Goal: Information Seeking & Learning: Learn about a topic

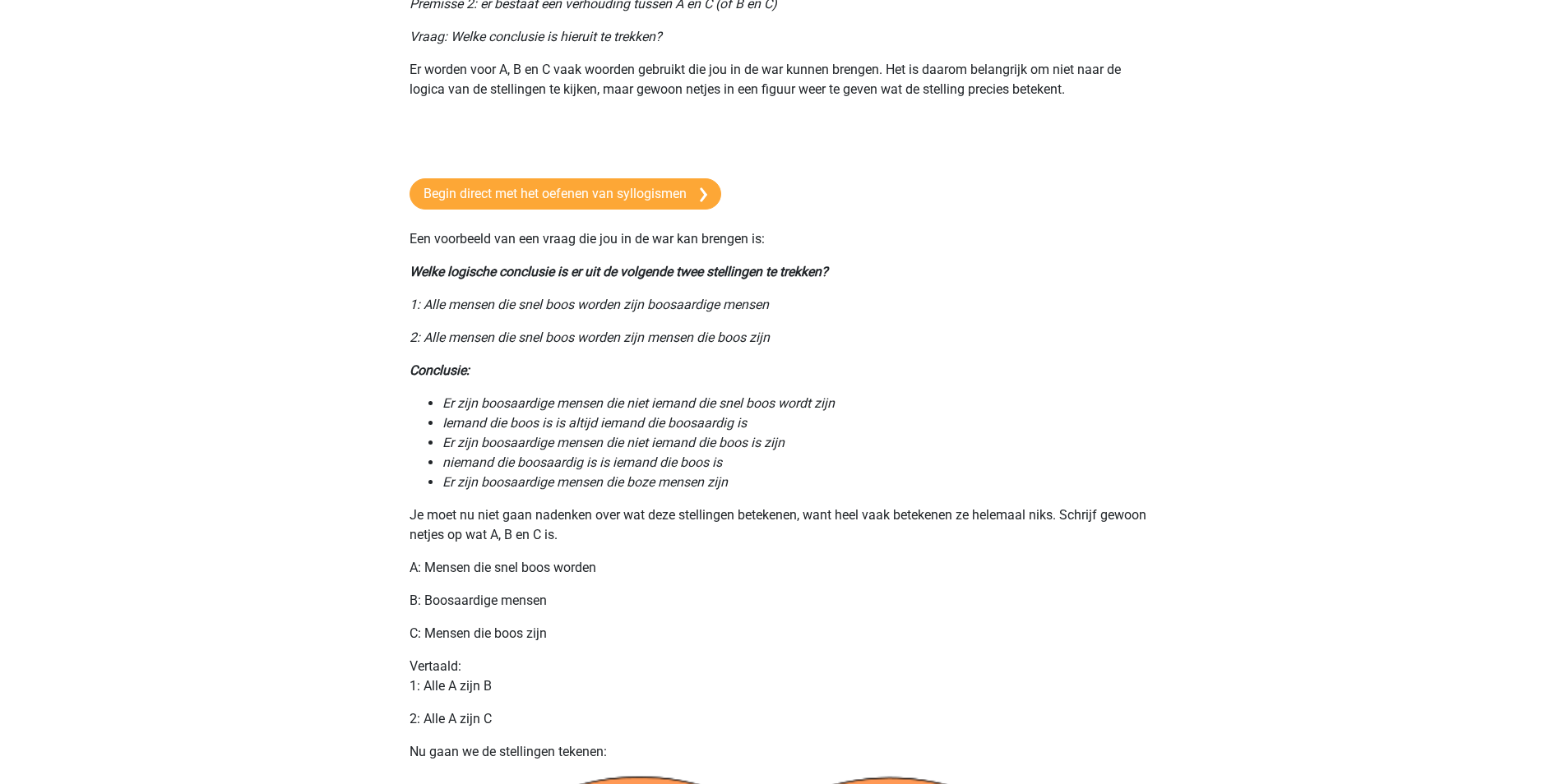
scroll to position [323, 0]
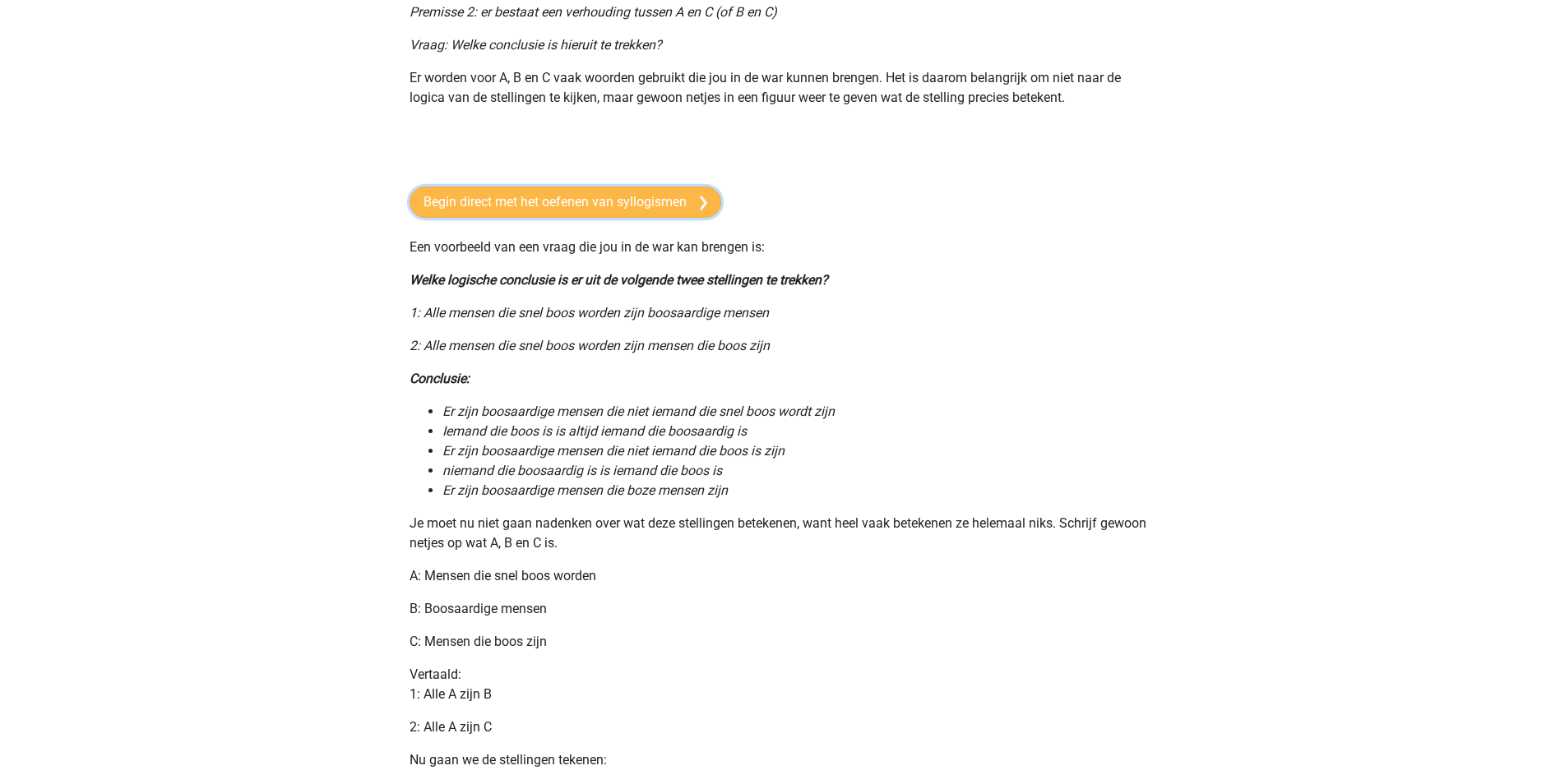
click at [664, 208] on link "Begin direct met het oefenen van syllogismen" at bounding box center [565, 202] width 312 height 31
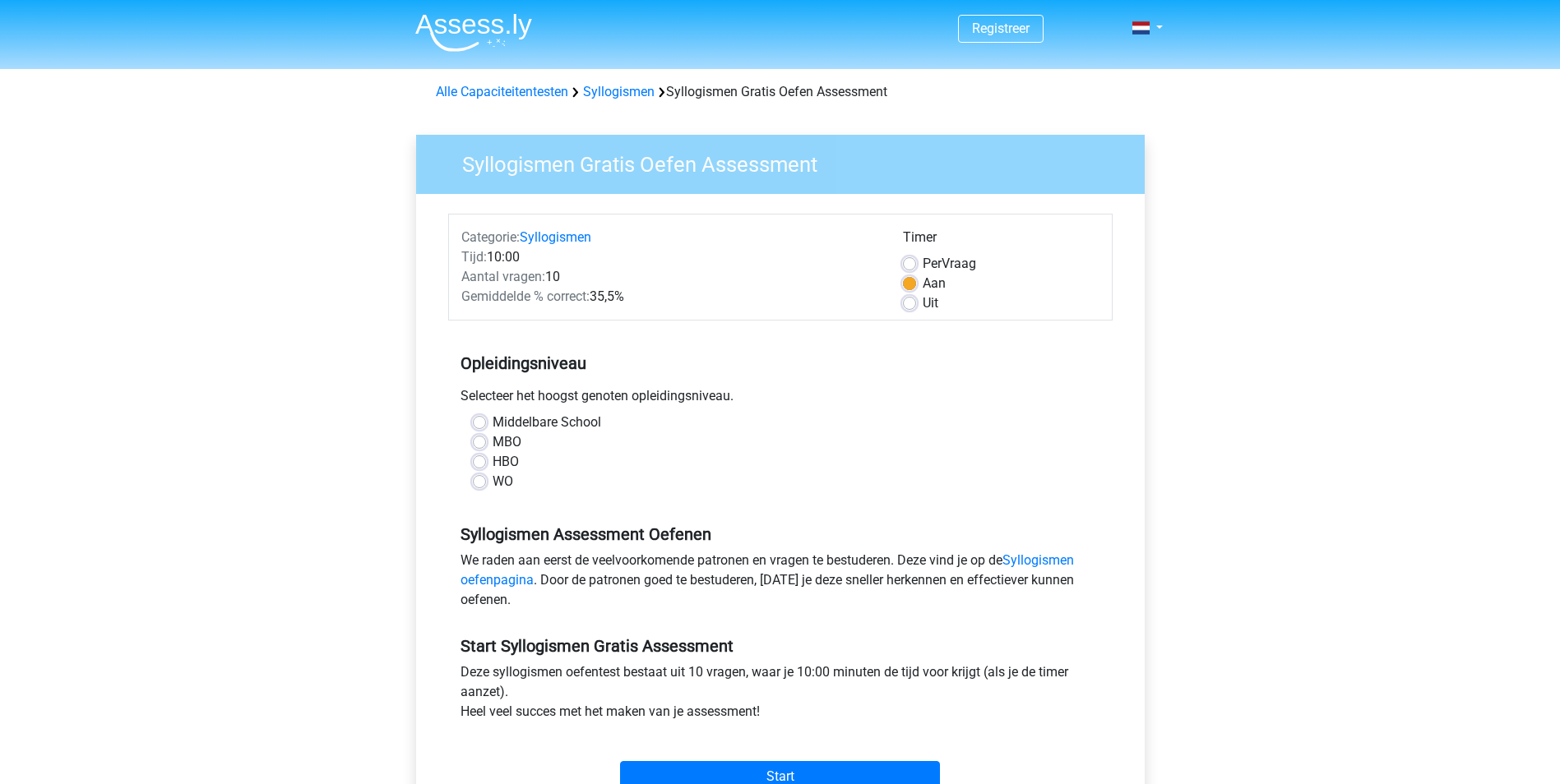
click at [493, 446] on label "MBO" at bounding box center [507, 442] width 29 height 20
click at [483, 446] on input "MBO" at bounding box center [479, 440] width 13 height 16
radio input "true"
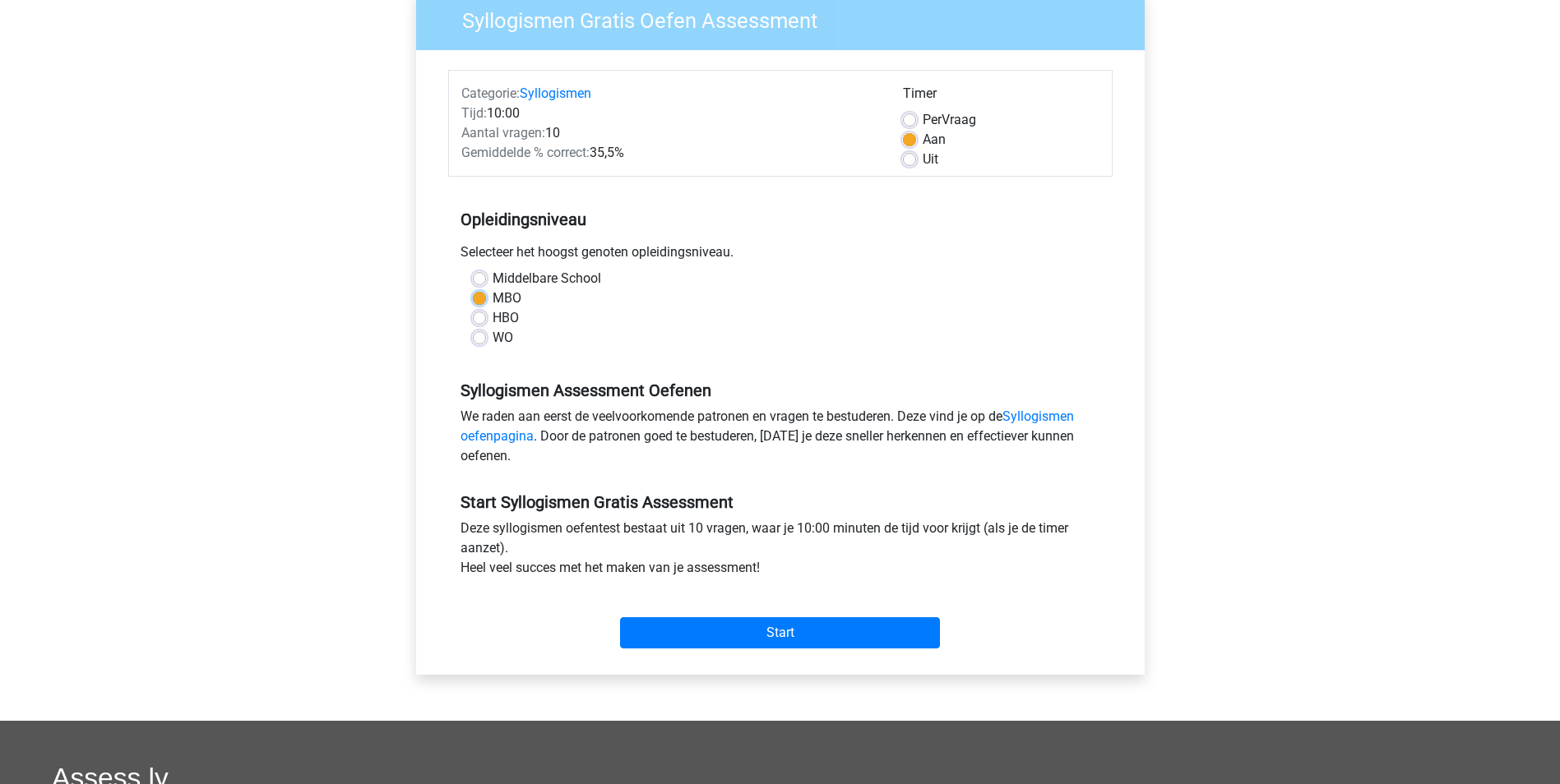
scroll to position [164, 0]
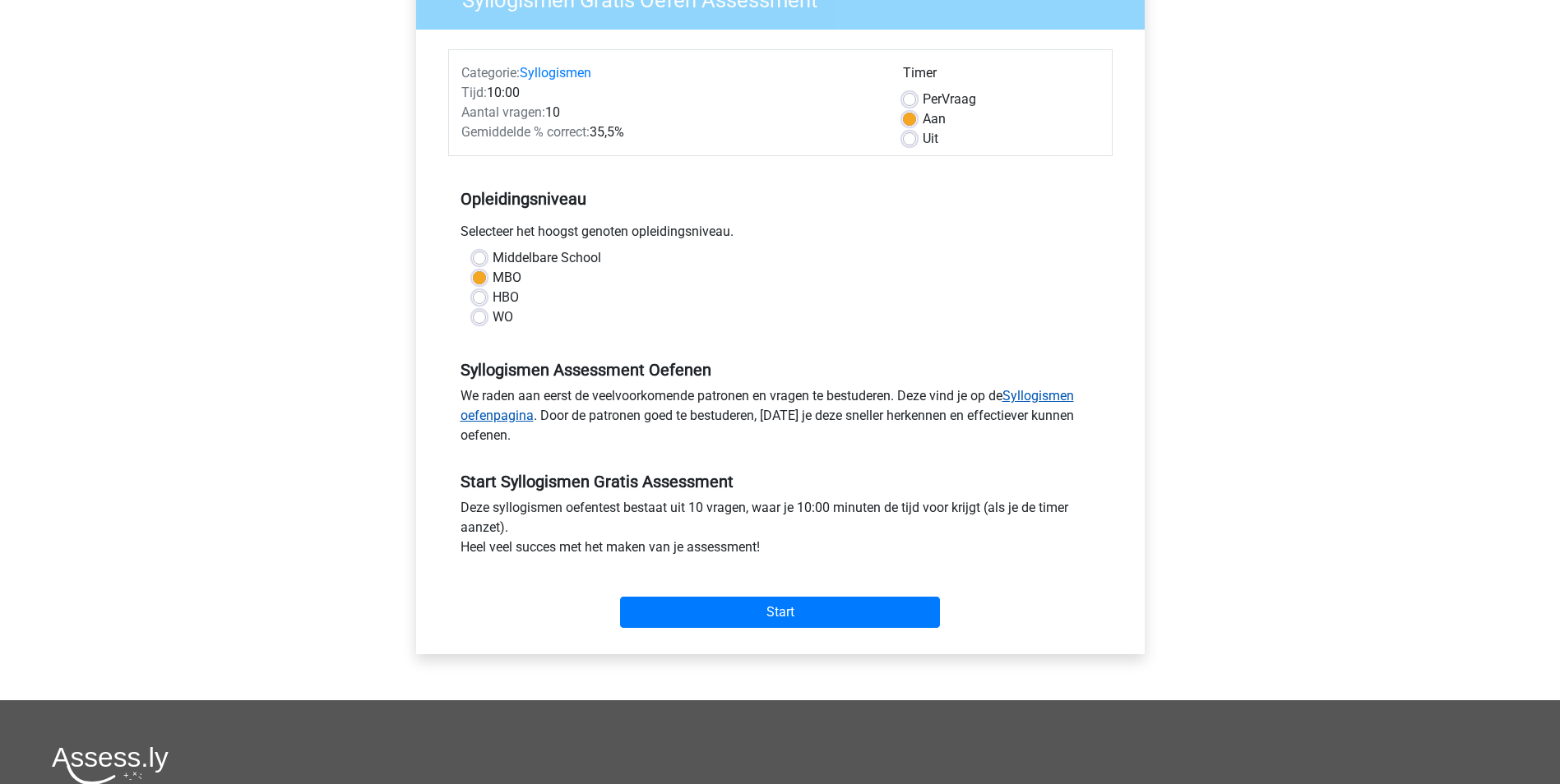
click at [1046, 391] on link "Syllogismen oefenpagina" at bounding box center [766, 405] width 613 height 35
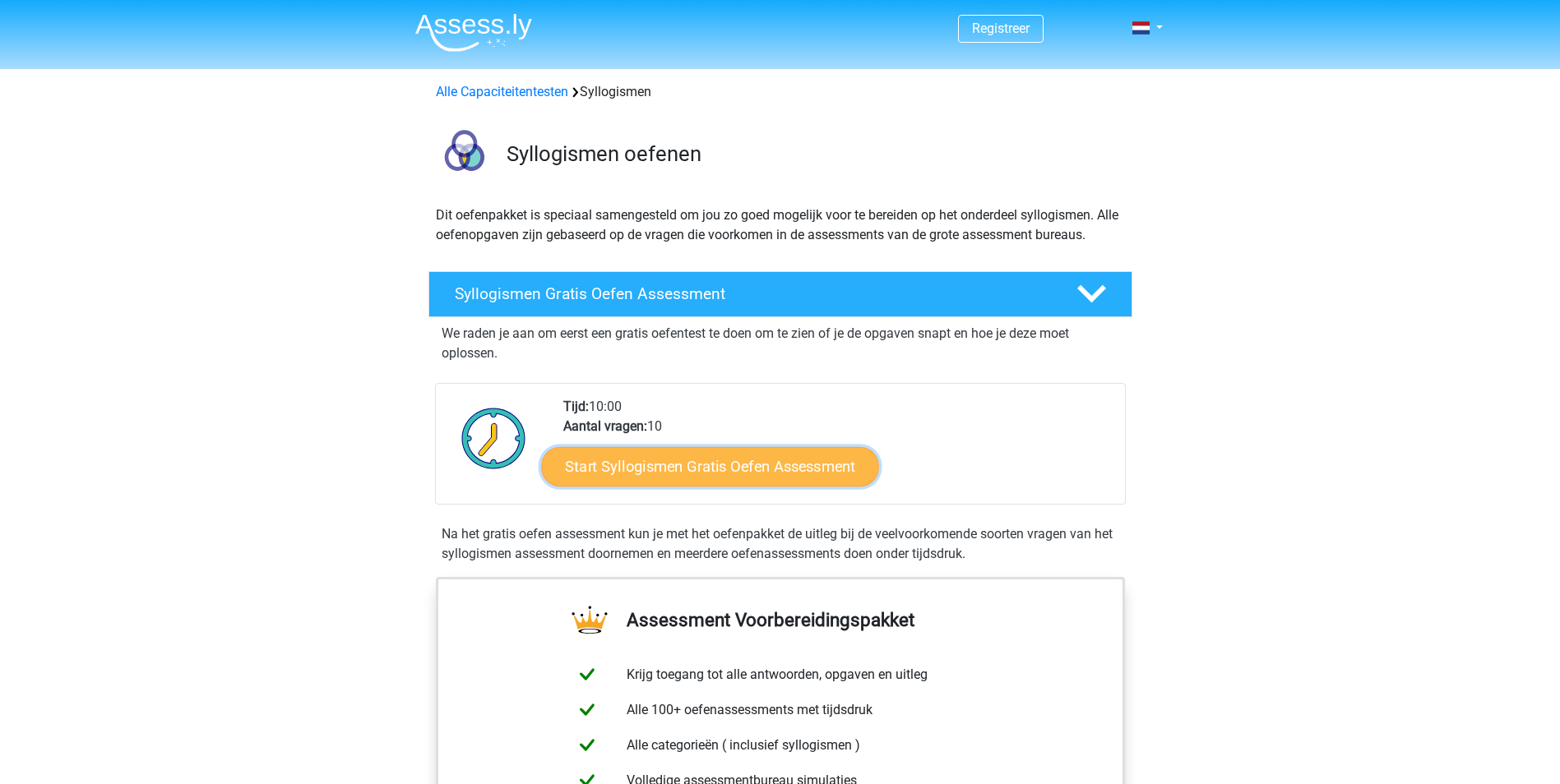
click at [704, 468] on link "Start Syllogismen Gratis Oefen Assessment" at bounding box center [710, 465] width 338 height 39
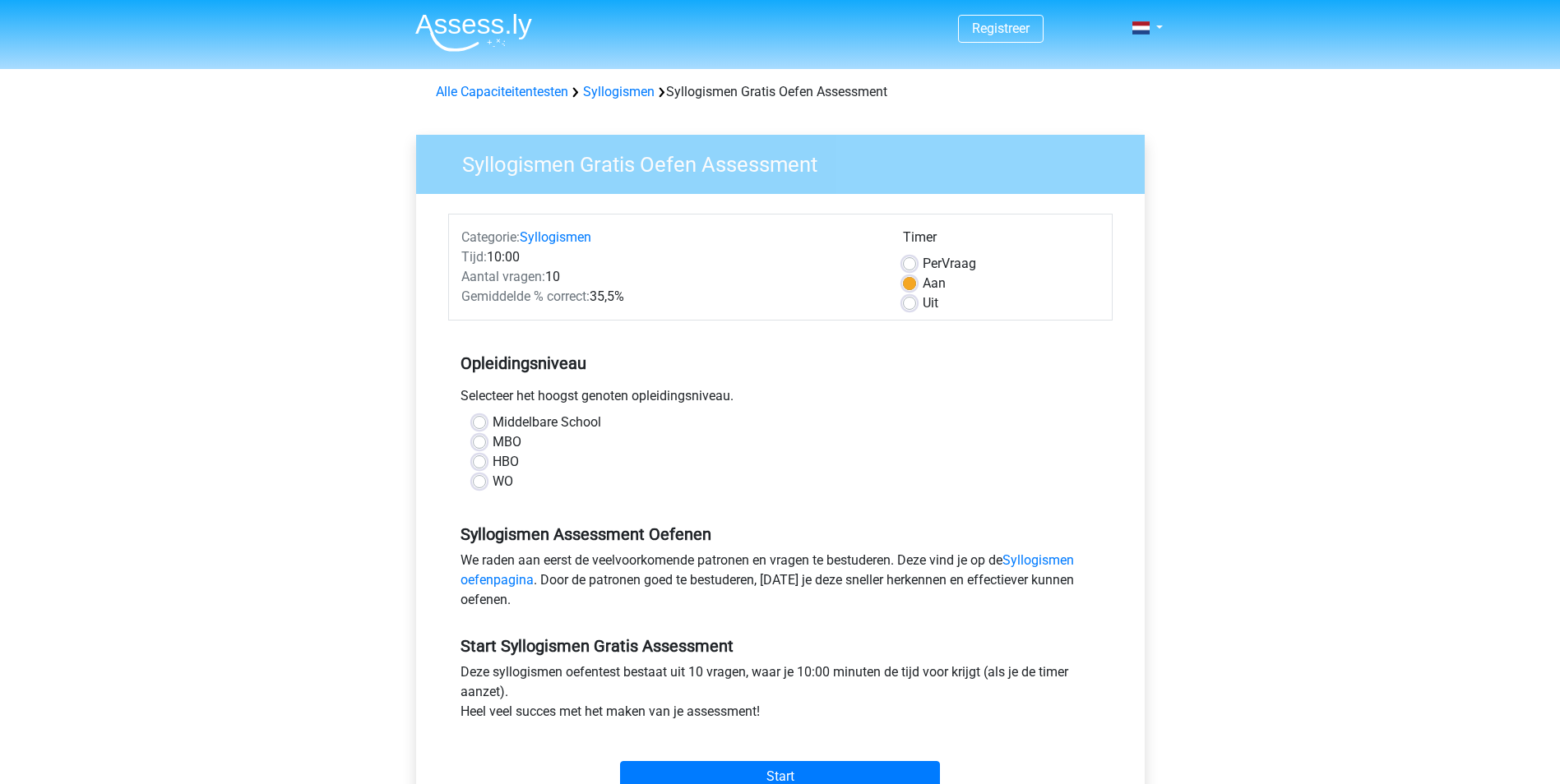
click at [479, 435] on div "MBO" at bounding box center [780, 442] width 615 height 20
click at [493, 440] on label "MBO" at bounding box center [507, 442] width 29 height 20
click at [483, 440] on input "MBO" at bounding box center [479, 440] width 13 height 16
radio input "true"
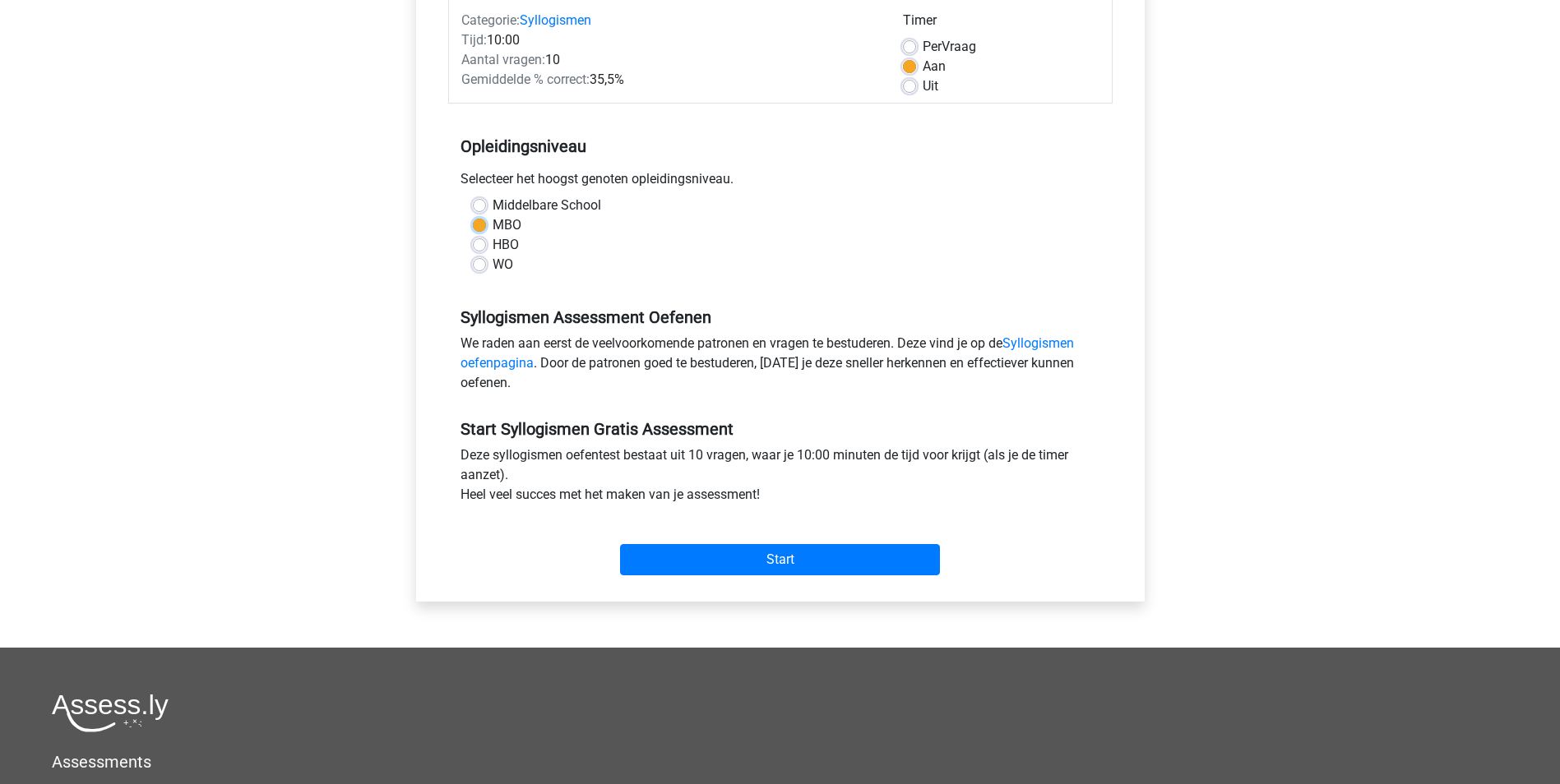
scroll to position [247, 0]
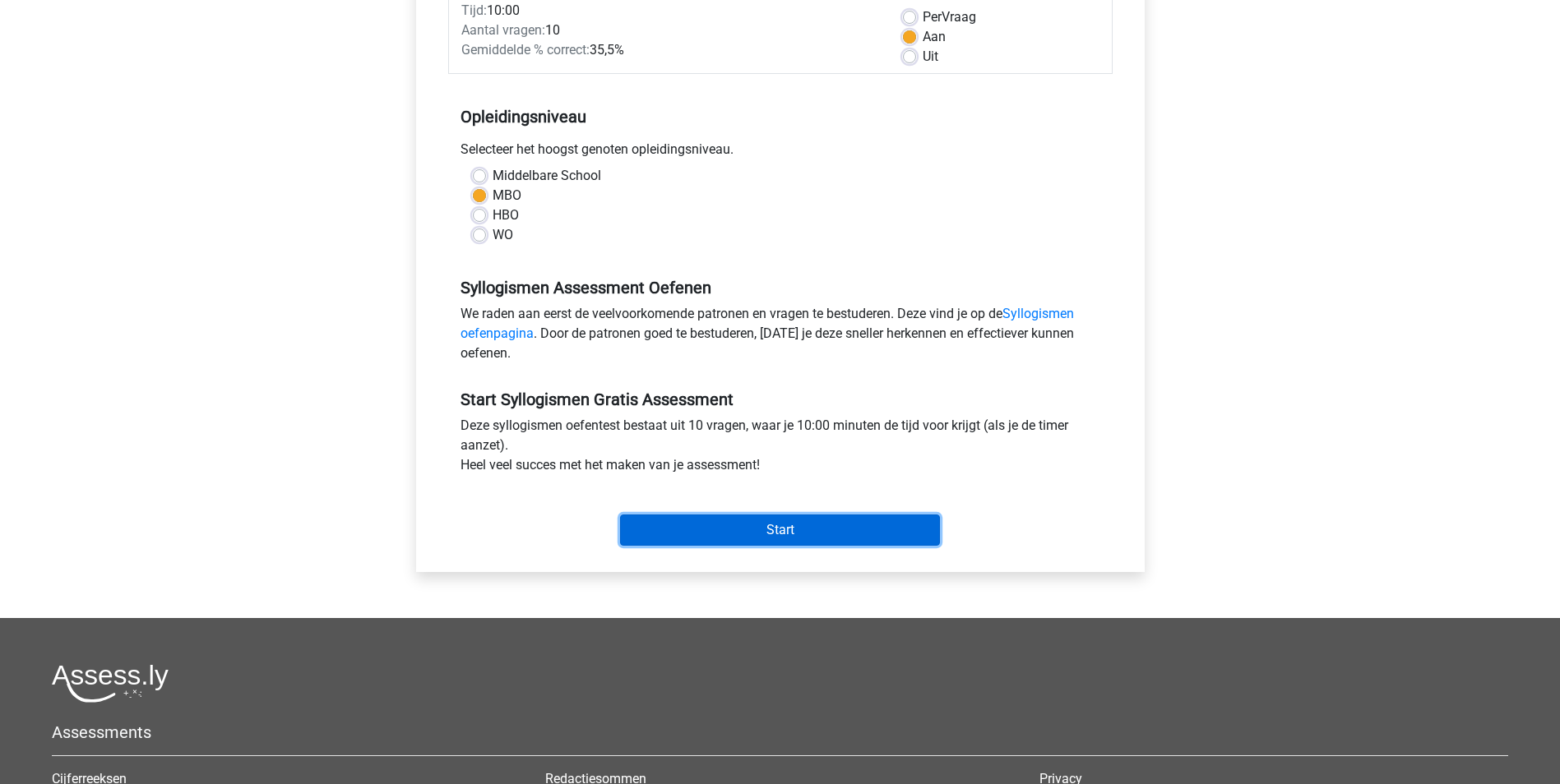
click at [792, 521] on input "Start" at bounding box center [780, 530] width 320 height 31
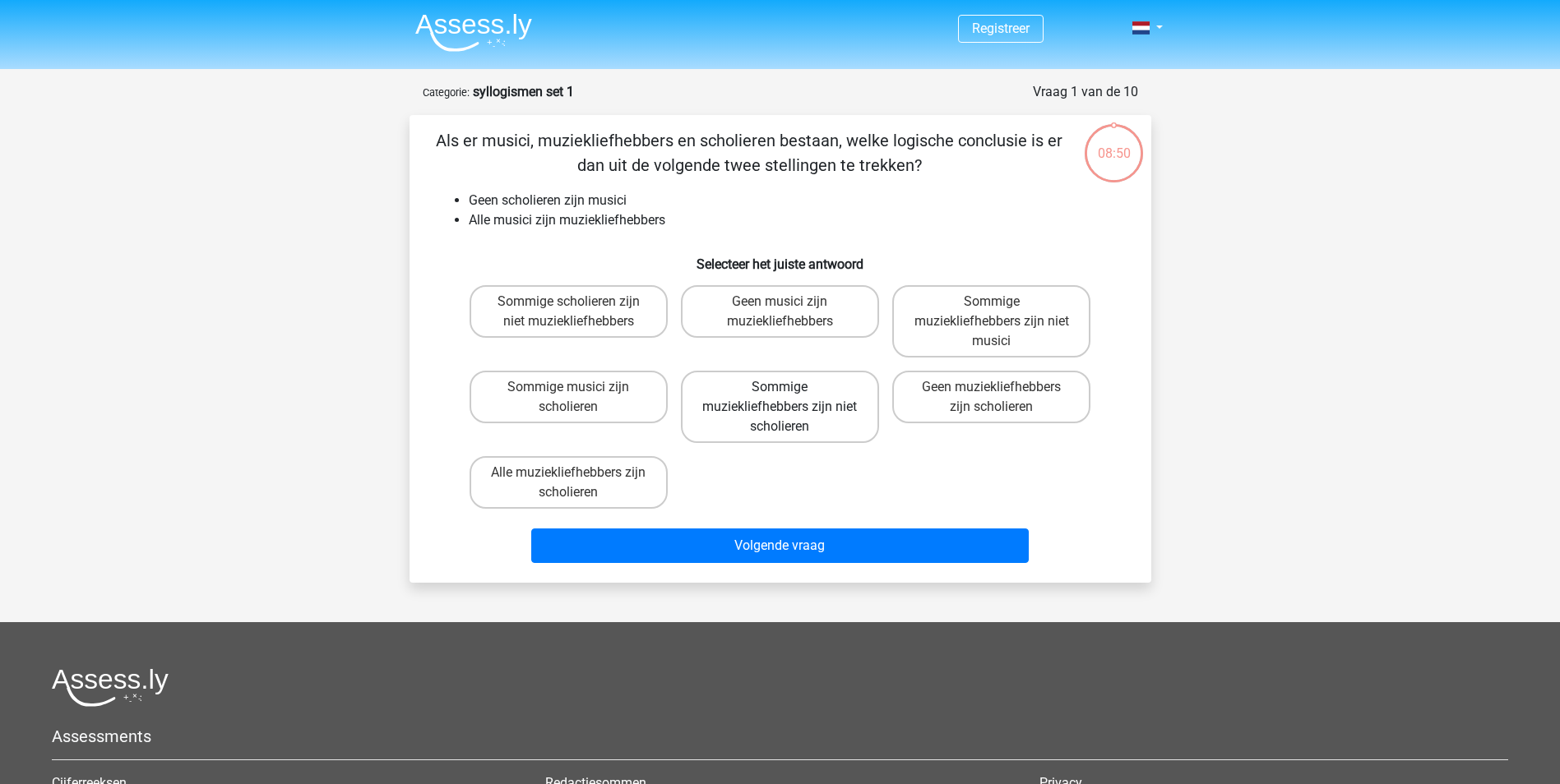
click at [850, 416] on label "Sommige muziekliefhebbers zijn niet scholieren" at bounding box center [780, 407] width 198 height 72
click at [790, 398] on input "Sommige muziekliefhebbers zijn niet scholieren" at bounding box center [784, 392] width 11 height 11
radio input "true"
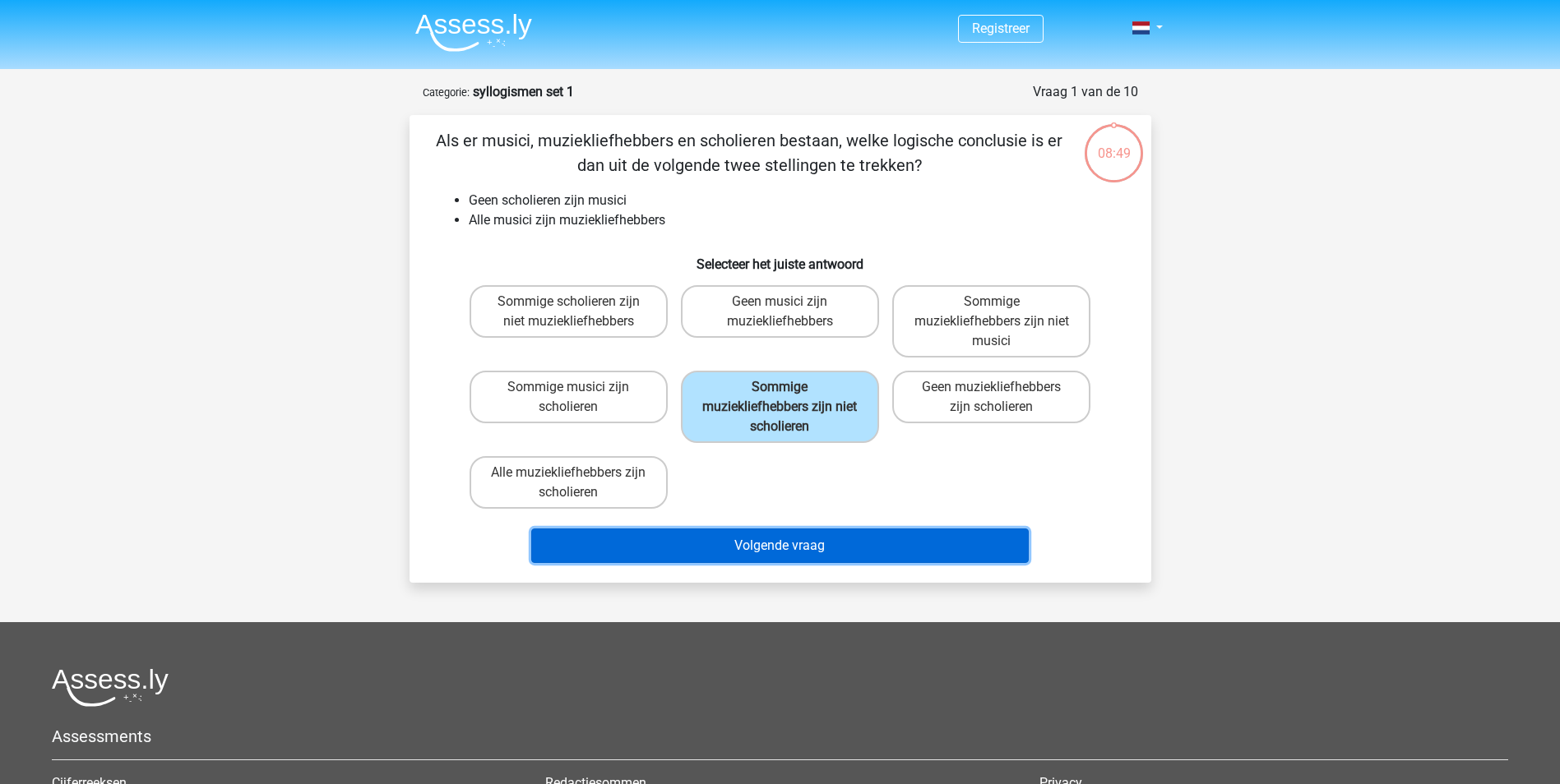
click at [853, 546] on button "Volgende vraag" at bounding box center [779, 546] width 497 height 35
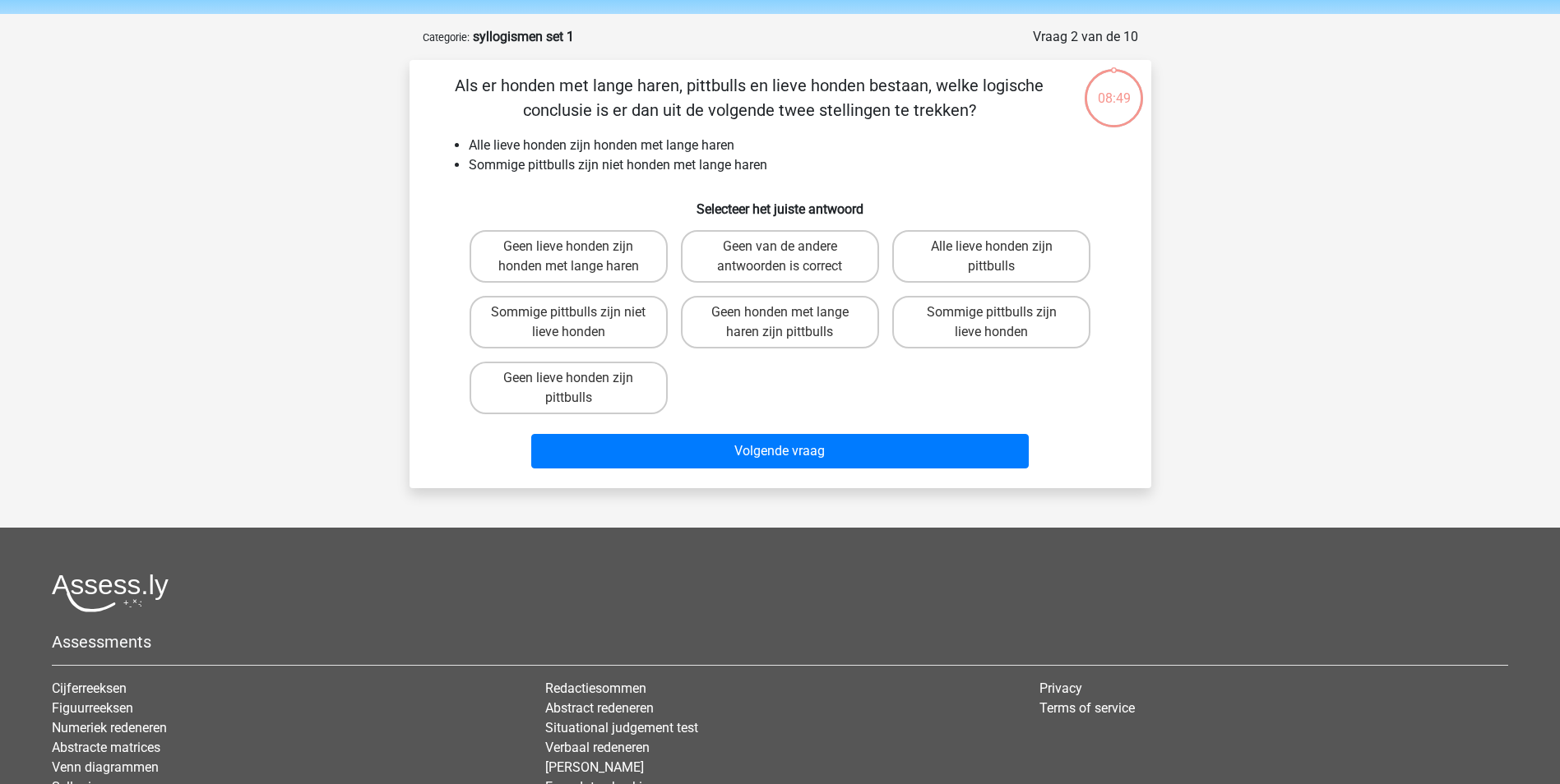
scroll to position [82, 0]
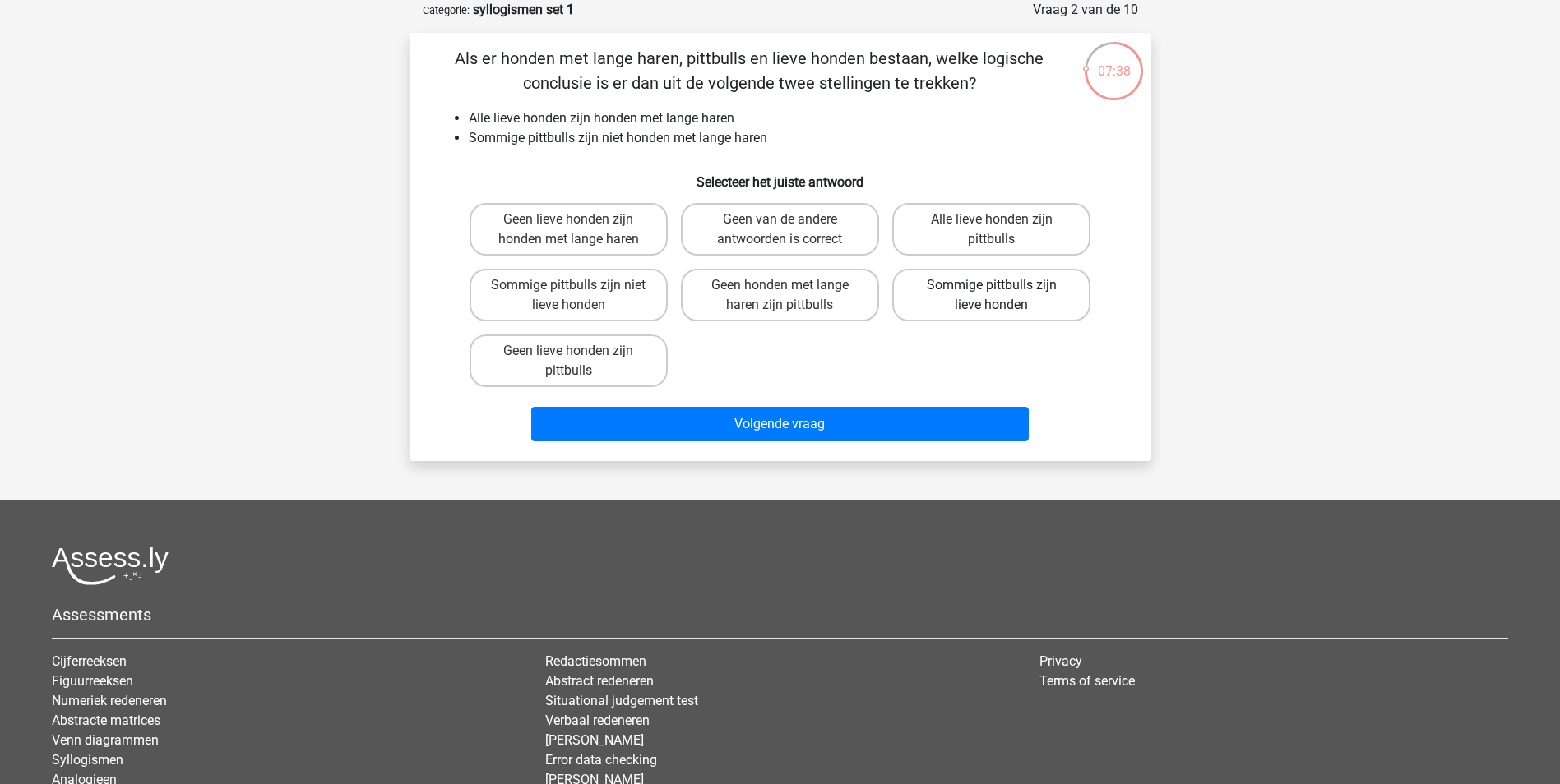
click at [955, 288] on label "Sommige pittbulls zijn lieve honden" at bounding box center [991, 295] width 198 height 53
click at [992, 288] on input "Sommige pittbulls zijn lieve honden" at bounding box center [997, 290] width 11 height 11
radio input "true"
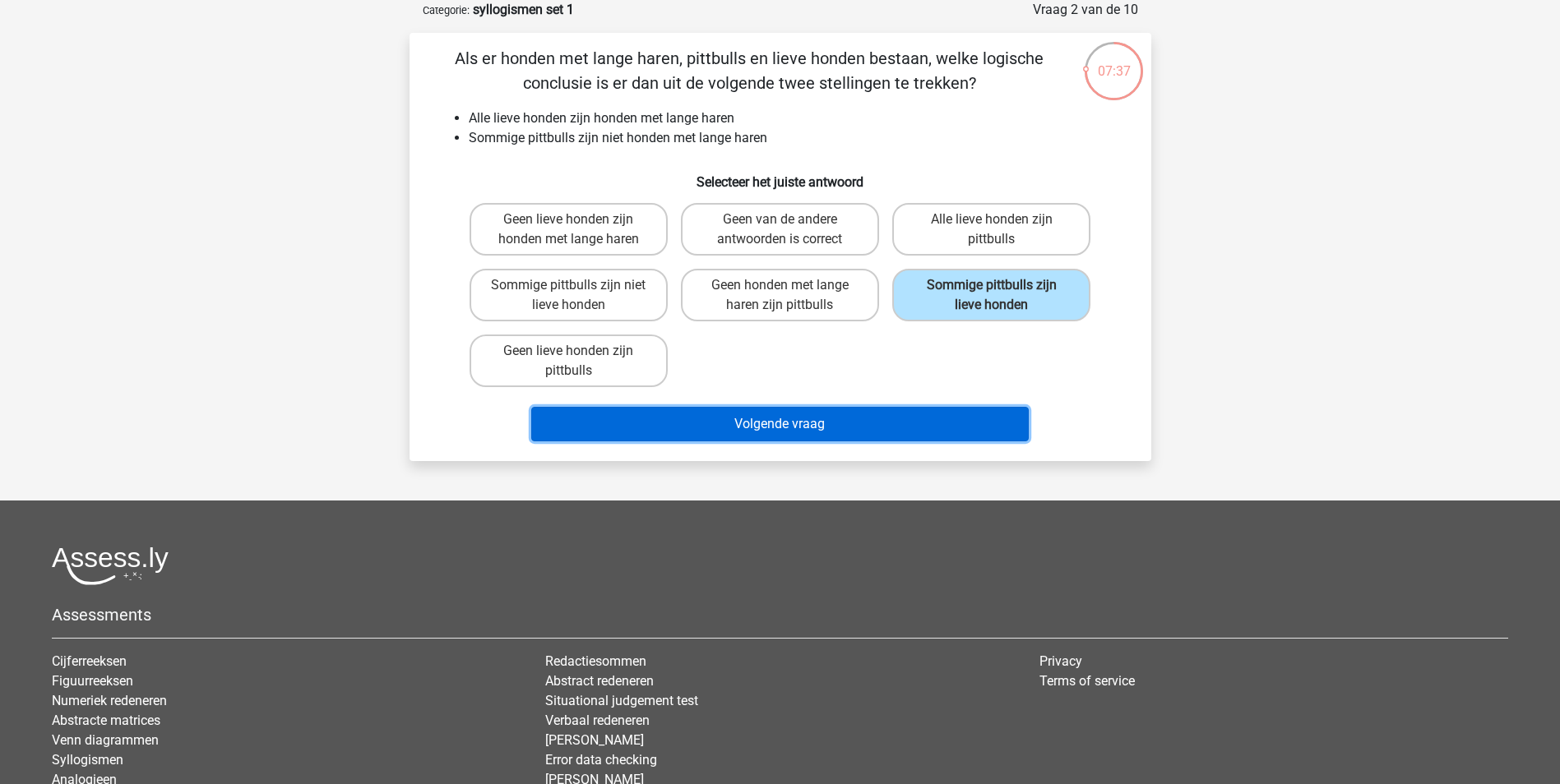
click at [836, 424] on button "Volgende vraag" at bounding box center [779, 424] width 497 height 35
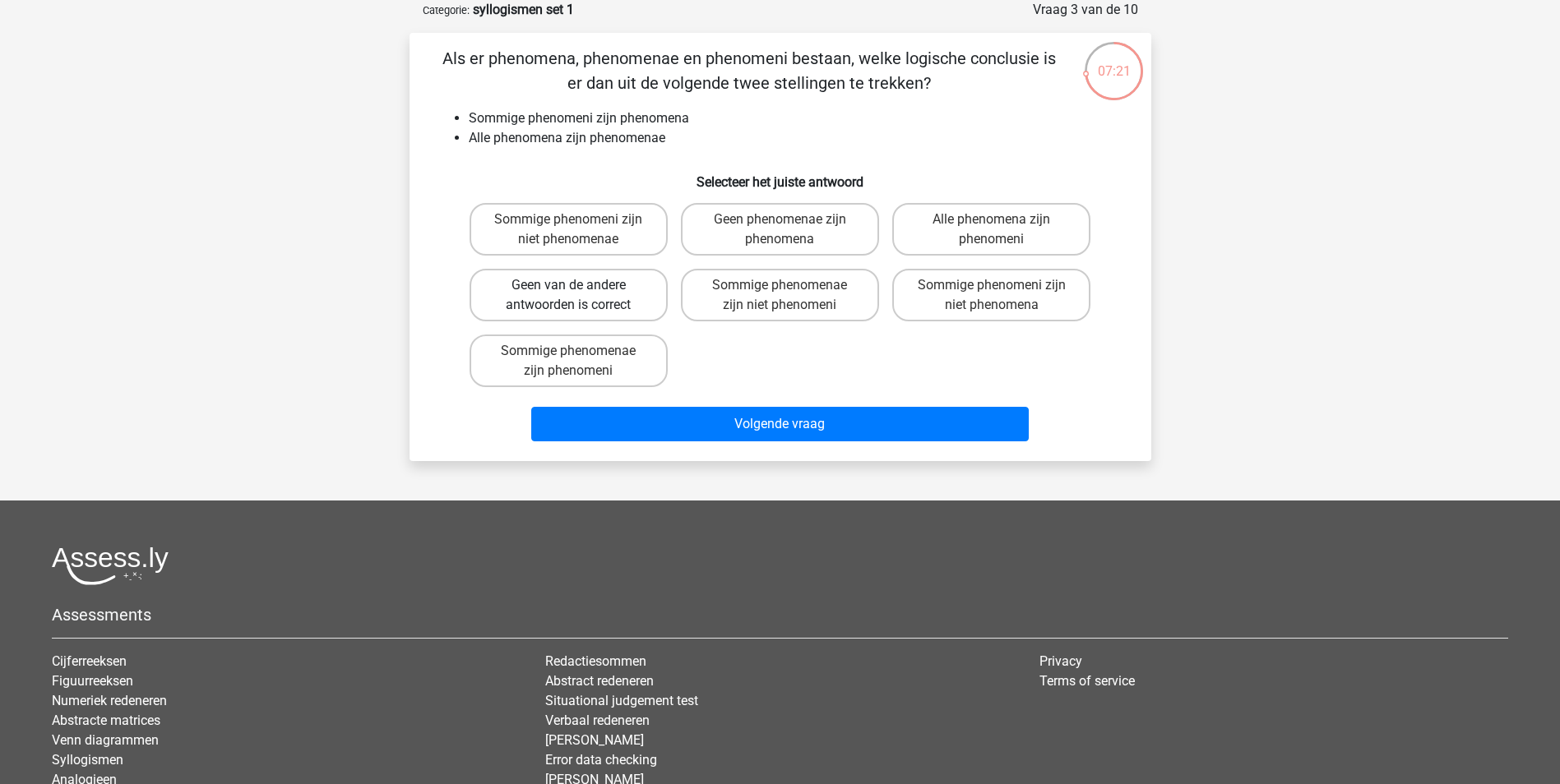
click at [586, 279] on label "Geen van de andere antwoorden is correct" at bounding box center [568, 295] width 198 height 53
click at [579, 285] on input "Geen van de andere antwoorden is correct" at bounding box center [573, 290] width 11 height 11
radio input "true"
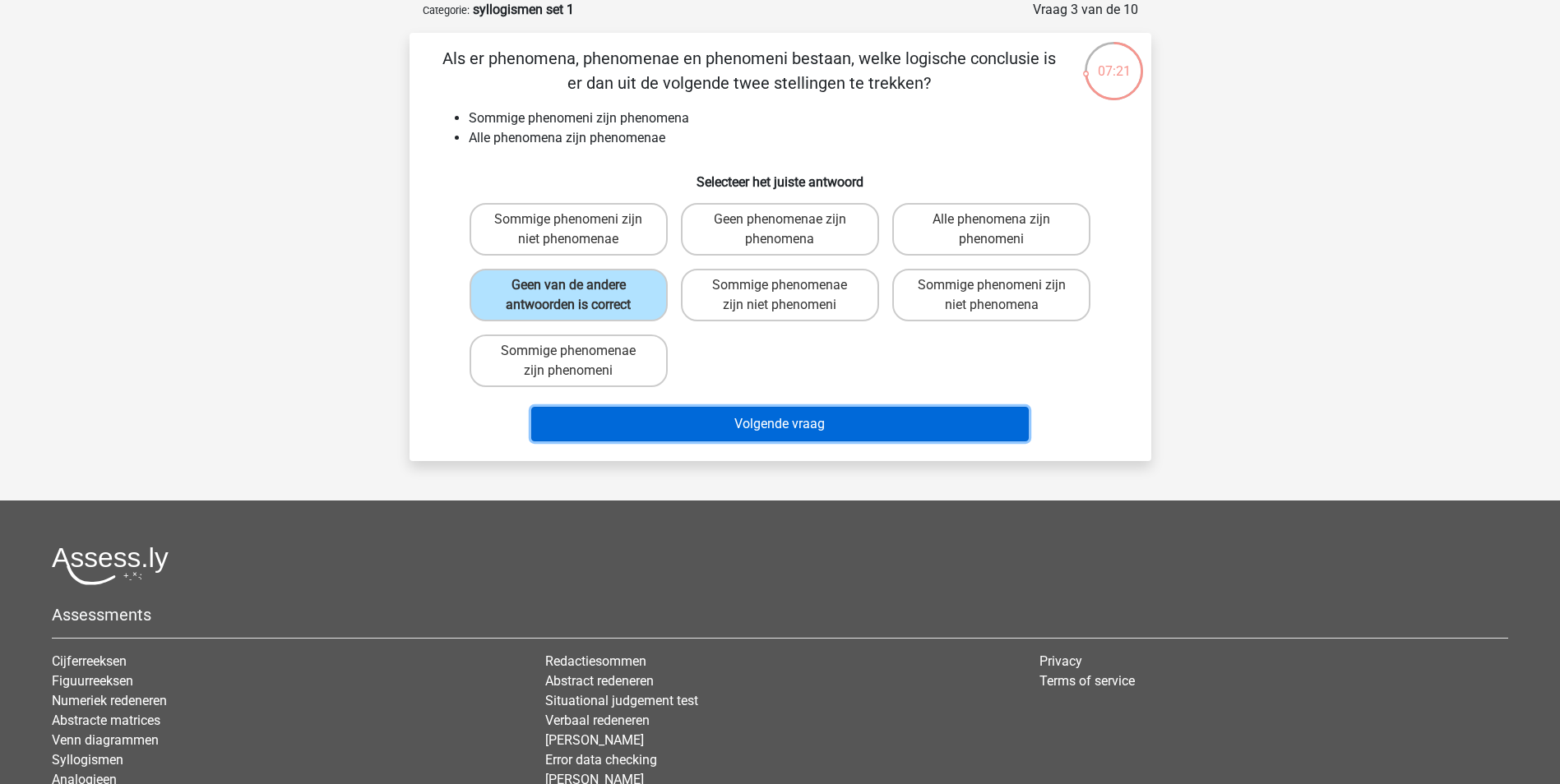
click at [719, 417] on button "Volgende vraag" at bounding box center [779, 424] width 497 height 35
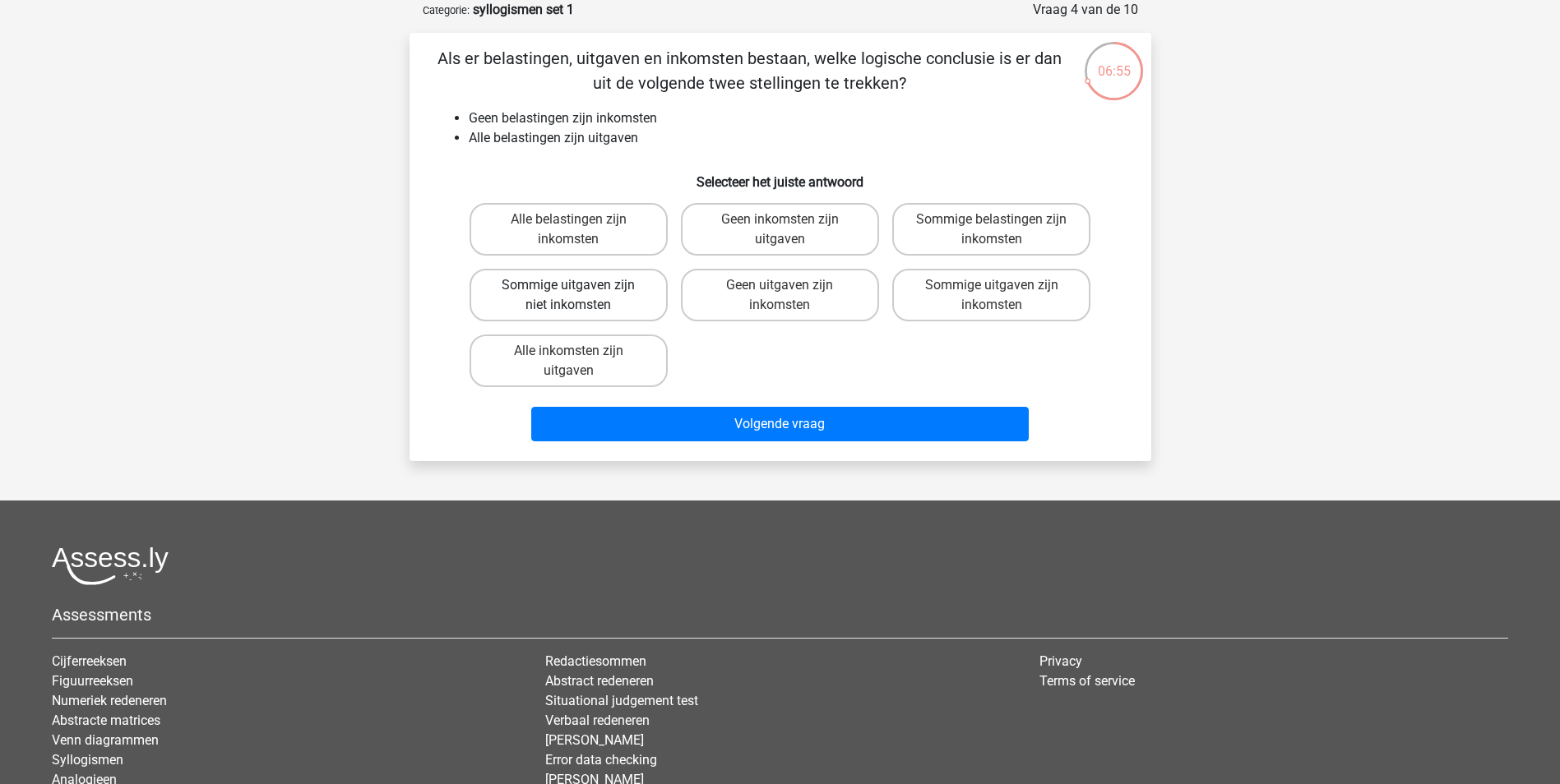
click at [571, 281] on label "Sommige uitgaven zijn niet inkomsten" at bounding box center [568, 295] width 198 height 53
click at [571, 285] on input "Sommige uitgaven zijn niet inkomsten" at bounding box center [573, 290] width 11 height 11
radio input "true"
click at [698, 397] on div "Volgende vraag" at bounding box center [780, 421] width 689 height 54
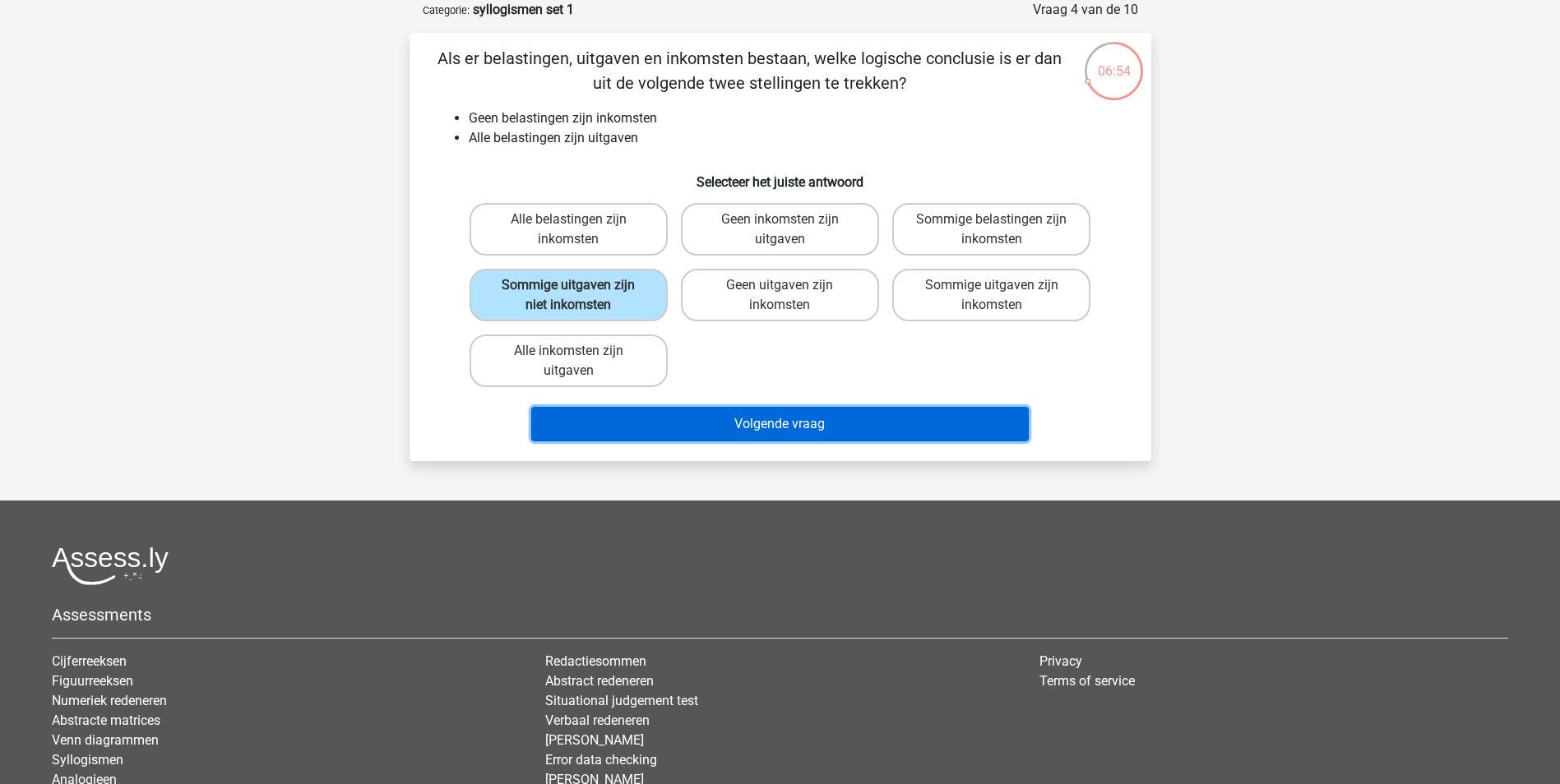
click at [712, 424] on button "Volgende vraag" at bounding box center [779, 424] width 497 height 35
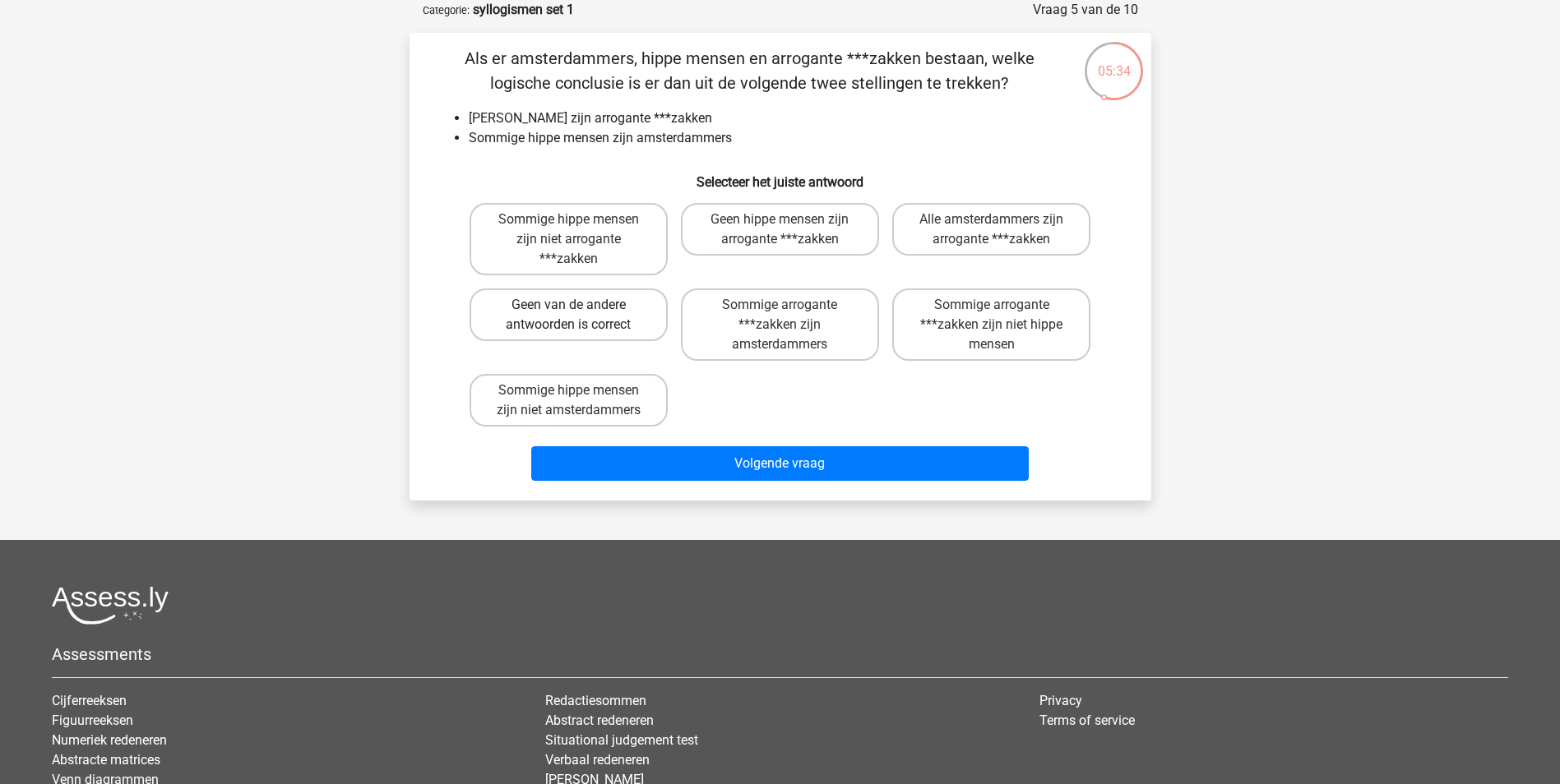
click at [644, 315] on label "Geen van de andere antwoorden is correct" at bounding box center [568, 315] width 198 height 53
click at [579, 315] on input "Geen van de andere antwoorden is correct" at bounding box center [573, 310] width 11 height 11
radio input "true"
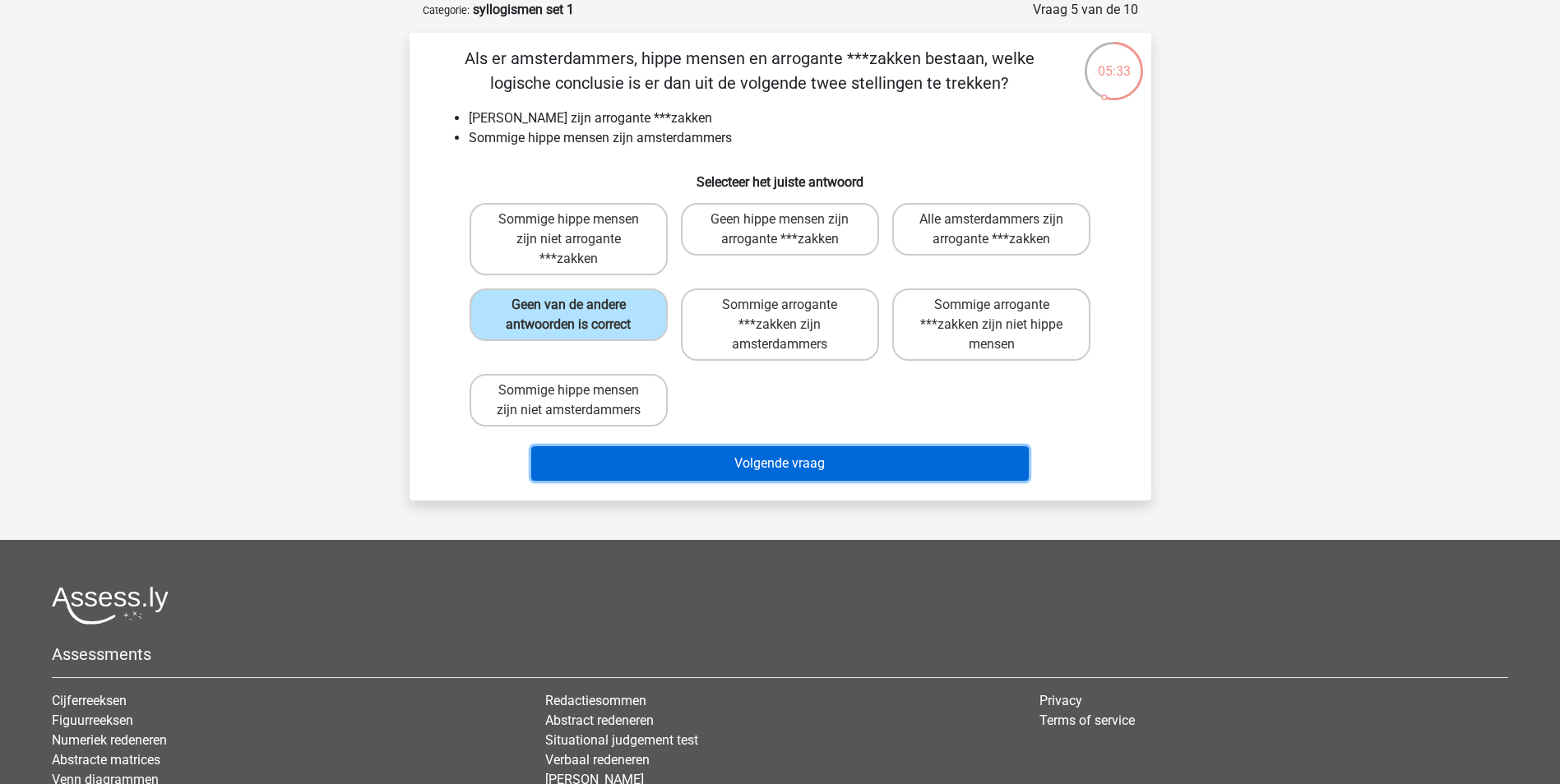
click at [755, 463] on button "Volgende vraag" at bounding box center [779, 463] width 497 height 35
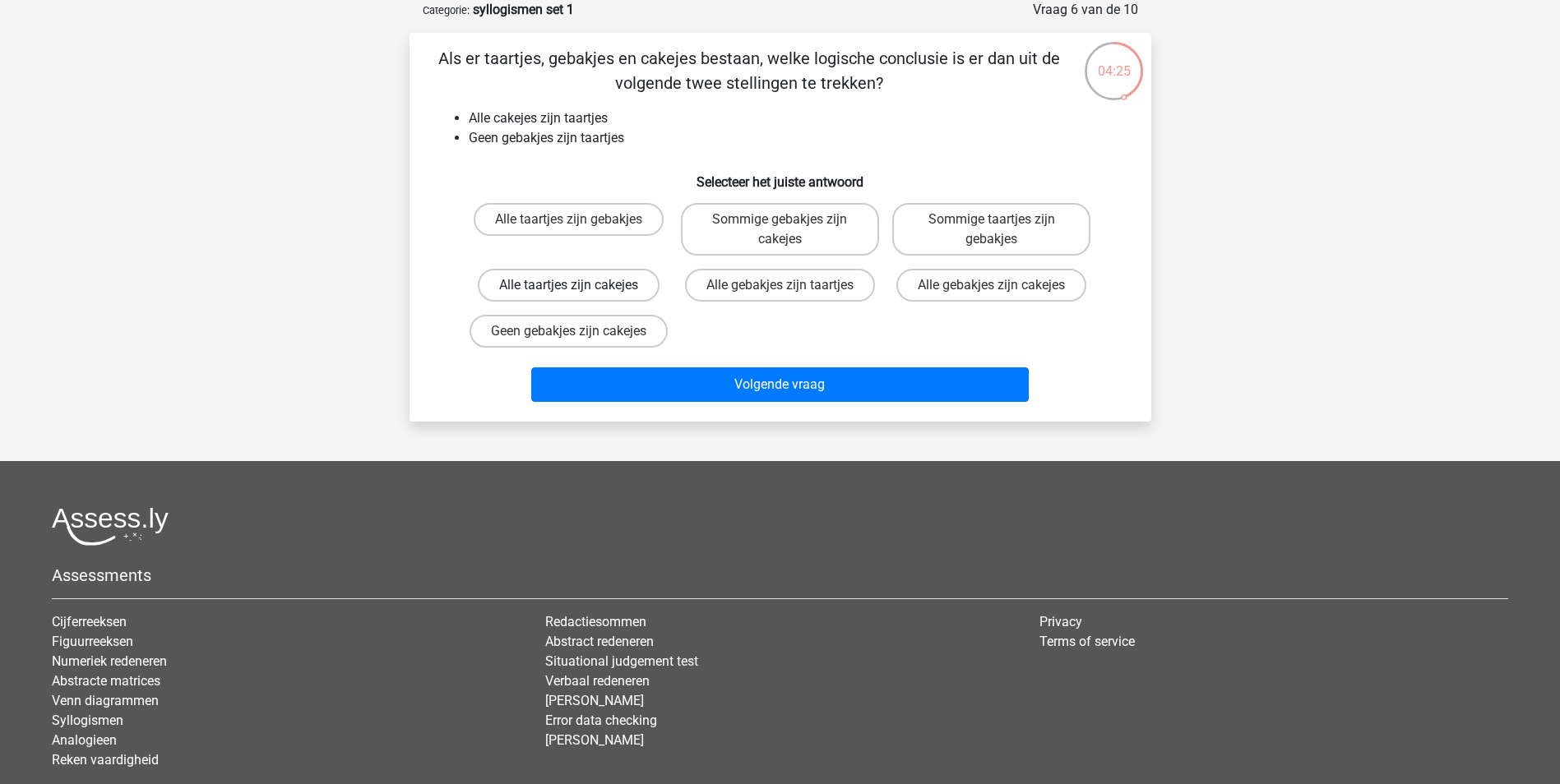
click at [526, 286] on label "Alle taartjes zijn cakejes" at bounding box center [569, 285] width 182 height 33
click at [568, 286] on input "Alle taartjes zijn cakejes" at bounding box center [573, 290] width 11 height 11
radio input "true"
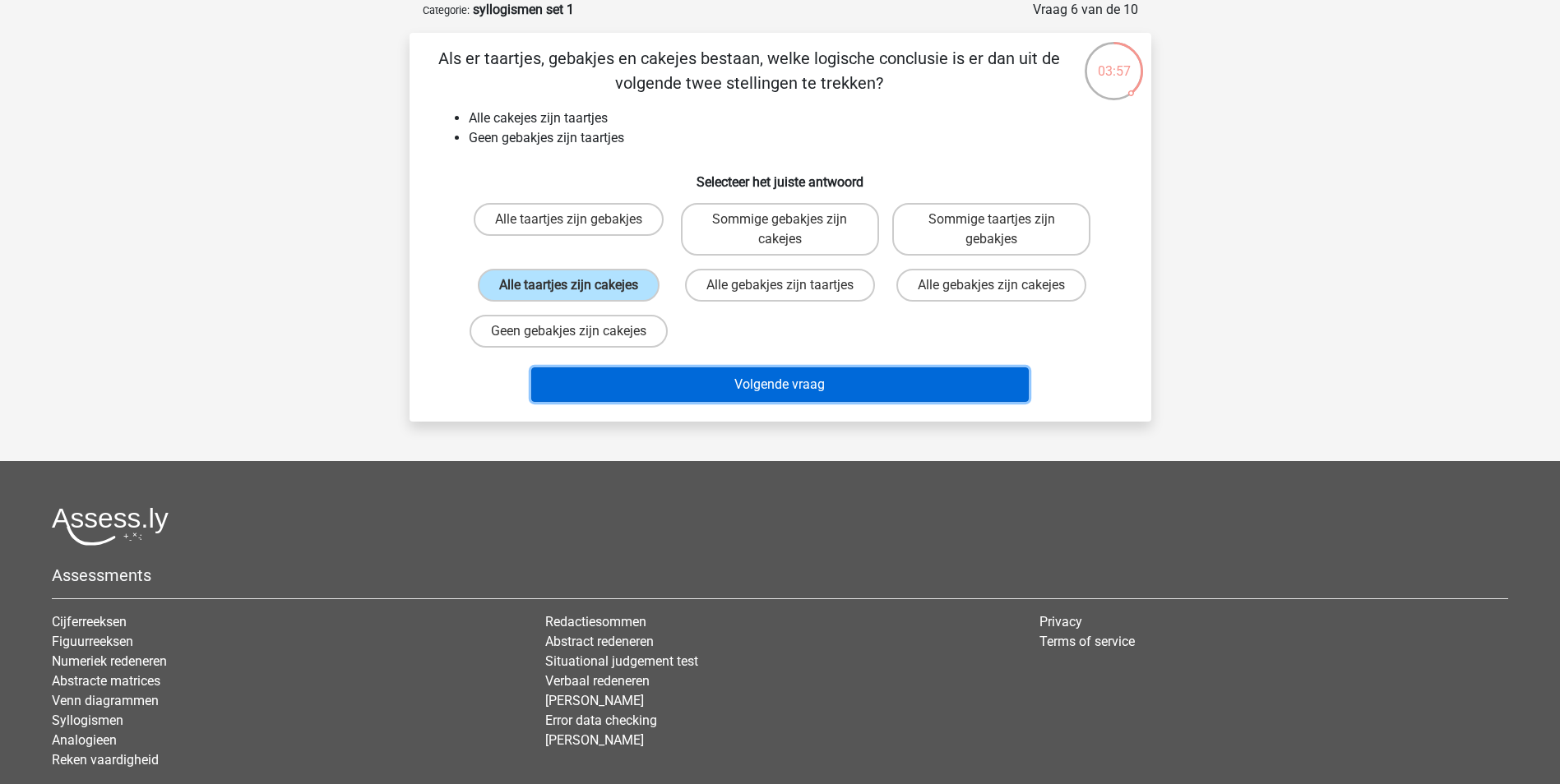
click at [774, 393] on button "Volgende vraag" at bounding box center [779, 385] width 497 height 35
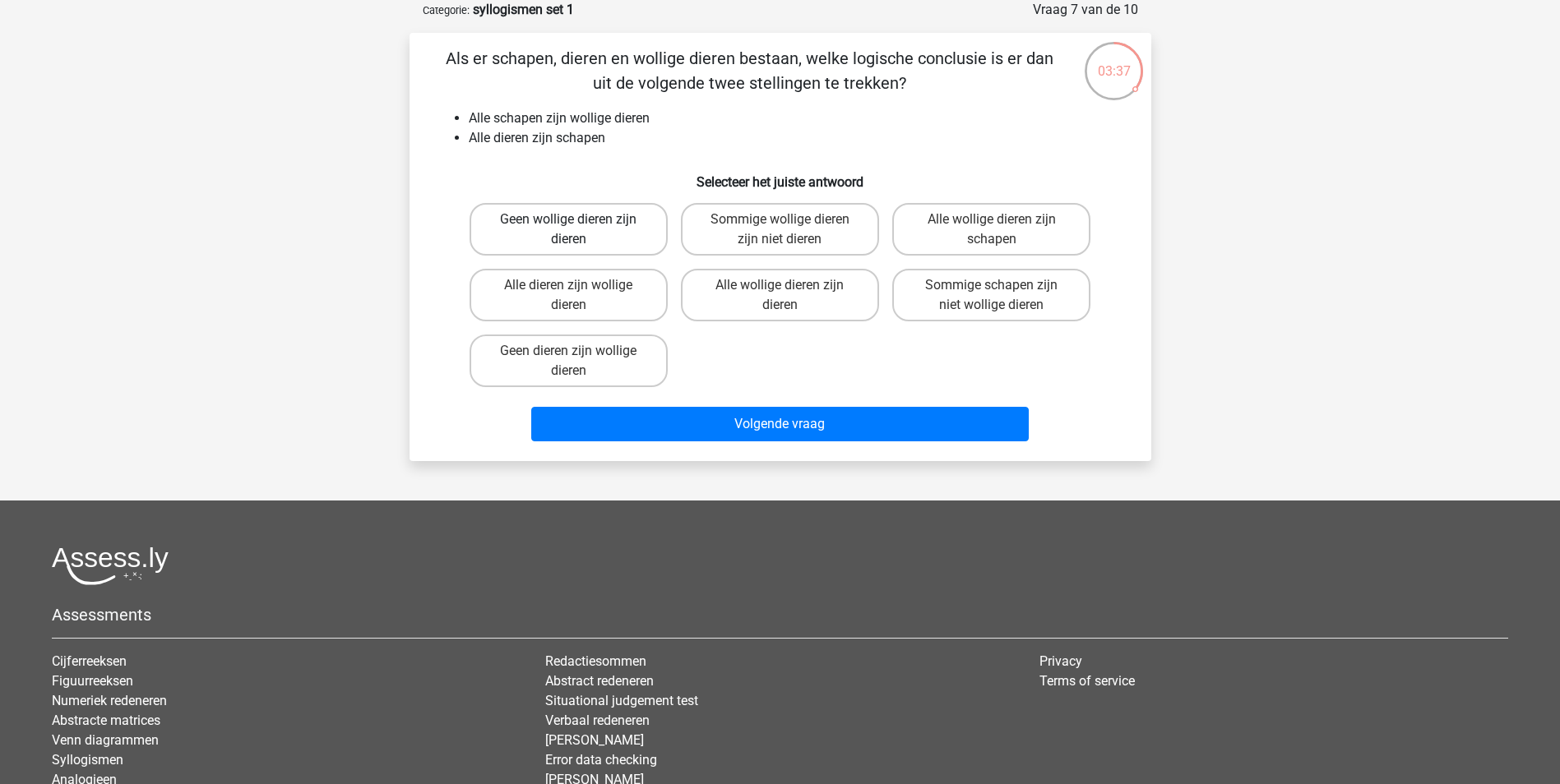
click at [619, 242] on label "Geen wollige dieren zijn dieren" at bounding box center [568, 229] width 198 height 53
click at [579, 230] on input "Geen wollige dieren zijn dieren" at bounding box center [573, 225] width 11 height 11
radio input "true"
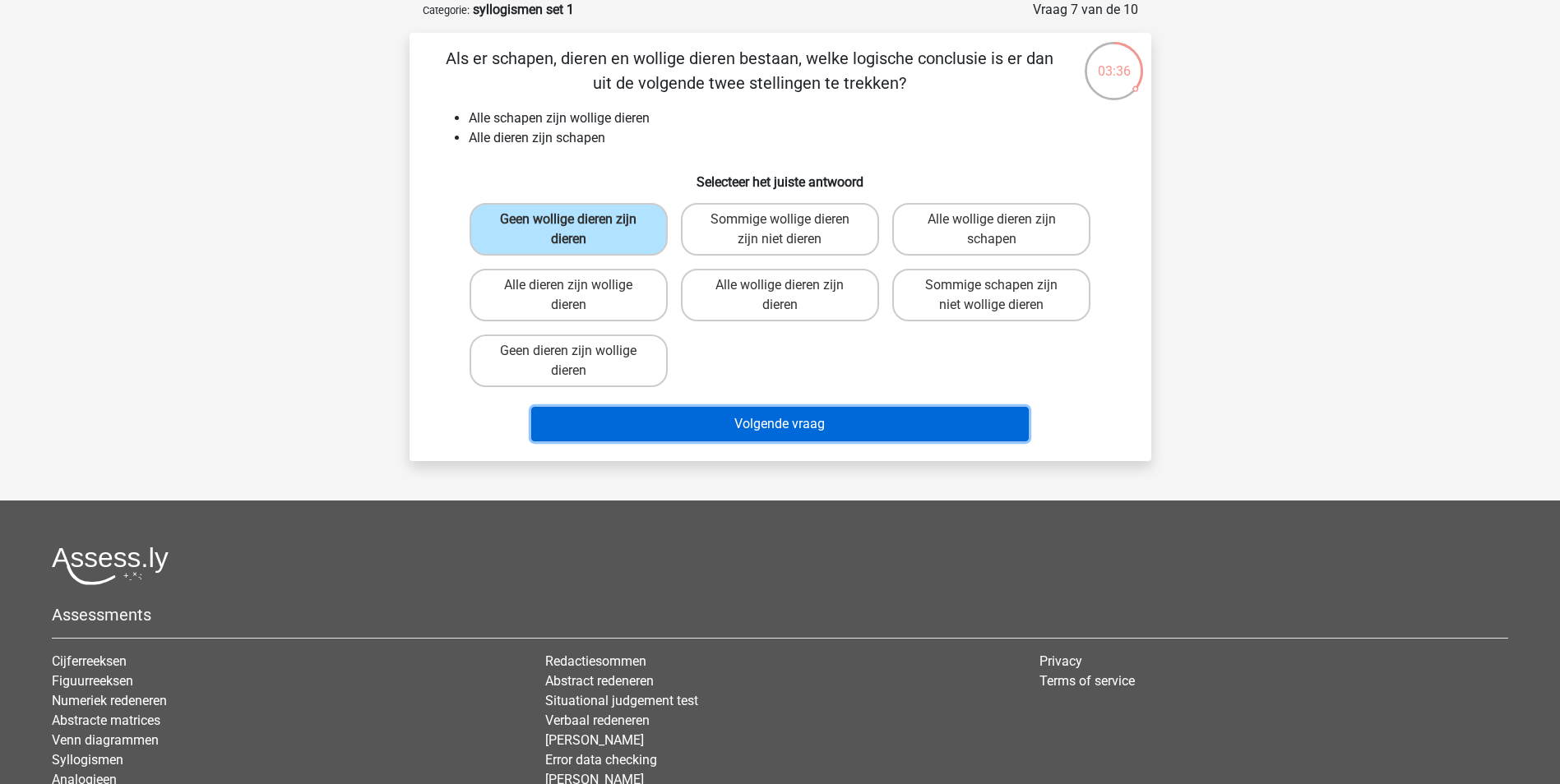
click at [809, 420] on button "Volgende vraag" at bounding box center [779, 424] width 497 height 35
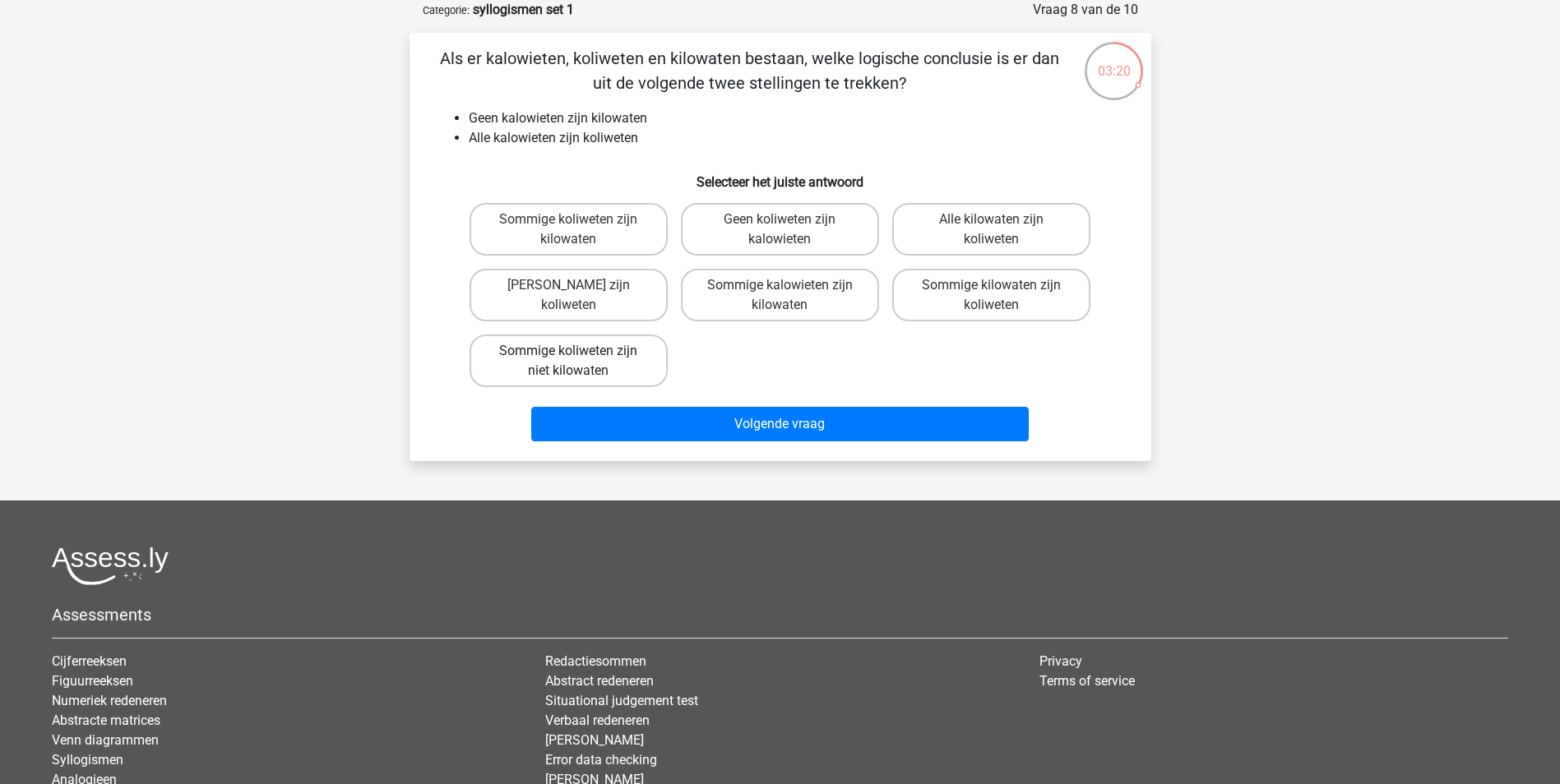
click at [604, 335] on label "Sommige koliweten zijn niet kilowaten" at bounding box center [568, 361] width 198 height 53
click at [579, 351] on input "Sommige koliweten zijn niet kilowaten" at bounding box center [573, 356] width 11 height 11
radio input "true"
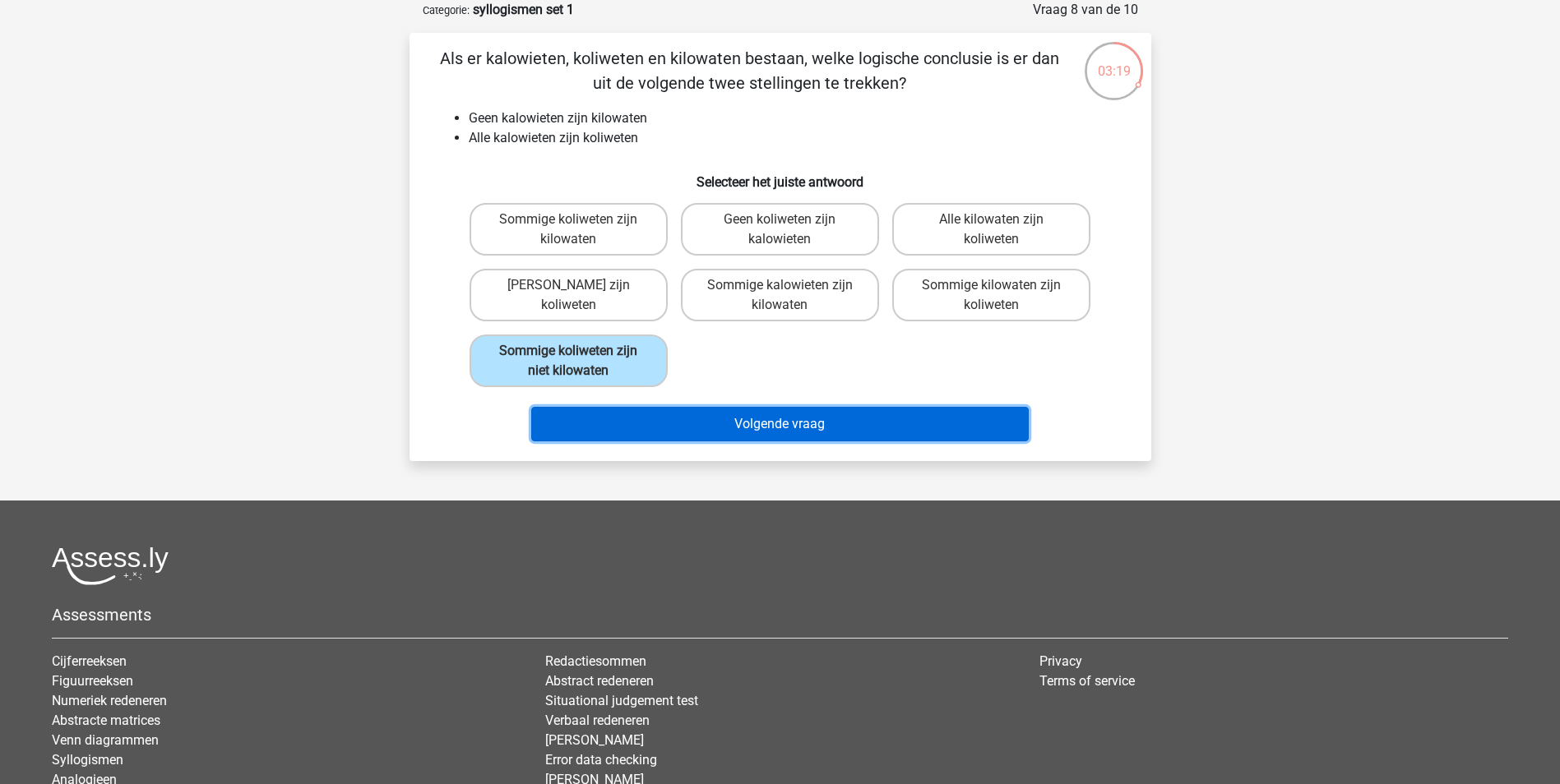
click at [766, 414] on button "Volgende vraag" at bounding box center [779, 424] width 497 height 35
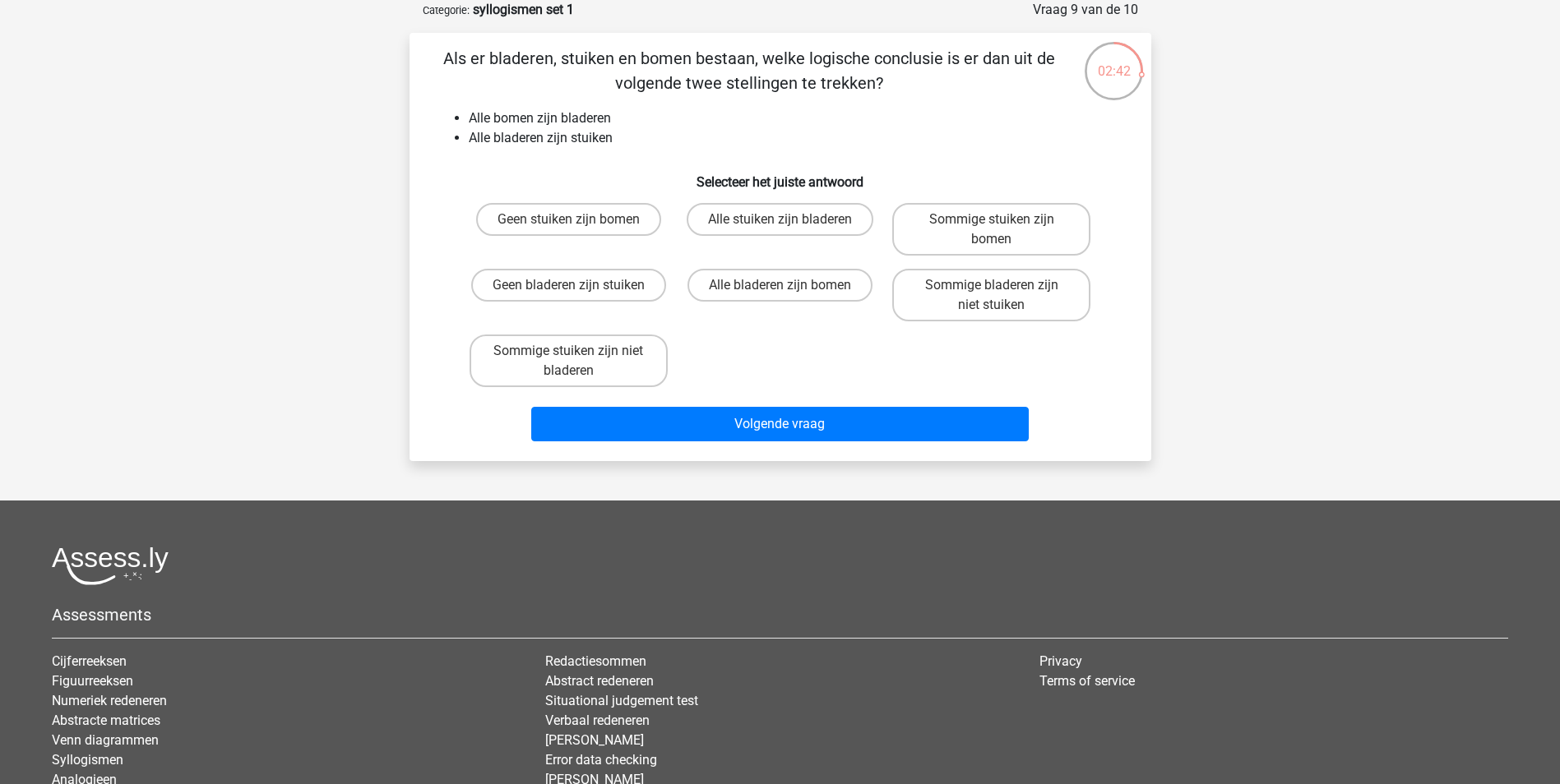
click at [780, 230] on input "Alle stuiken zijn bladeren" at bounding box center [784, 225] width 11 height 11
radio input "true"
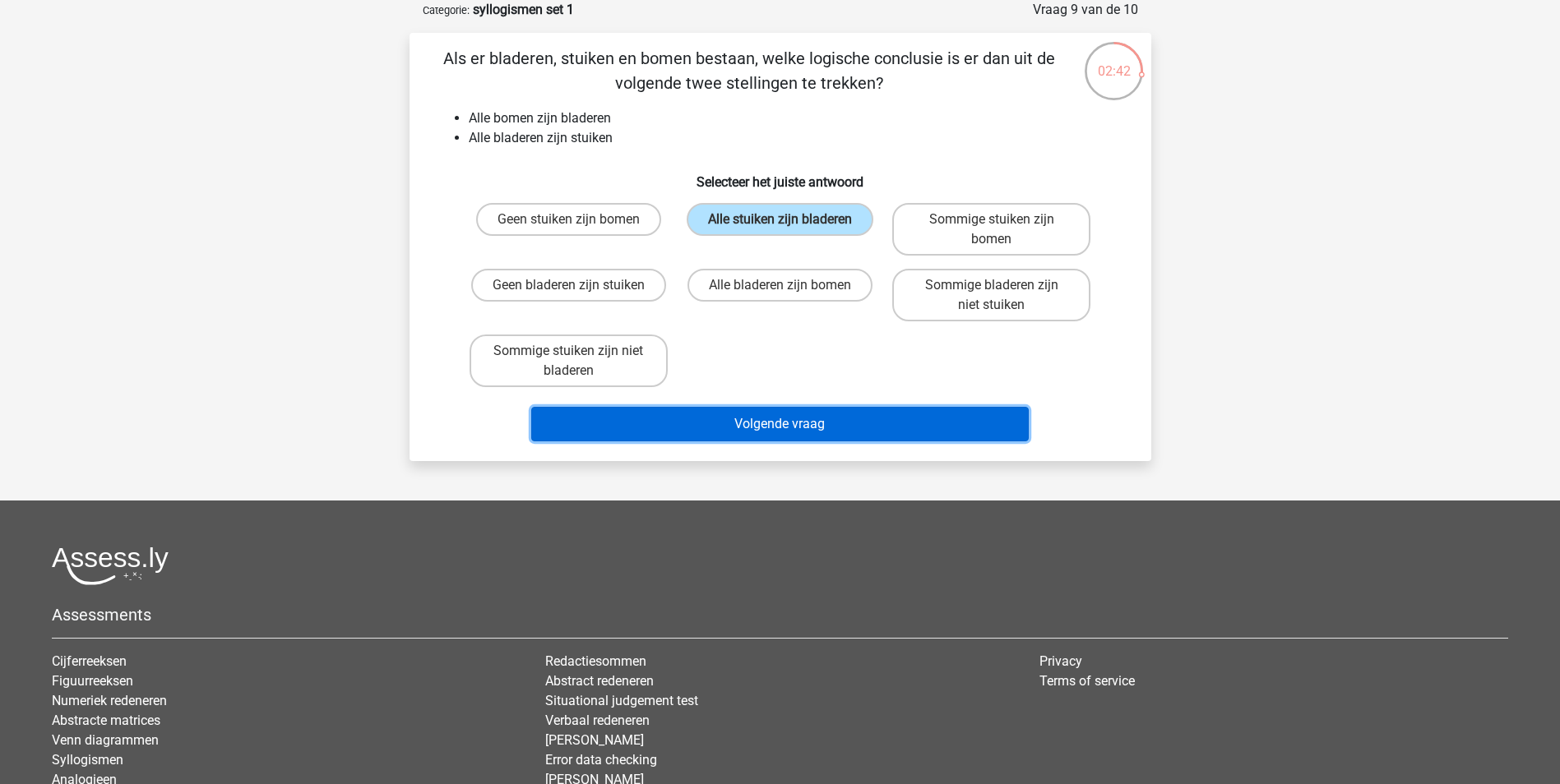
click at [816, 418] on button "Volgende vraag" at bounding box center [779, 424] width 497 height 35
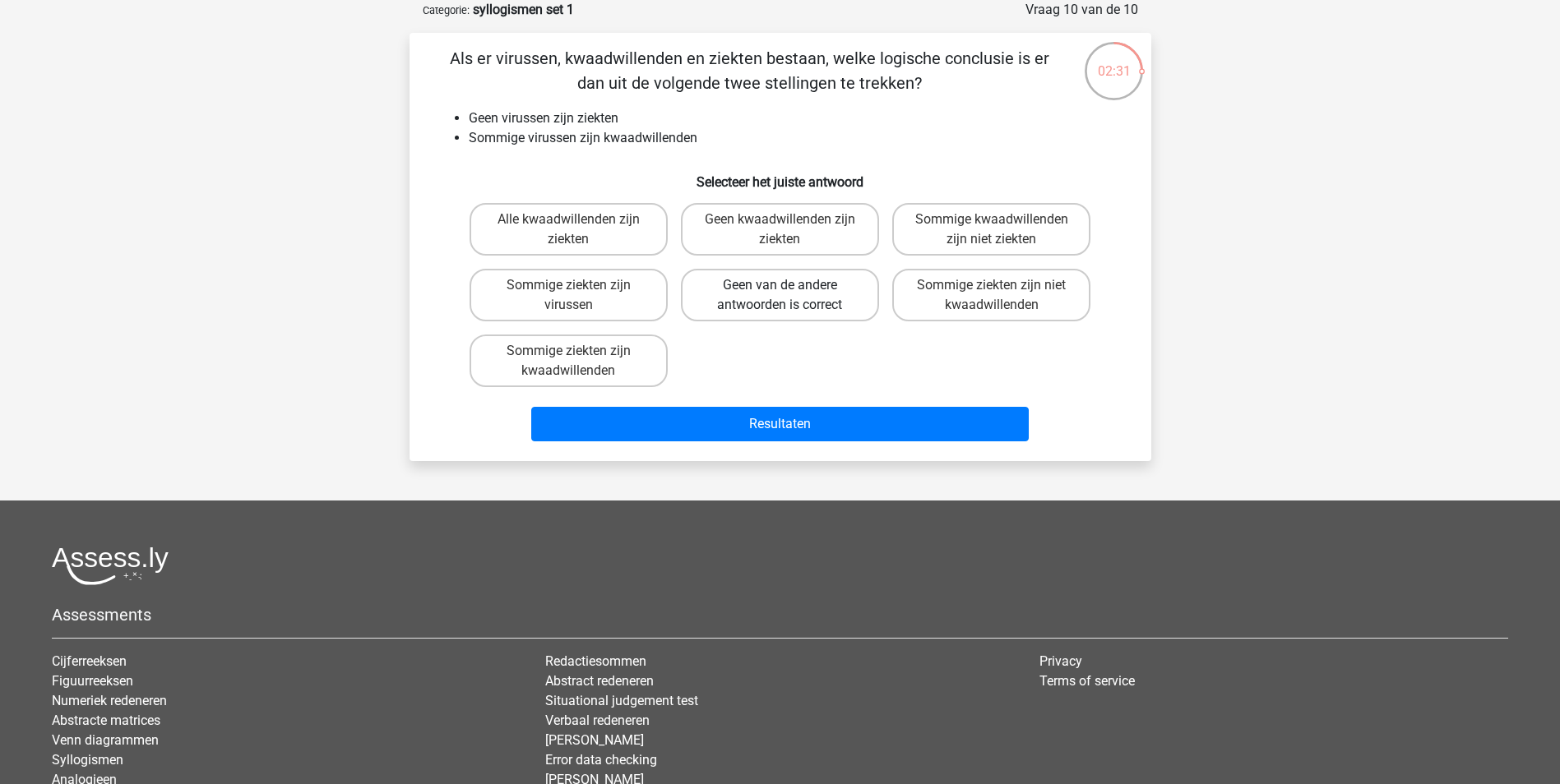
click at [784, 280] on label "Geen van de andere antwoorden is correct" at bounding box center [780, 295] width 198 height 53
click at [784, 285] on input "Geen van de andere antwoorden is correct" at bounding box center [784, 290] width 11 height 11
radio input "true"
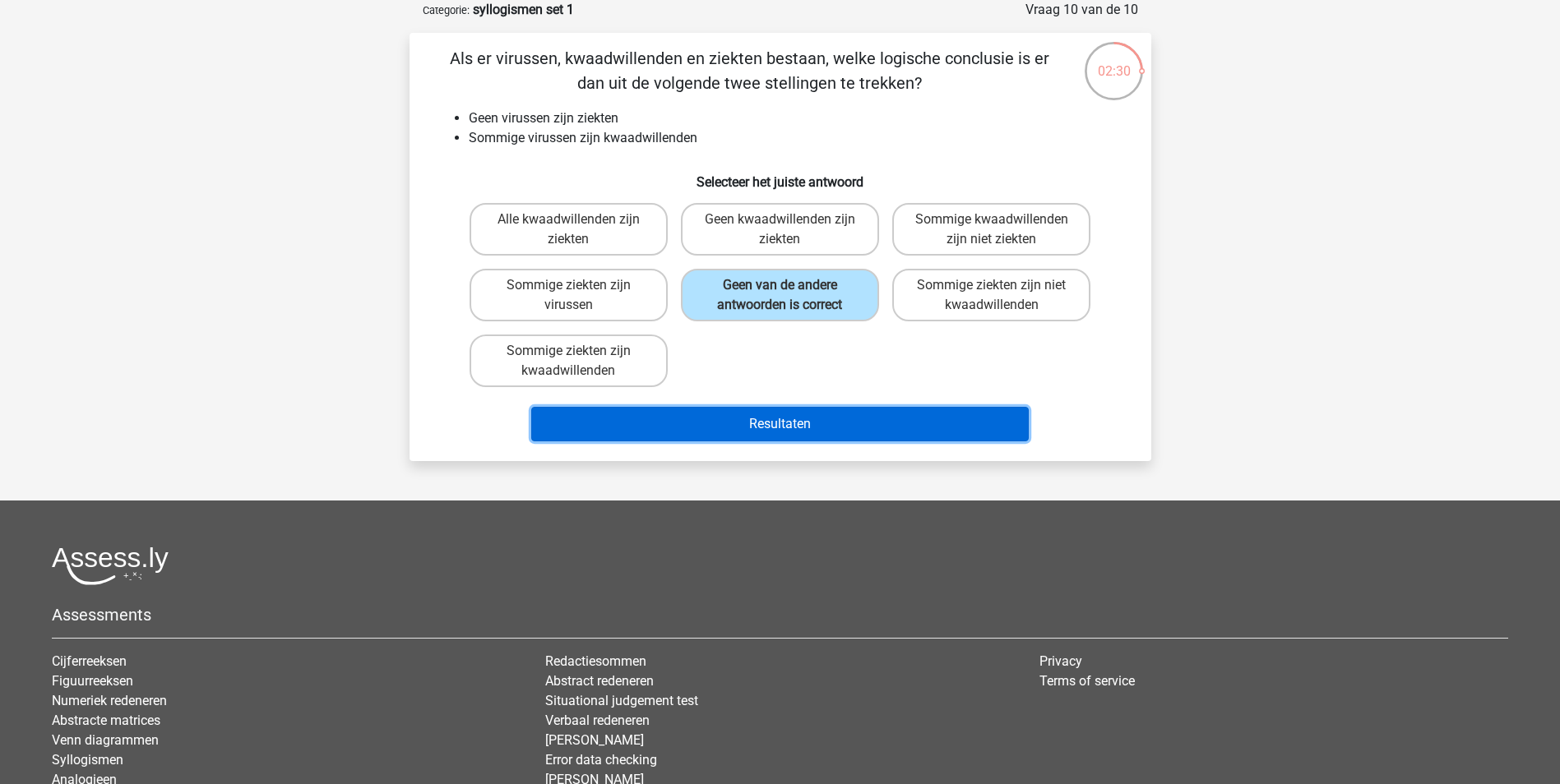
click at [813, 430] on button "Resultaten" at bounding box center [779, 424] width 497 height 35
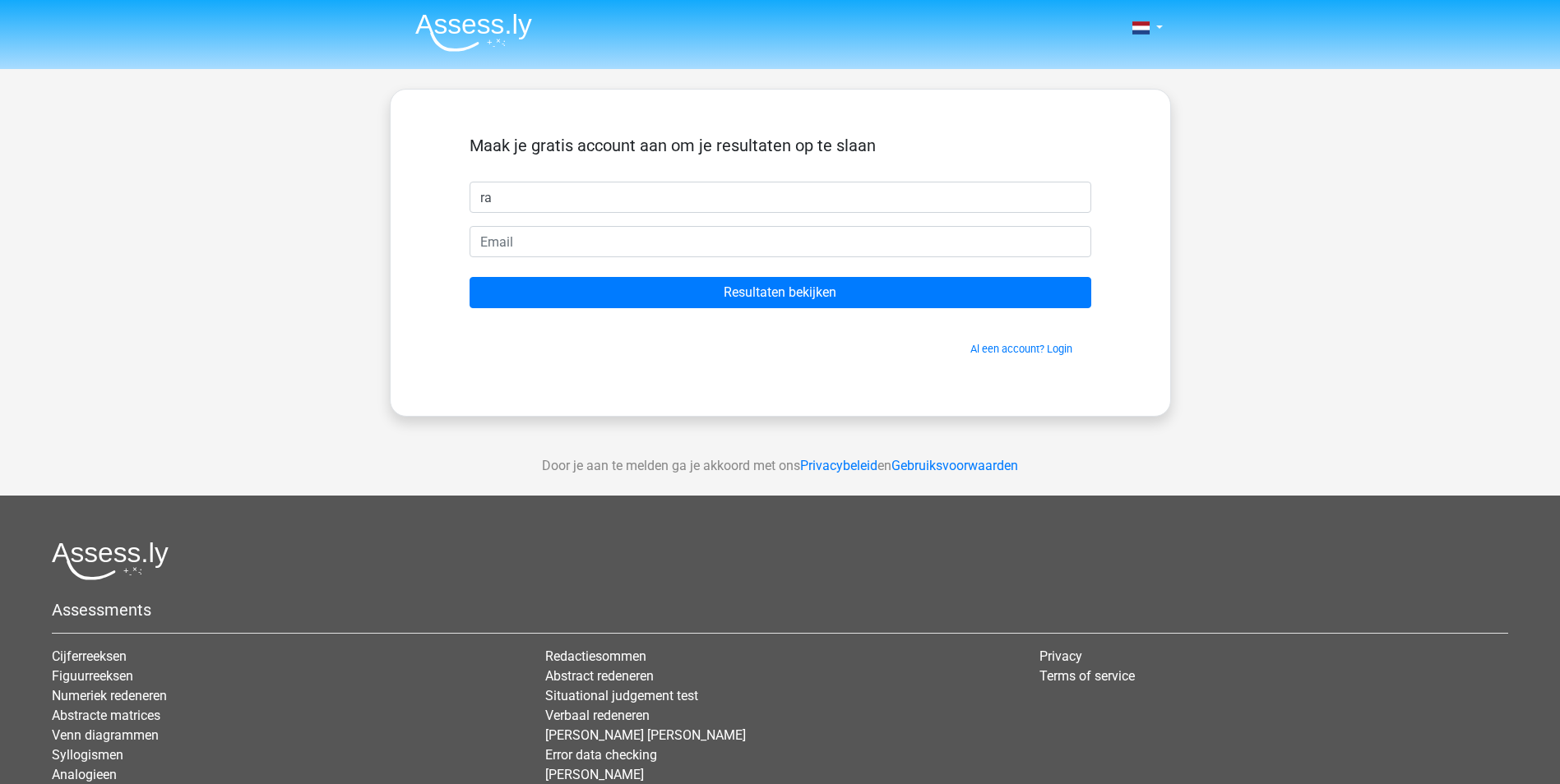
type input "r"
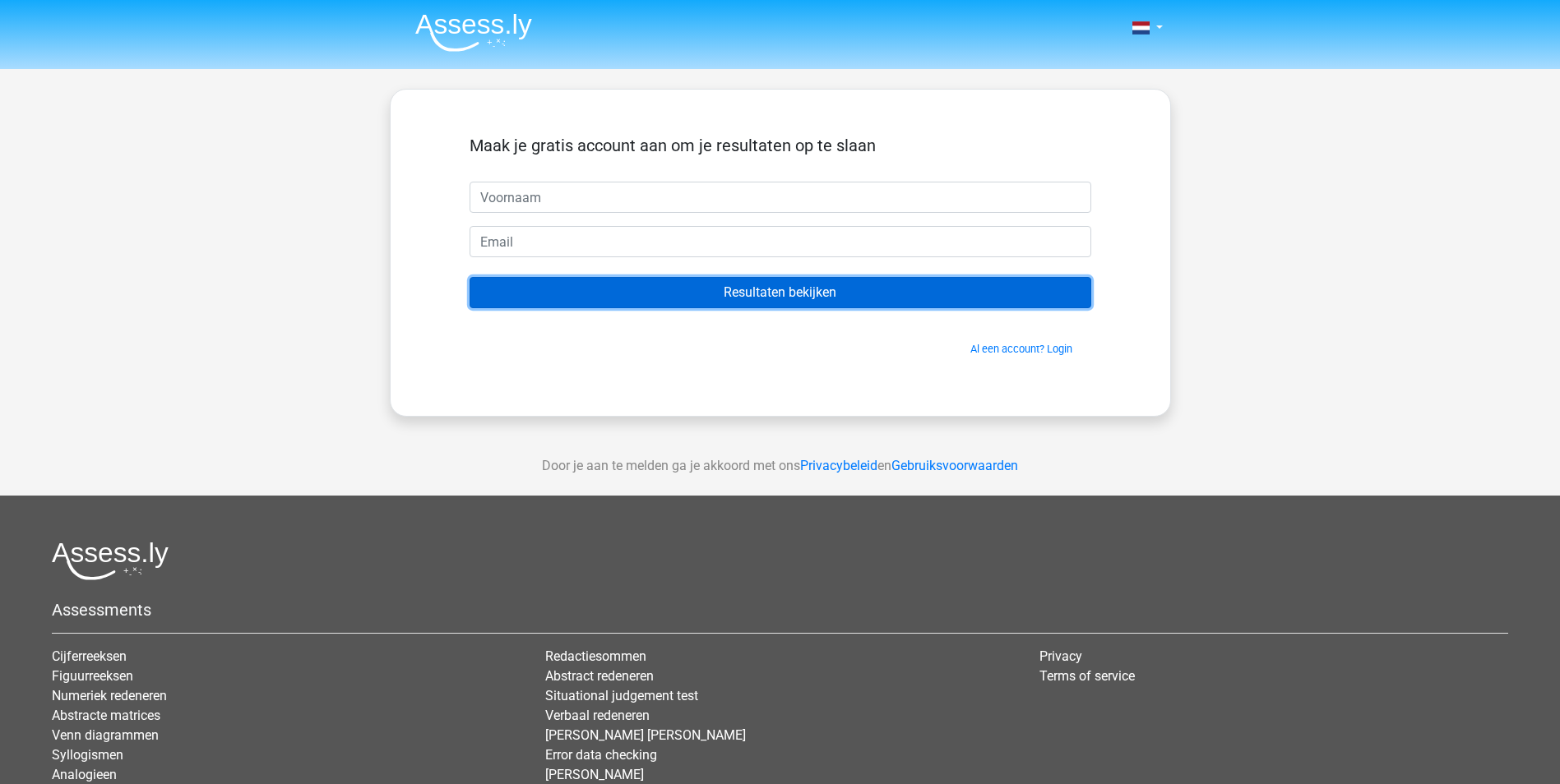
click at [787, 296] on input "Resultaten bekijken" at bounding box center [780, 292] width 622 height 31
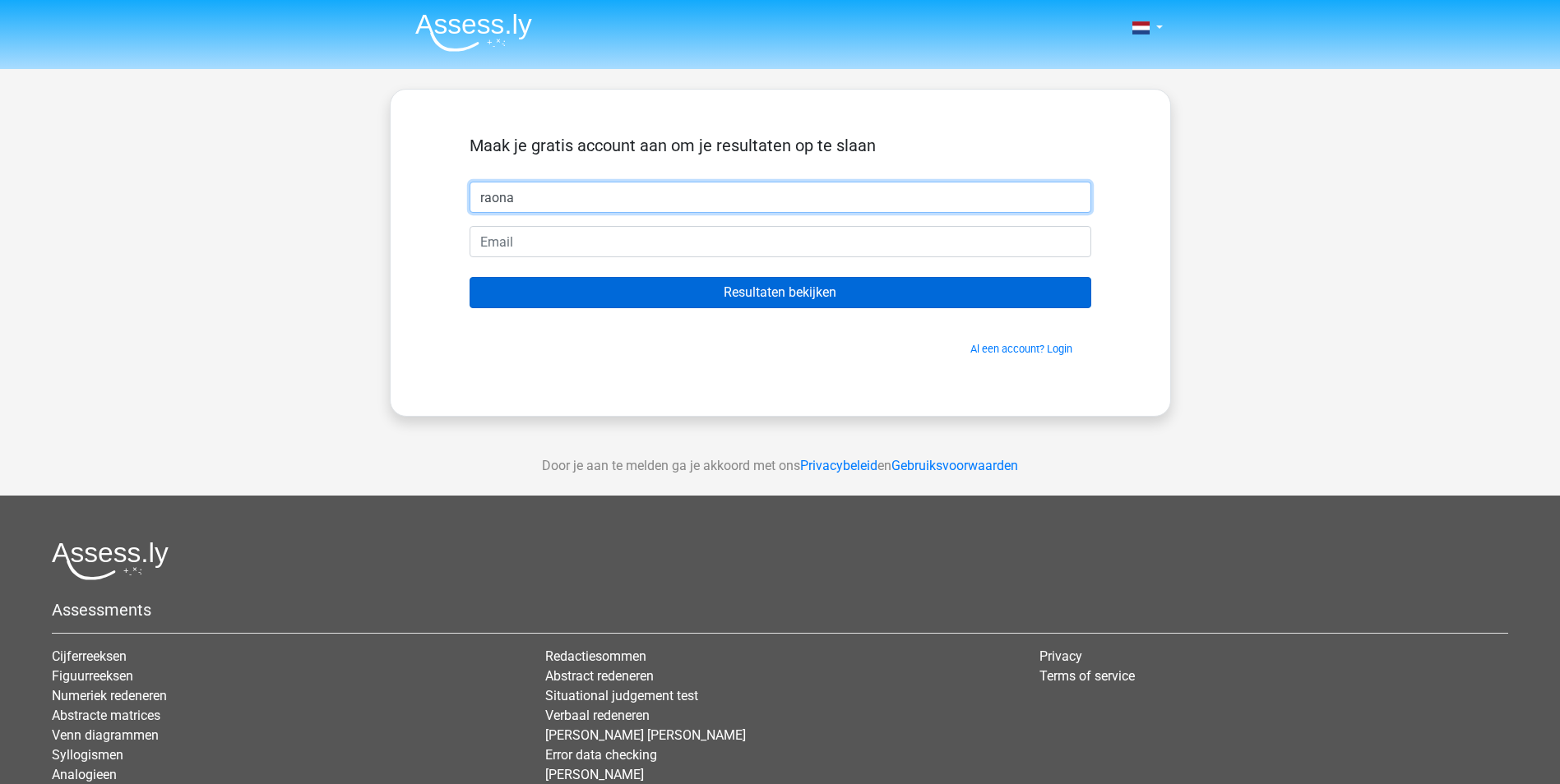
type input "raona"
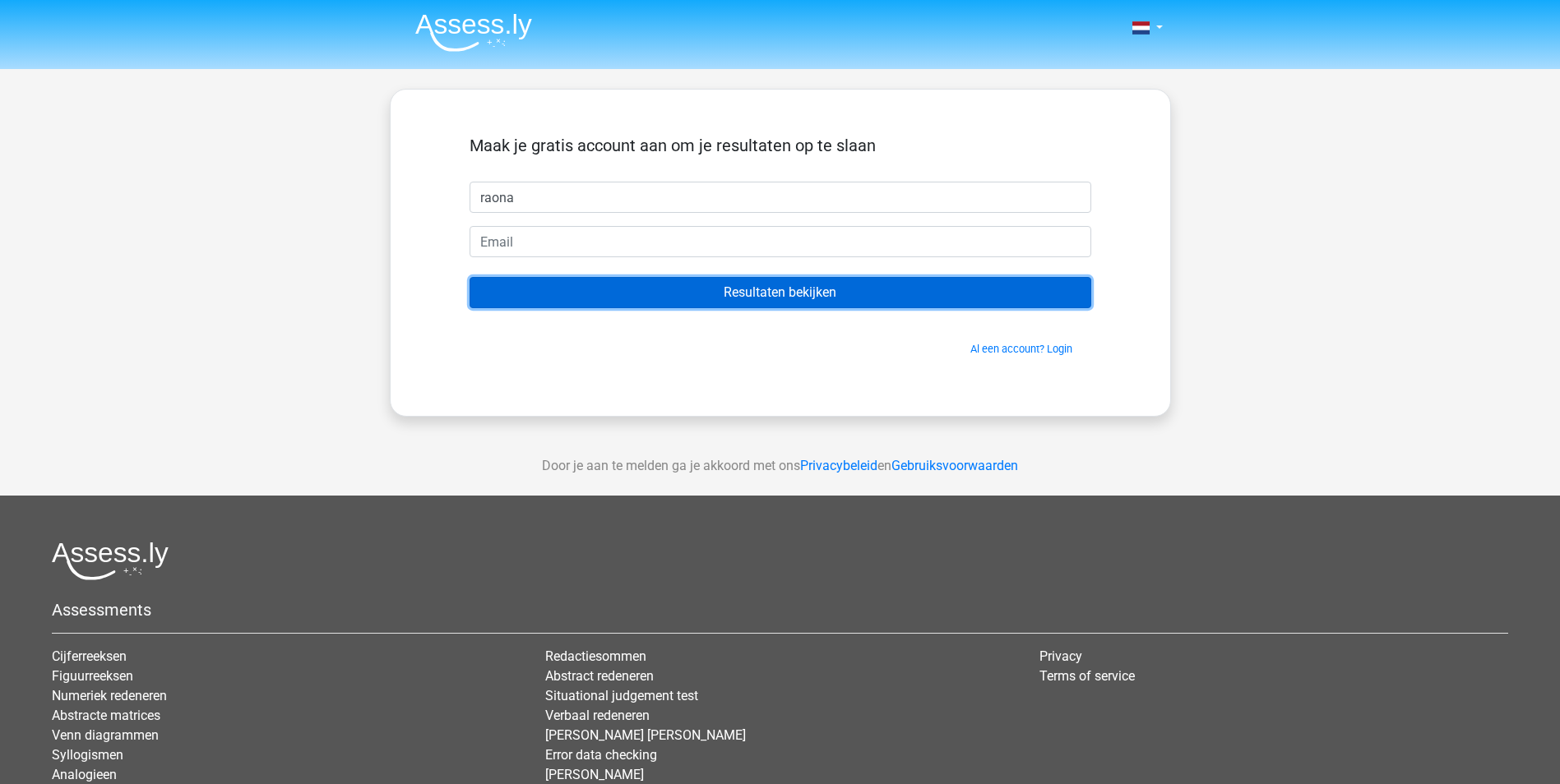
click at [705, 302] on input "Resultaten bekijken" at bounding box center [780, 292] width 622 height 31
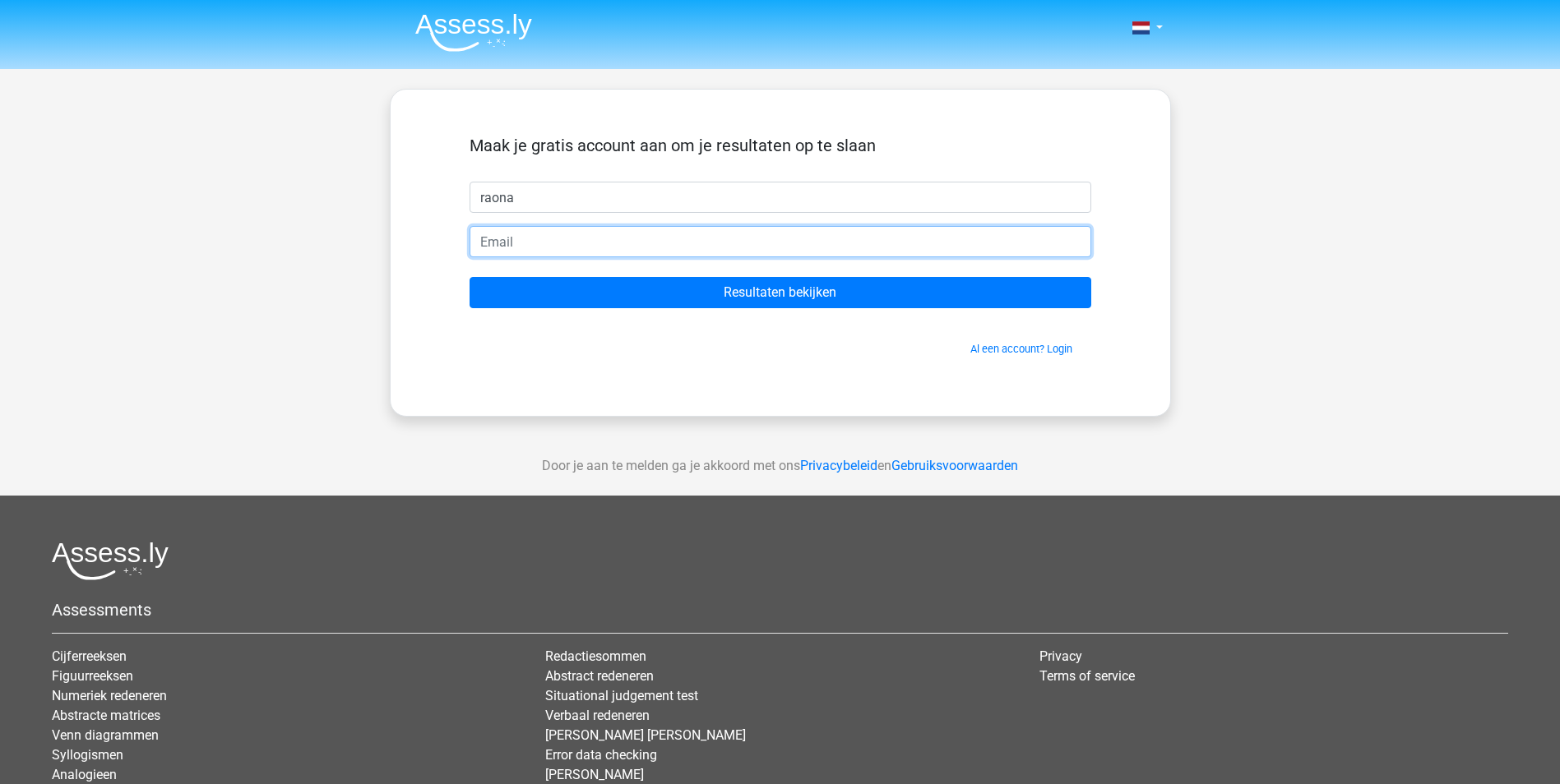
click at [660, 251] on input "email" at bounding box center [780, 241] width 622 height 31
type input "[EMAIL_ADDRESS][DOMAIN_NAME]"
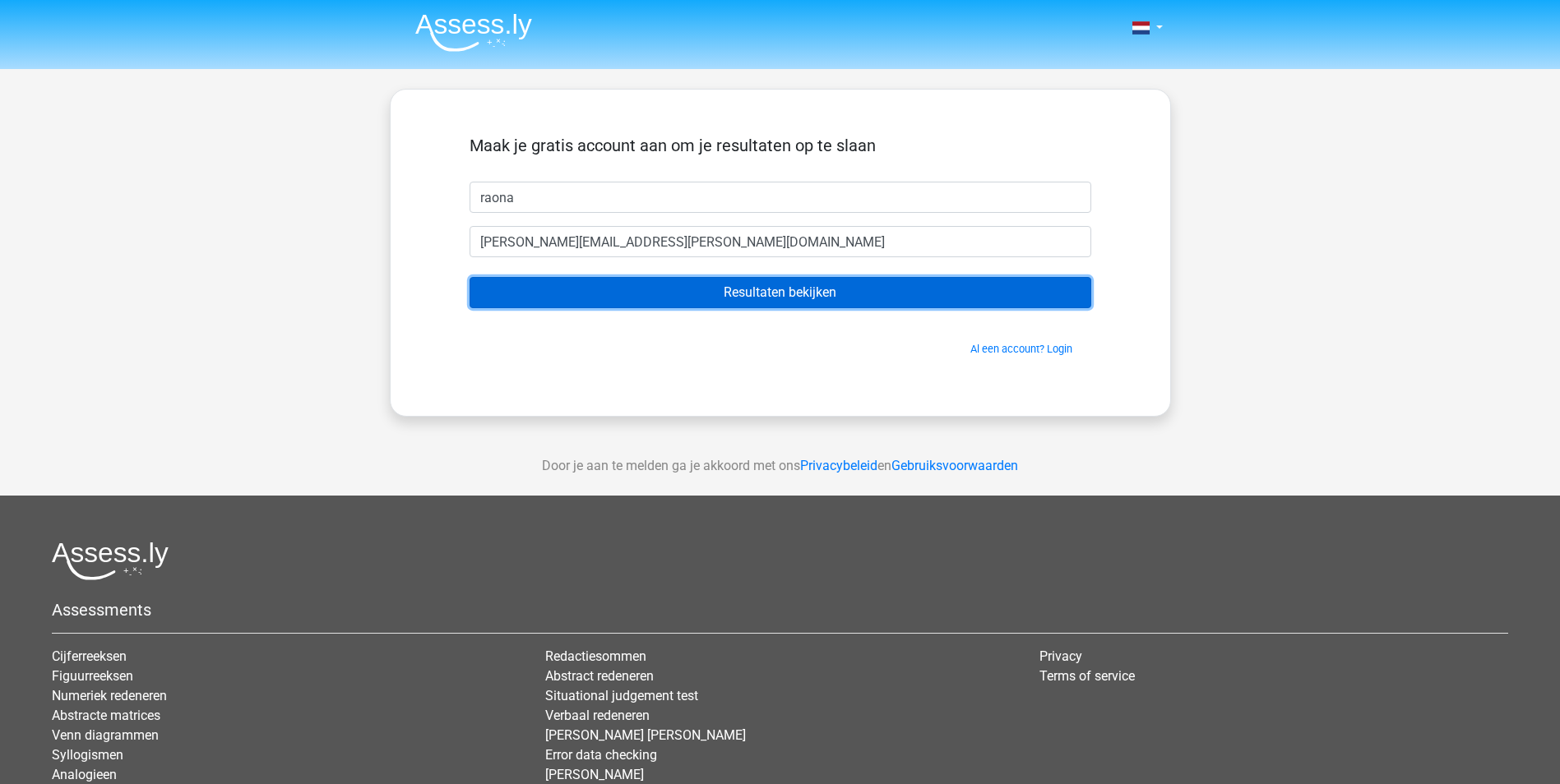
click at [784, 294] on input "Resultaten bekijken" at bounding box center [780, 292] width 622 height 31
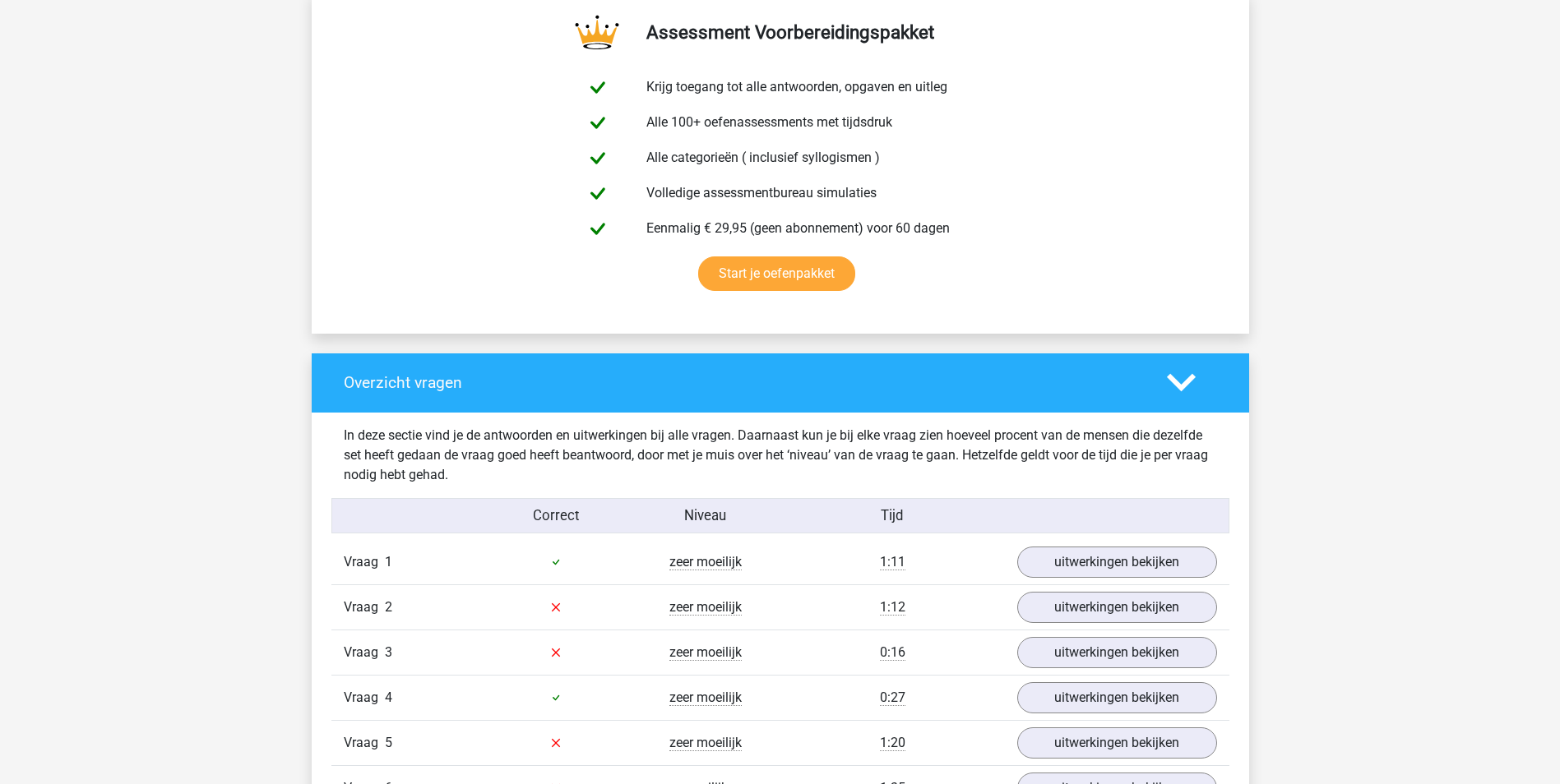
scroll to position [1069, 0]
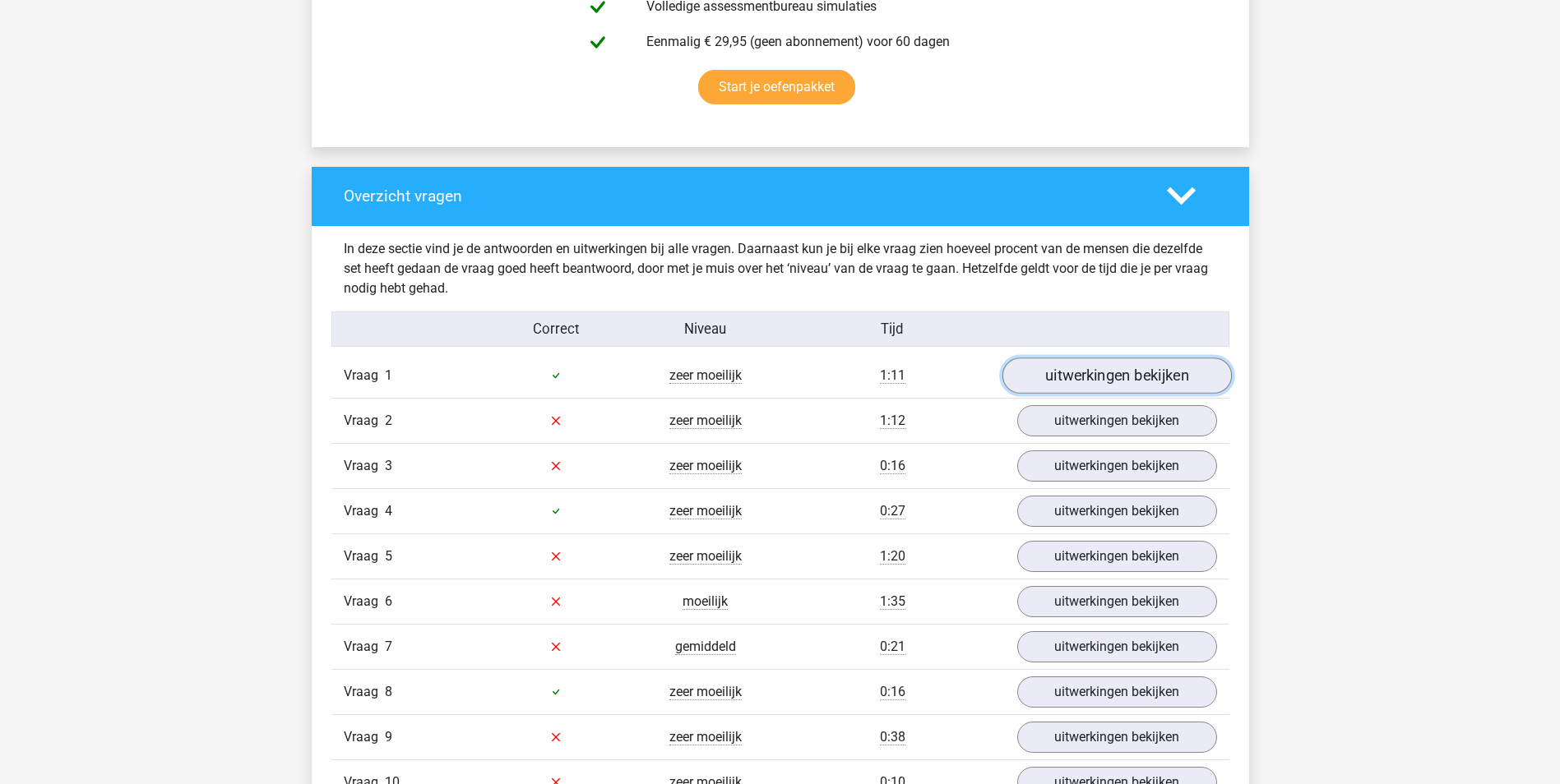
click at [1137, 369] on link "uitwerkingen bekijken" at bounding box center [1115, 376] width 229 height 36
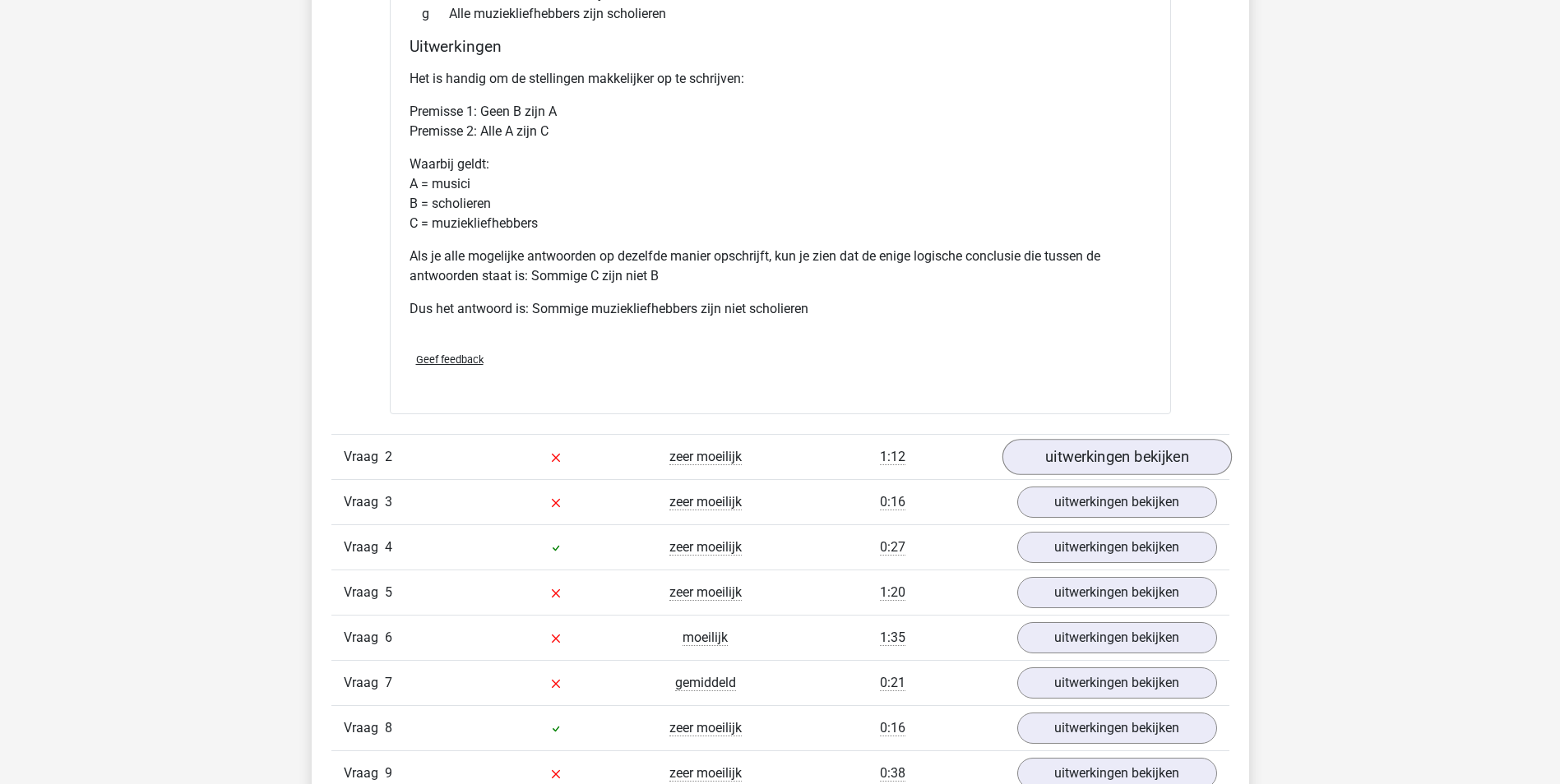
scroll to position [2056, 0]
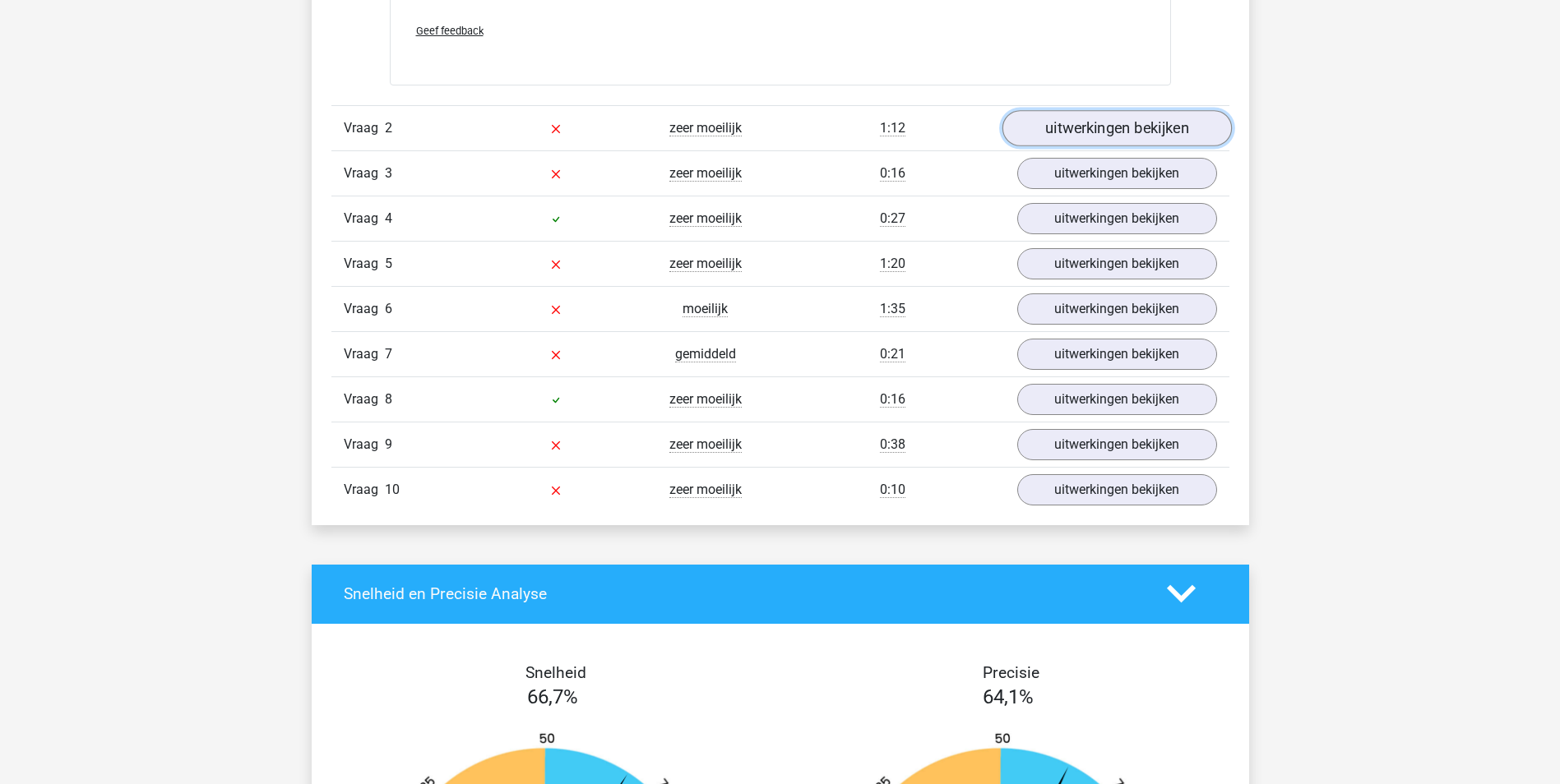
click at [1098, 129] on link "uitwerkingen bekijken" at bounding box center [1115, 128] width 229 height 36
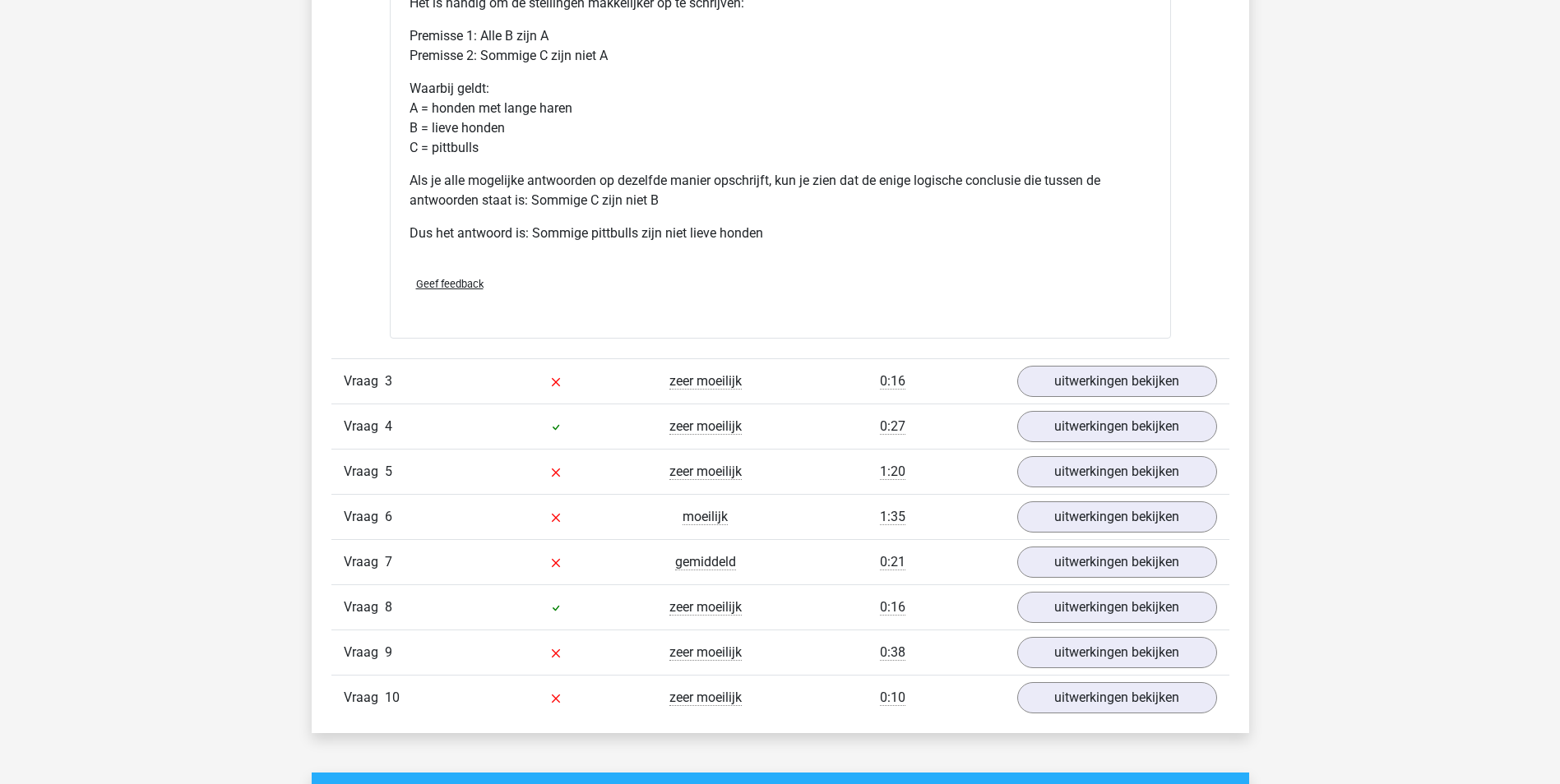
scroll to position [2549, 0]
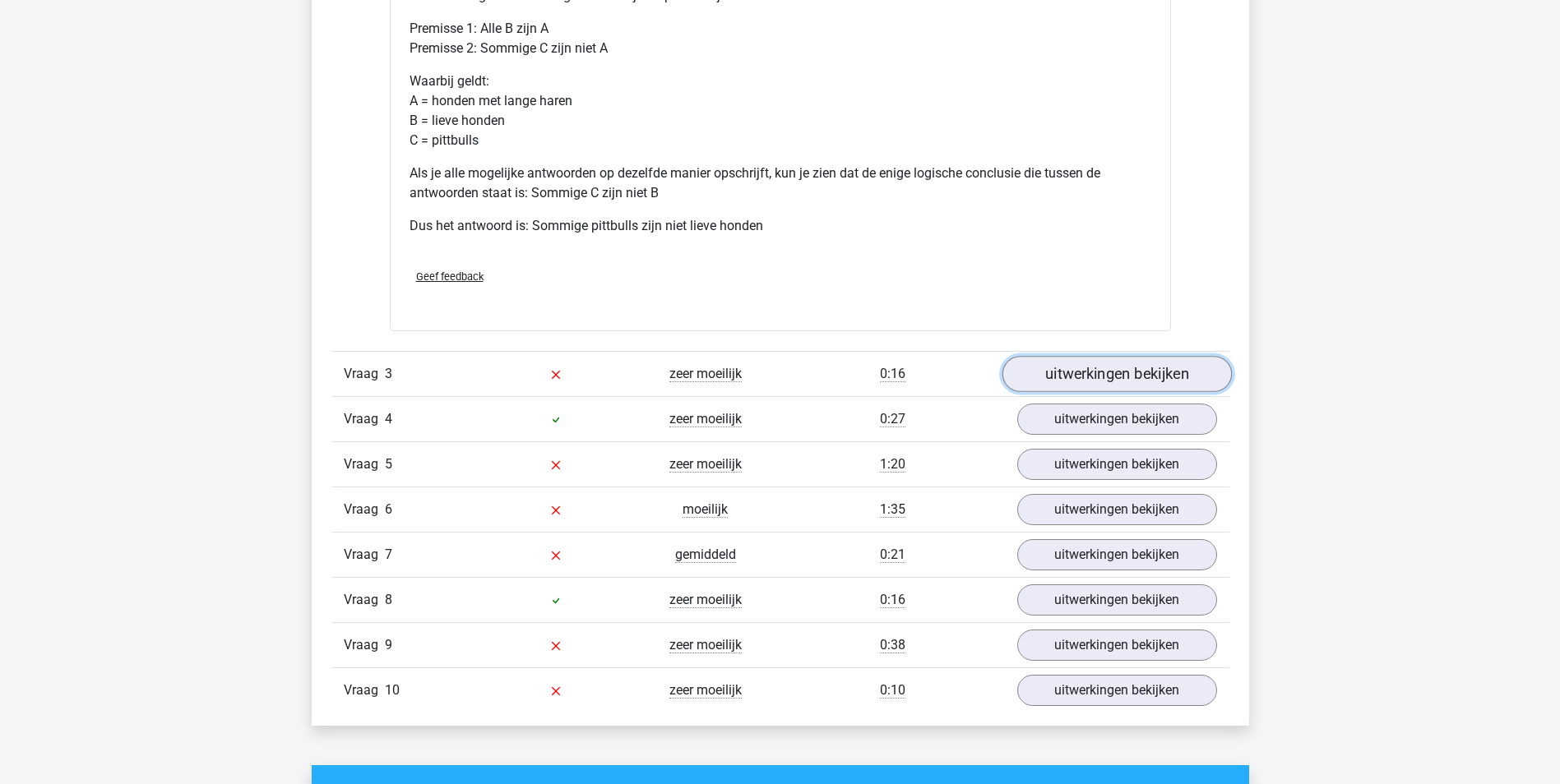
click at [1104, 386] on link "uitwerkingen bekijken" at bounding box center [1115, 374] width 229 height 36
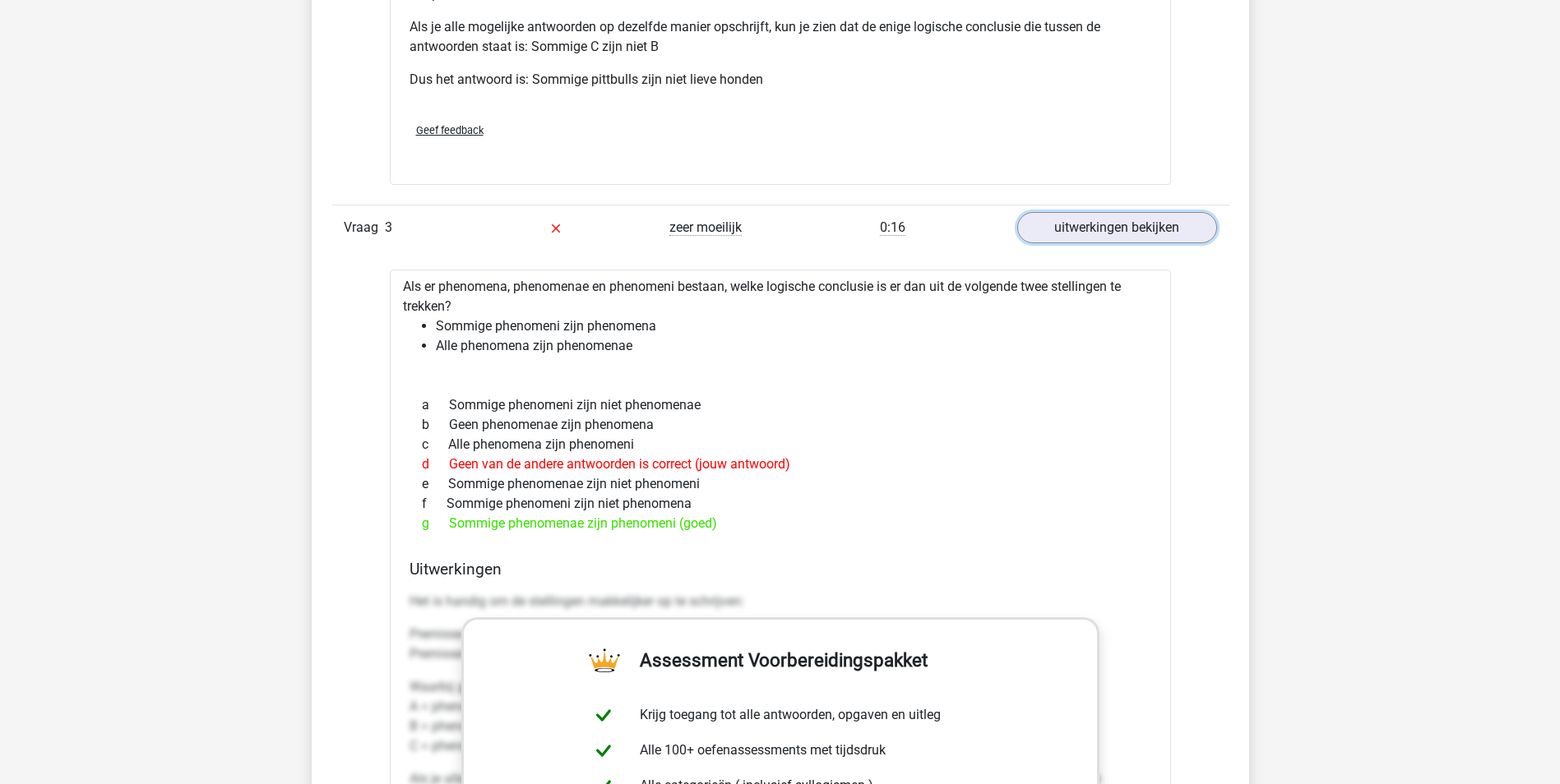
scroll to position [2713, 0]
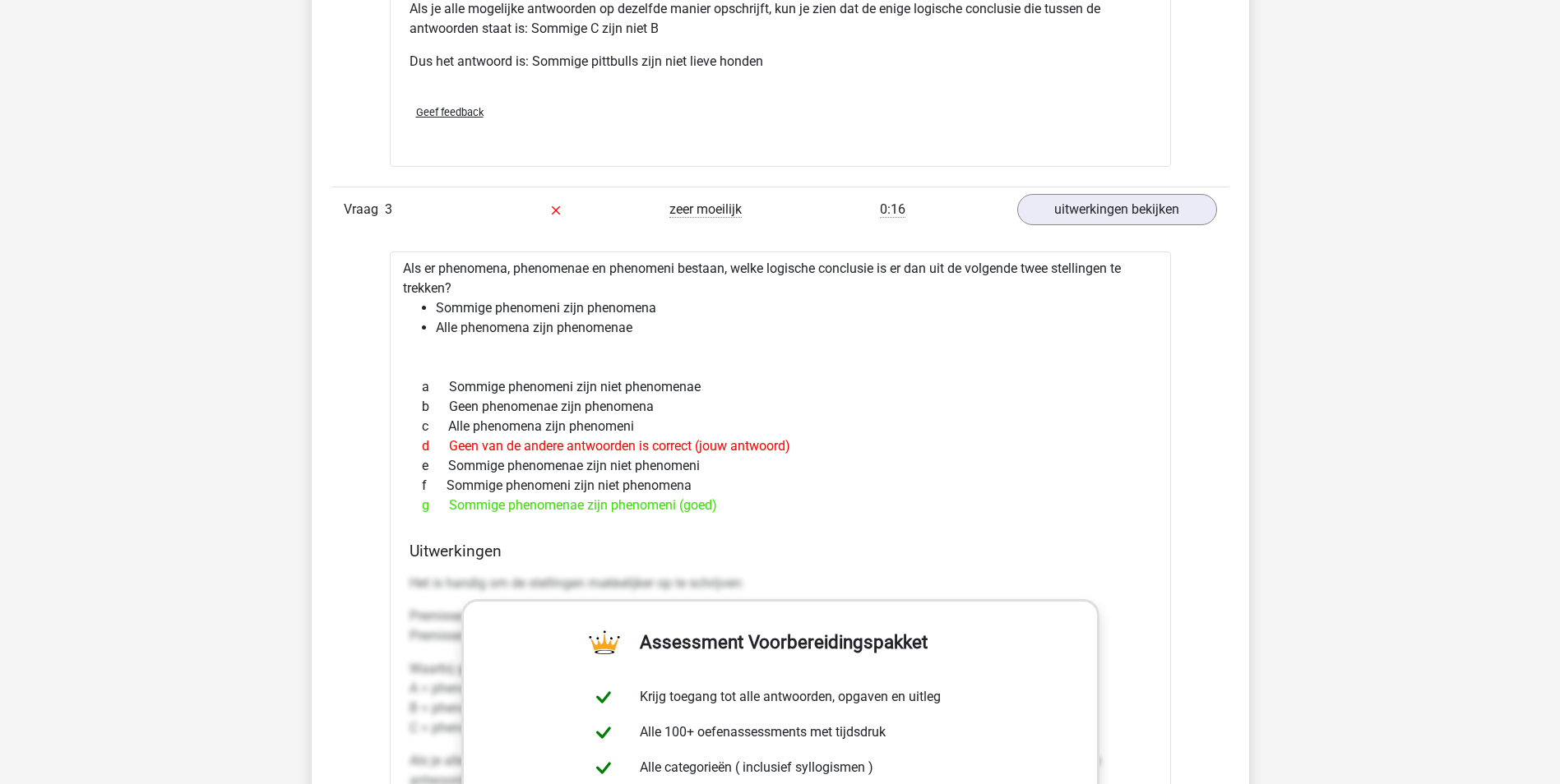
click at [918, 427] on div "c Alle phenomena zijn phenomeni" at bounding box center [780, 427] width 742 height 20
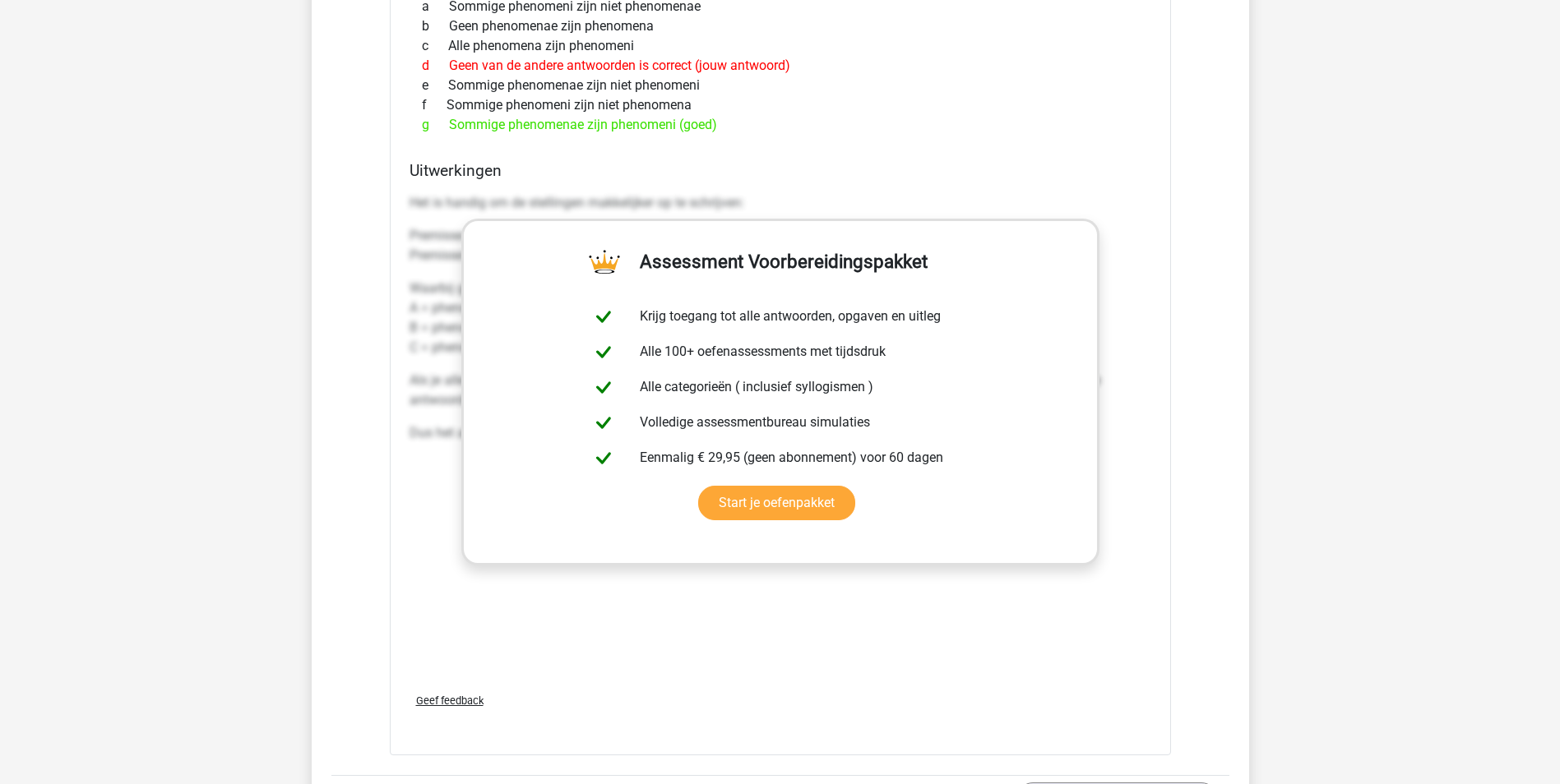
scroll to position [3453, 0]
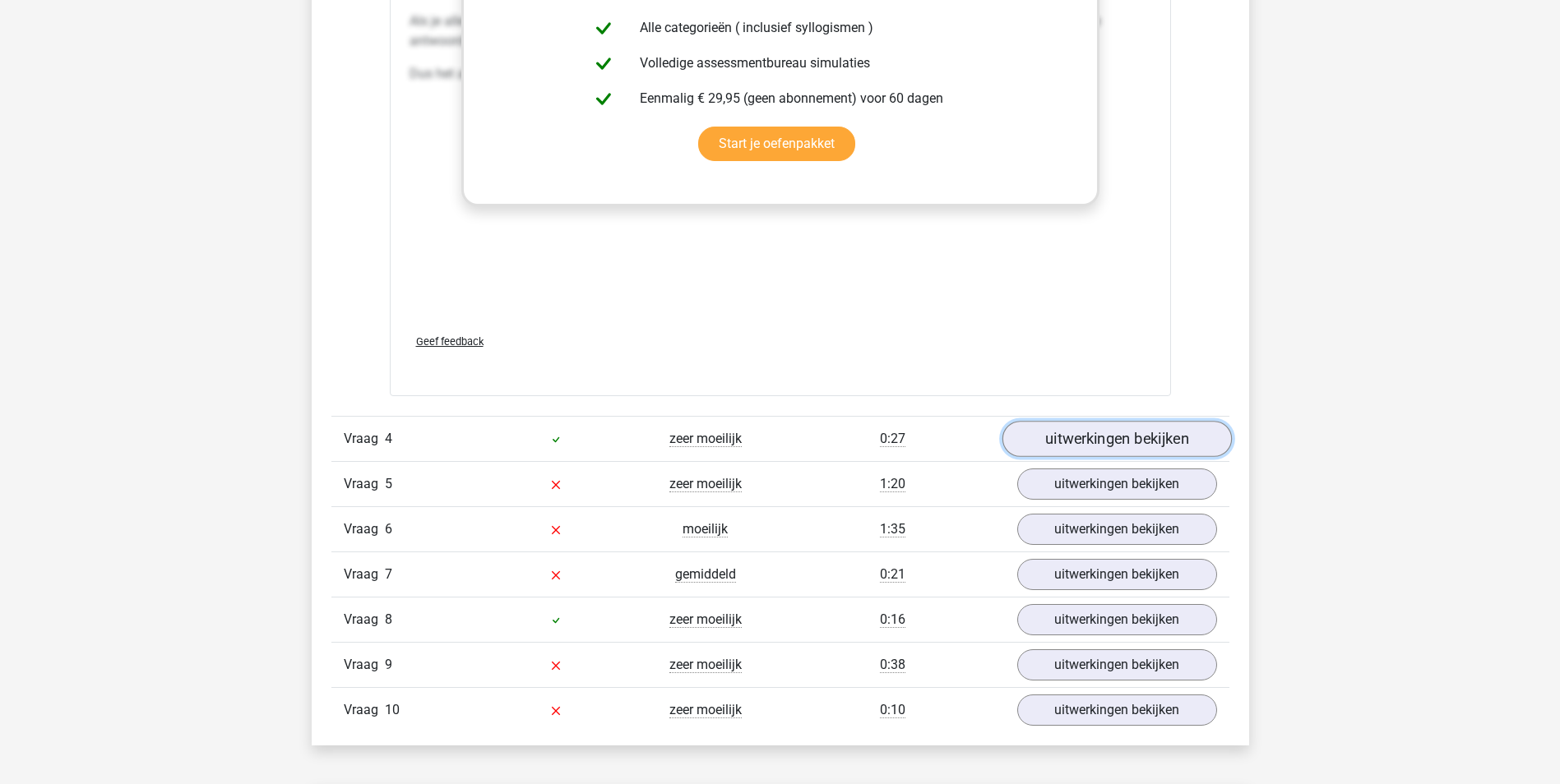
click at [1114, 443] on link "uitwerkingen bekijken" at bounding box center [1115, 439] width 229 height 36
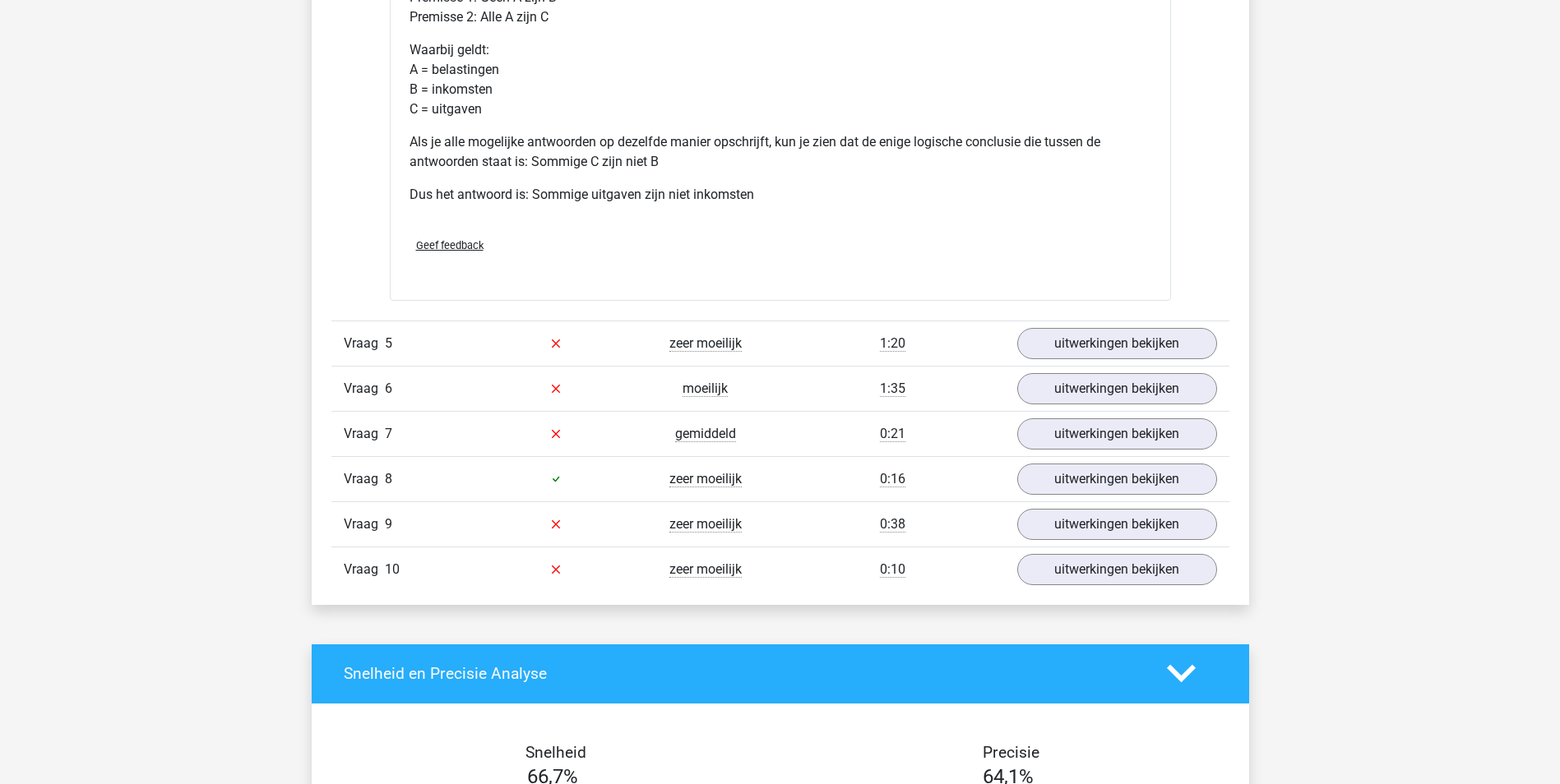
scroll to position [4276, 0]
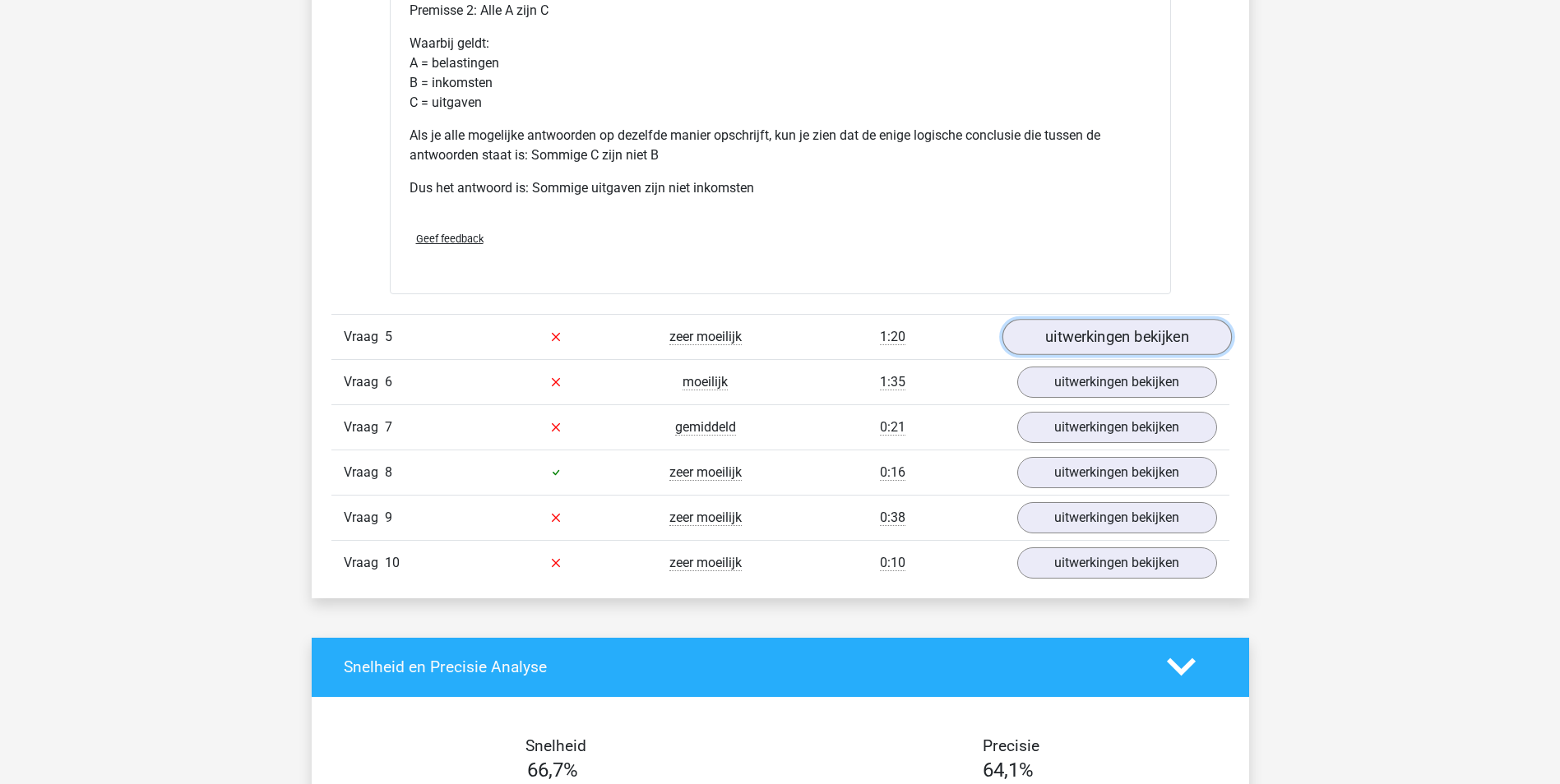
click at [1078, 346] on link "uitwerkingen bekijken" at bounding box center [1115, 337] width 229 height 36
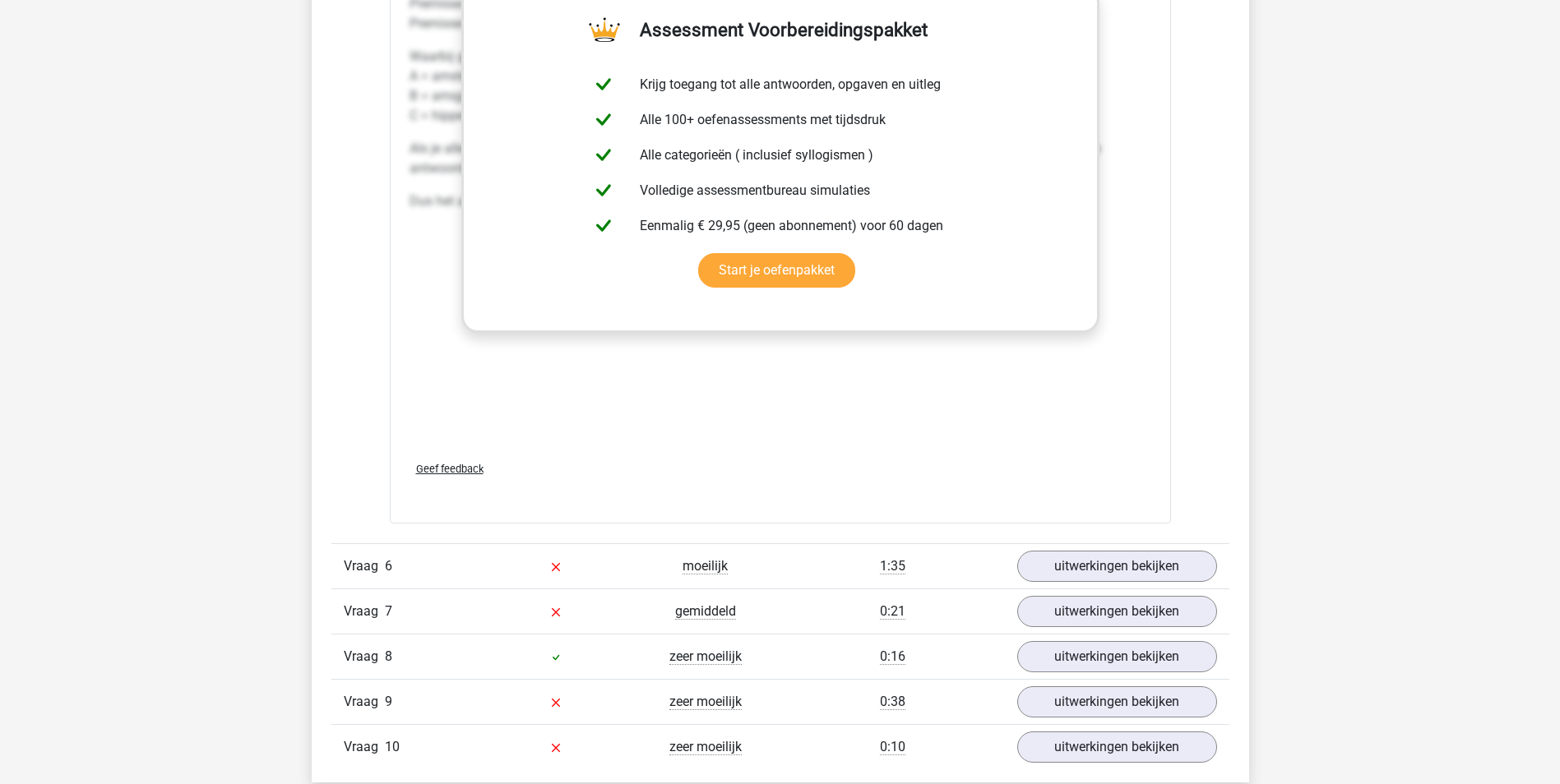
scroll to position [5344, 0]
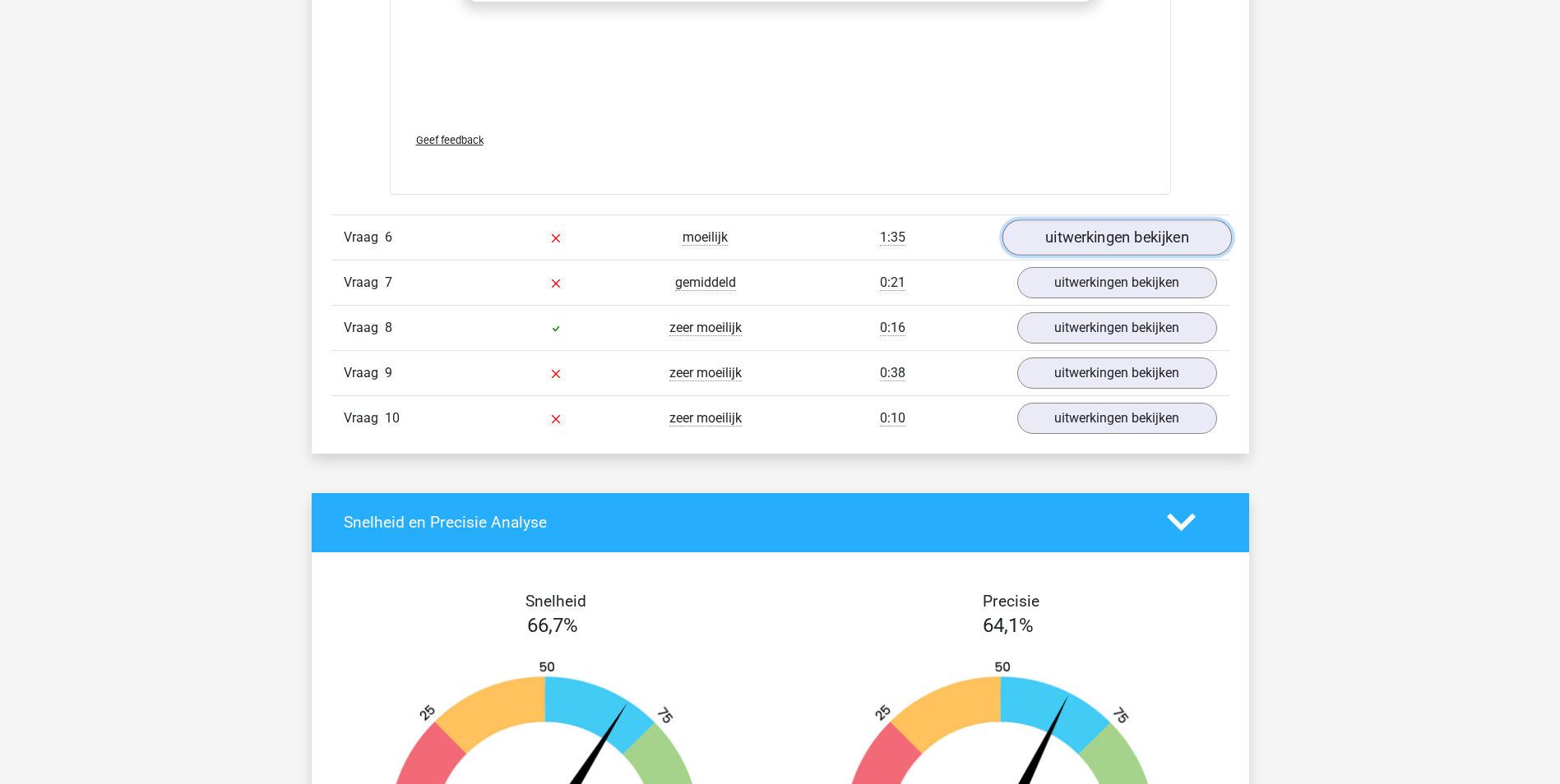
click at [1130, 243] on link "uitwerkingen bekijken" at bounding box center [1115, 238] width 229 height 36
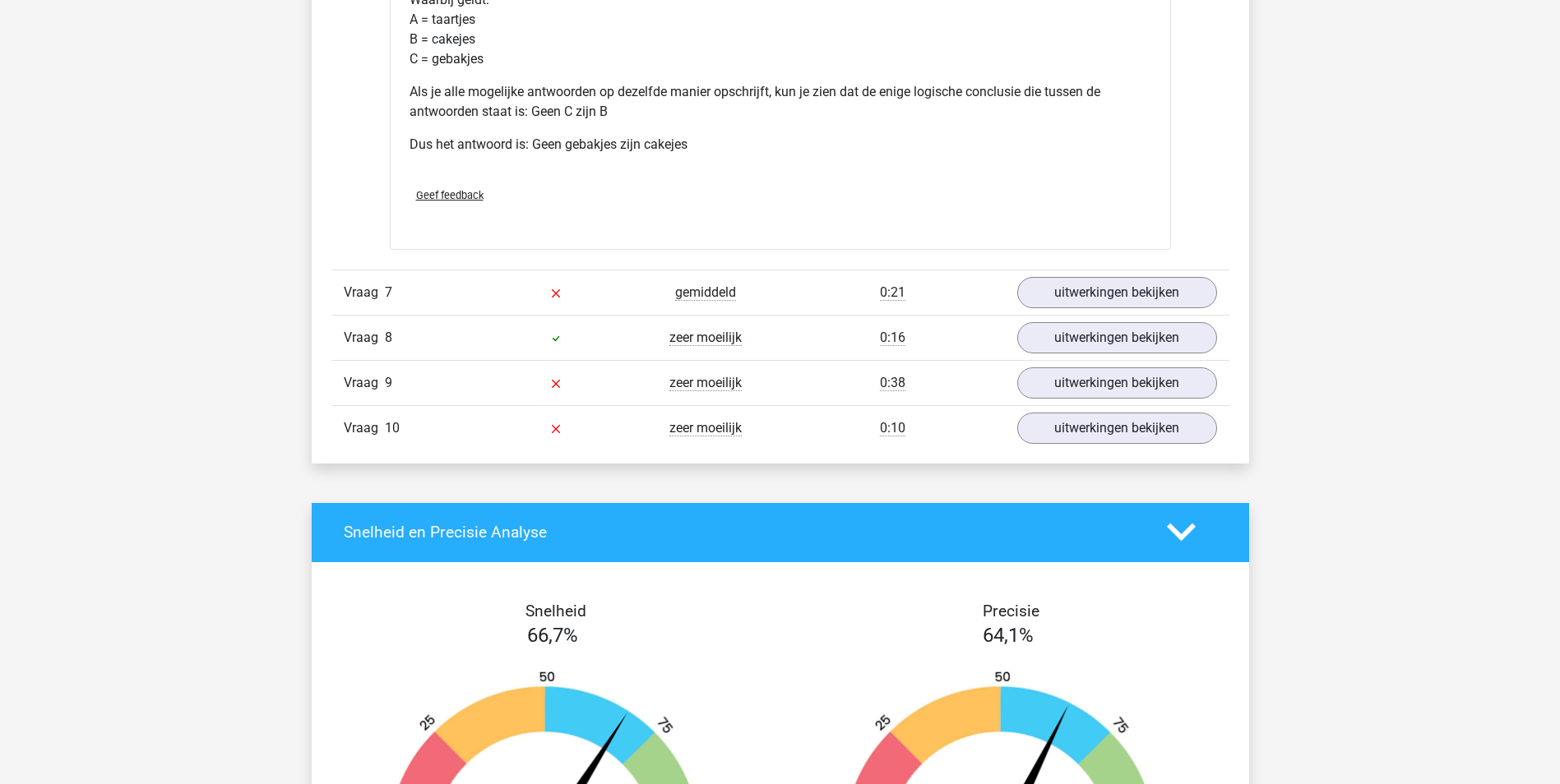
scroll to position [6002, 0]
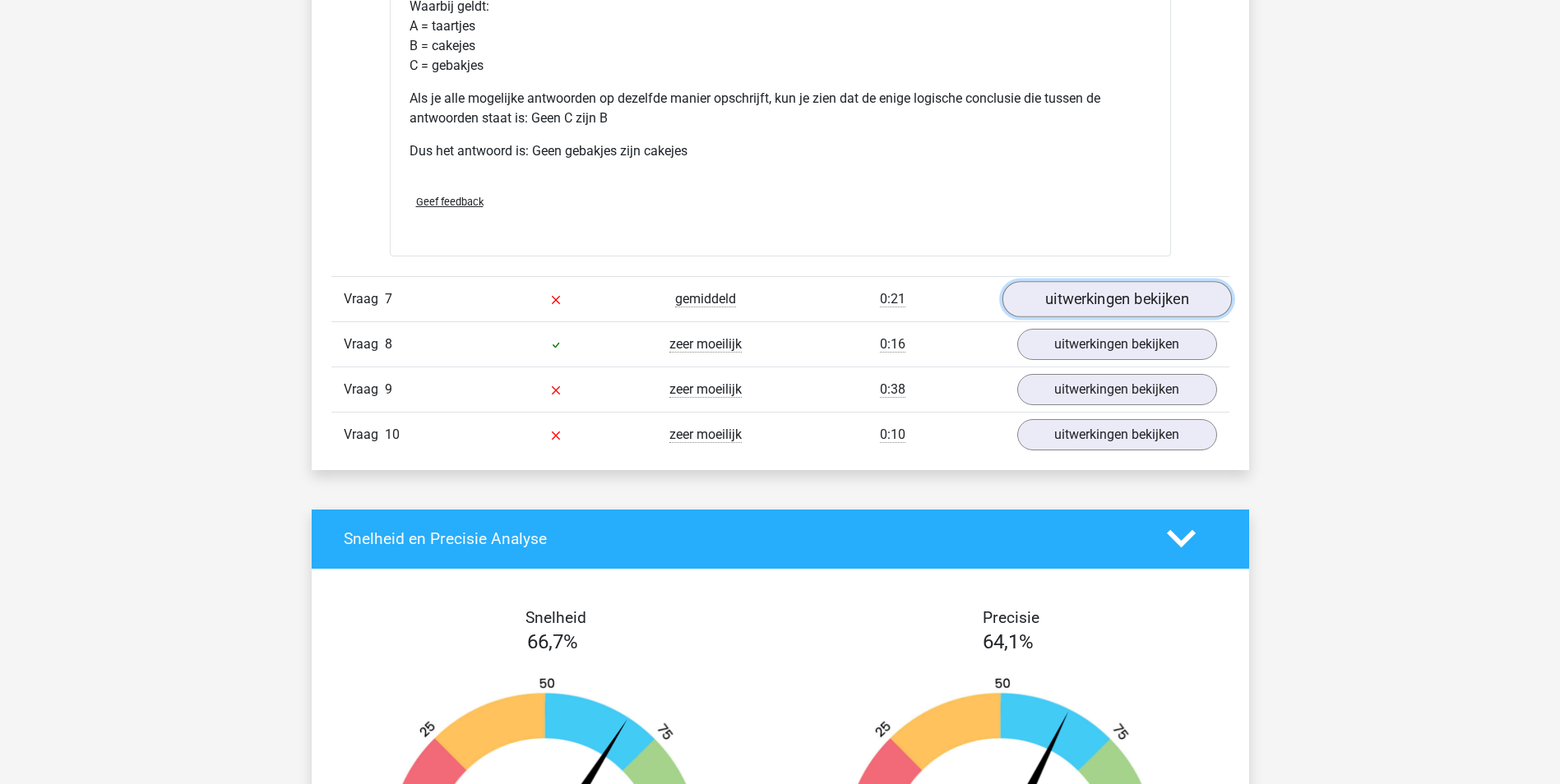
click at [1117, 294] on link "uitwerkingen bekijken" at bounding box center [1115, 299] width 229 height 36
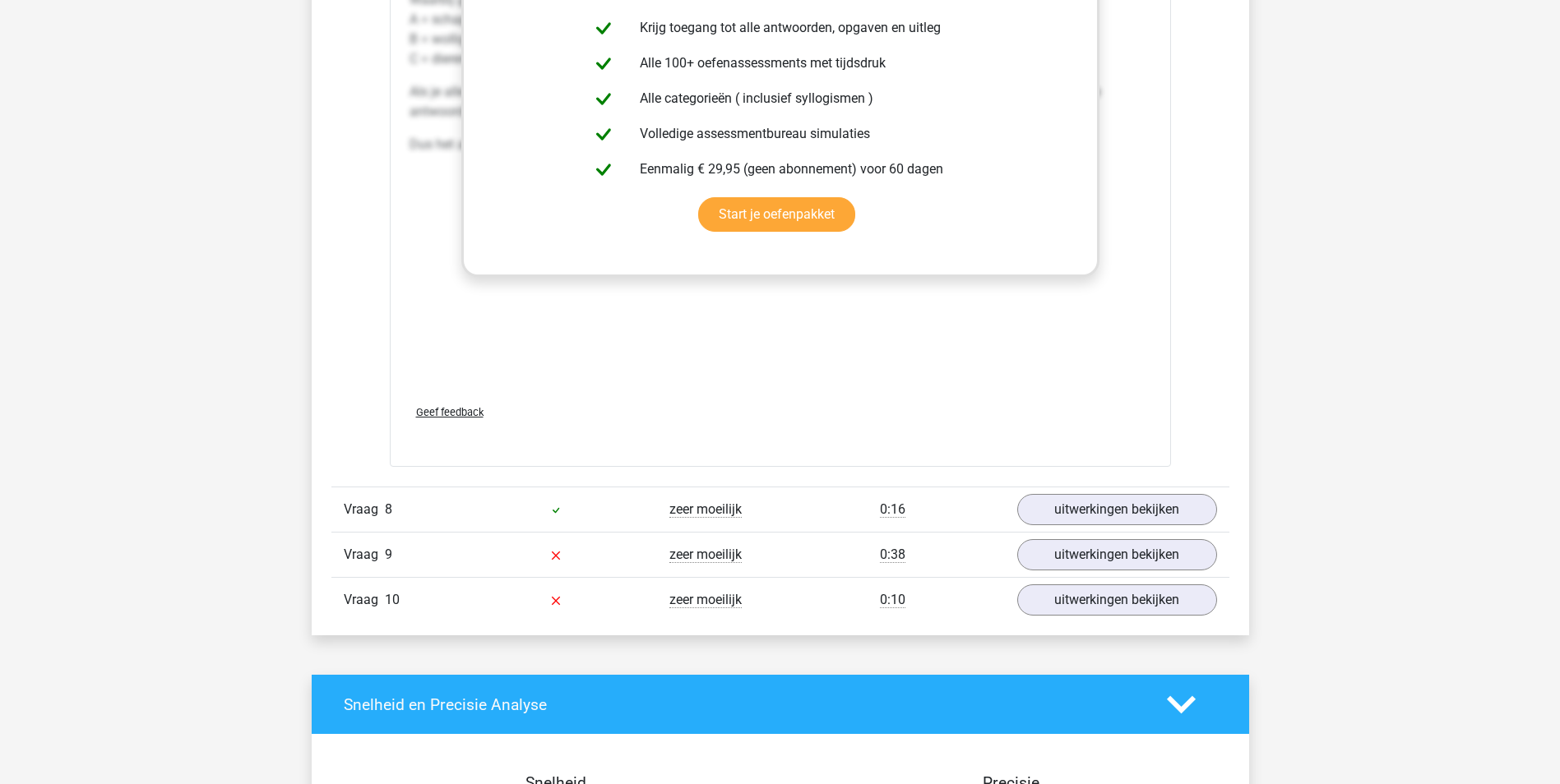
scroll to position [6742, 0]
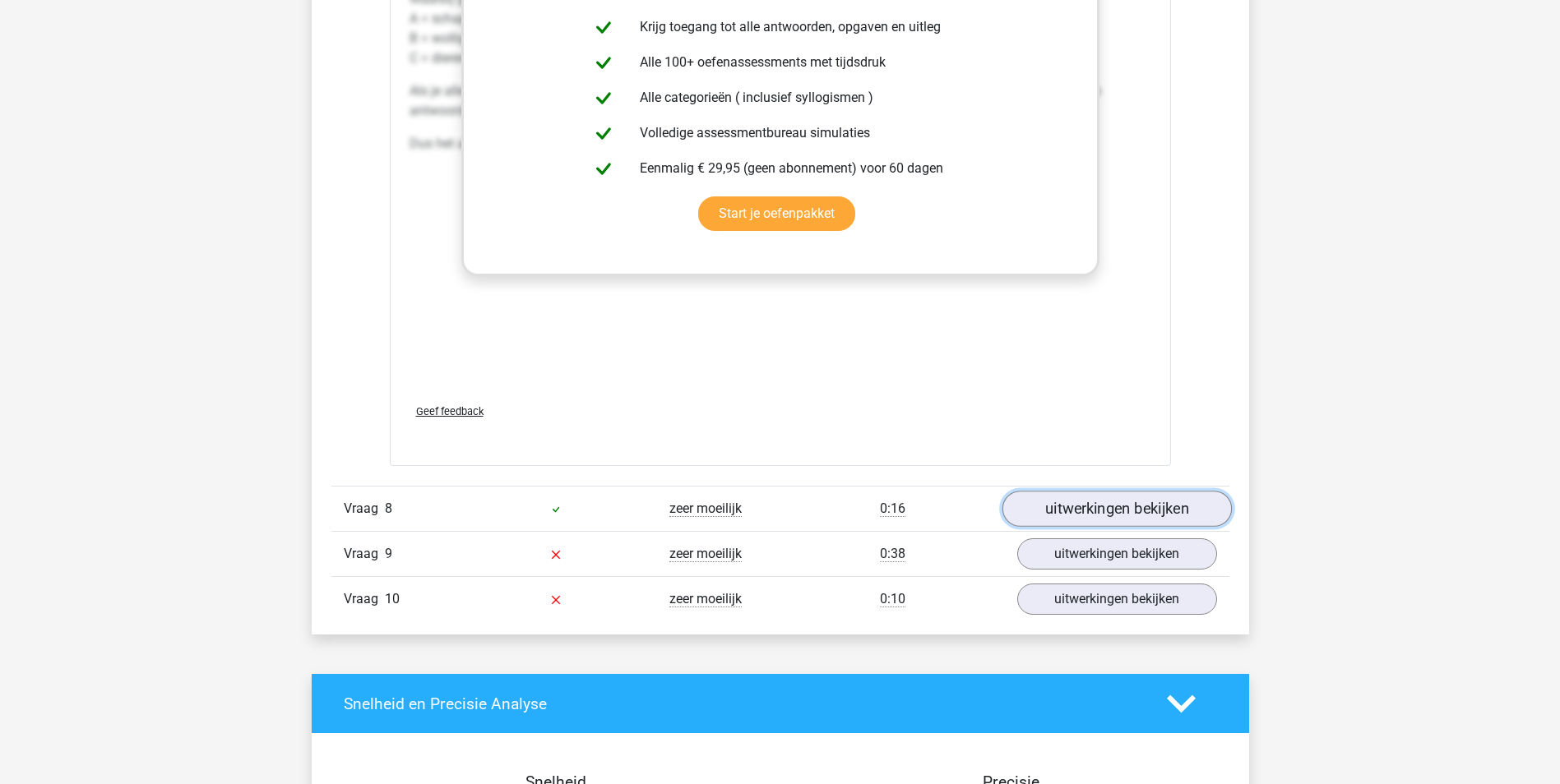
click at [1121, 517] on link "uitwerkingen bekijken" at bounding box center [1115, 509] width 229 height 36
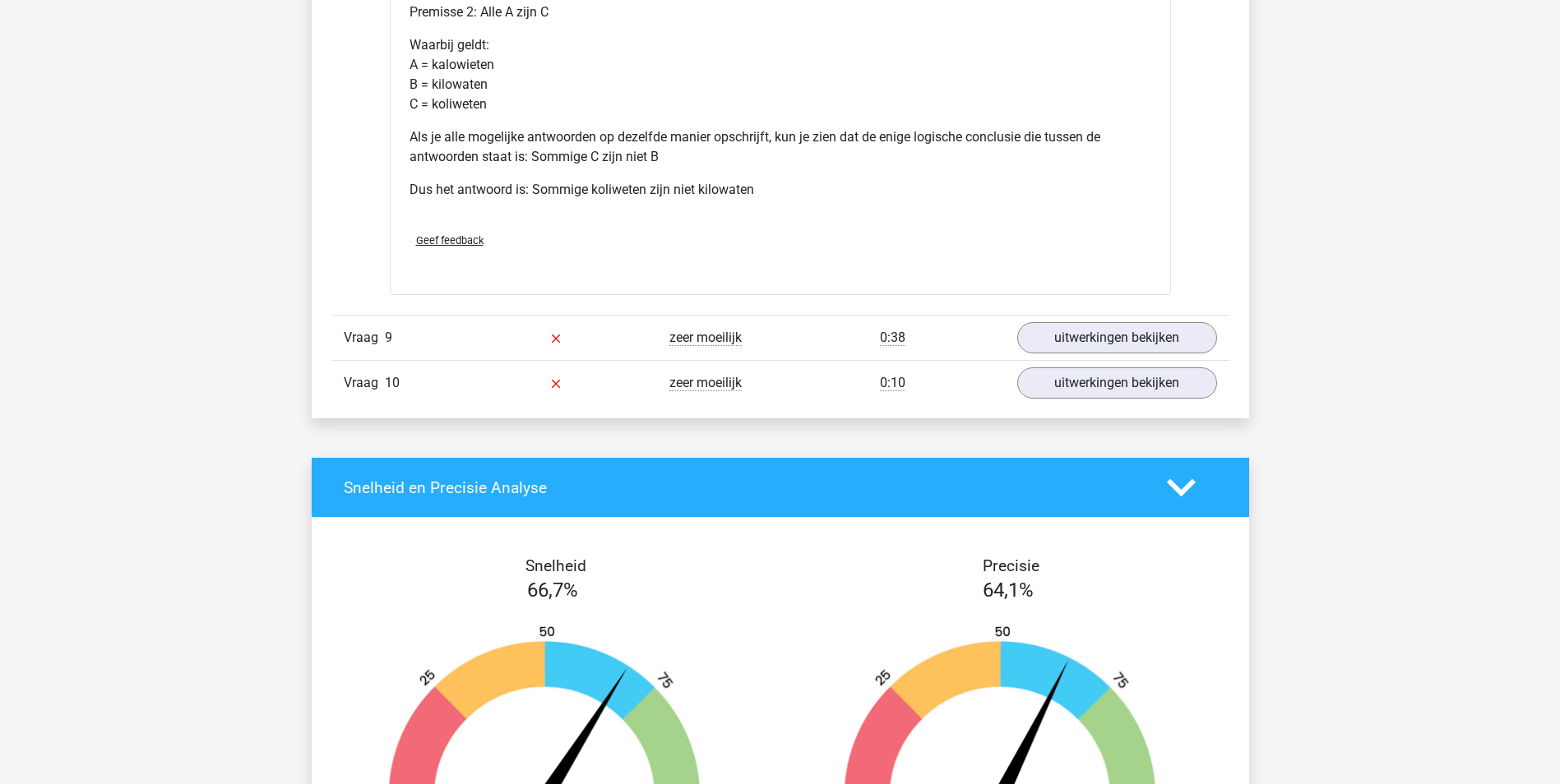
scroll to position [7729, 0]
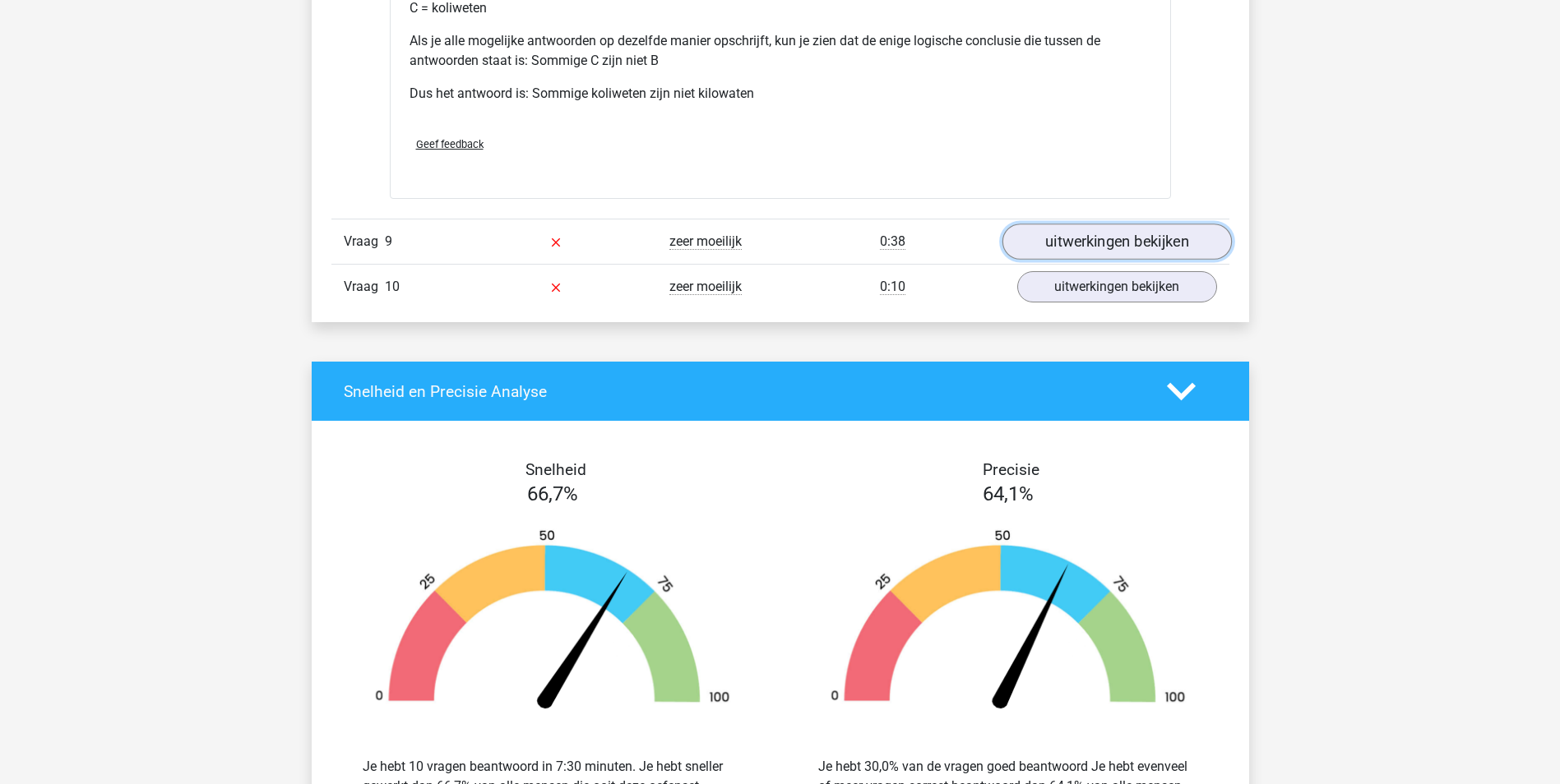
click at [1114, 230] on link "uitwerkingen bekijken" at bounding box center [1115, 242] width 229 height 36
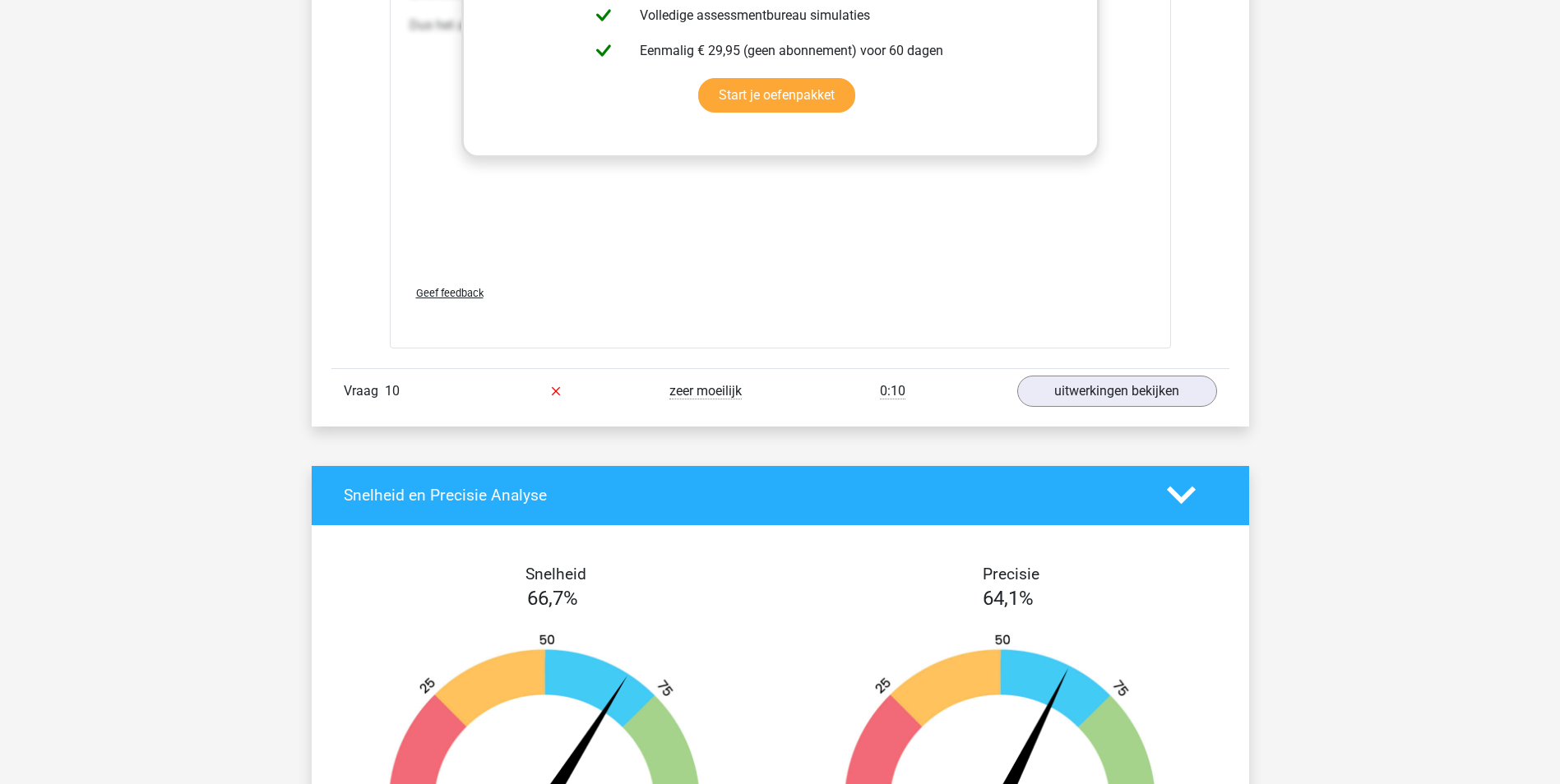
scroll to position [8633, 0]
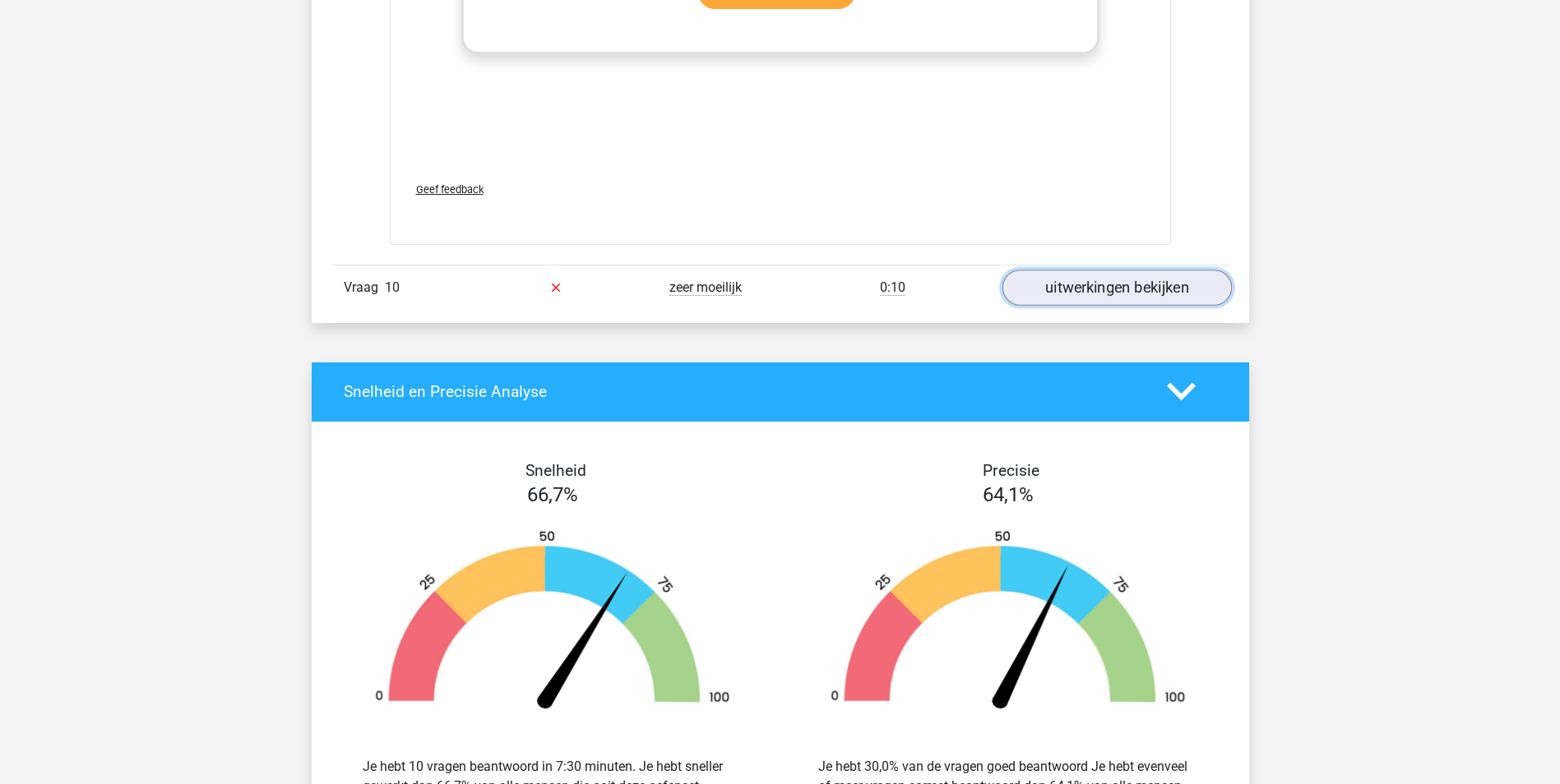
click at [1052, 280] on link "uitwerkingen bekijken" at bounding box center [1115, 288] width 229 height 36
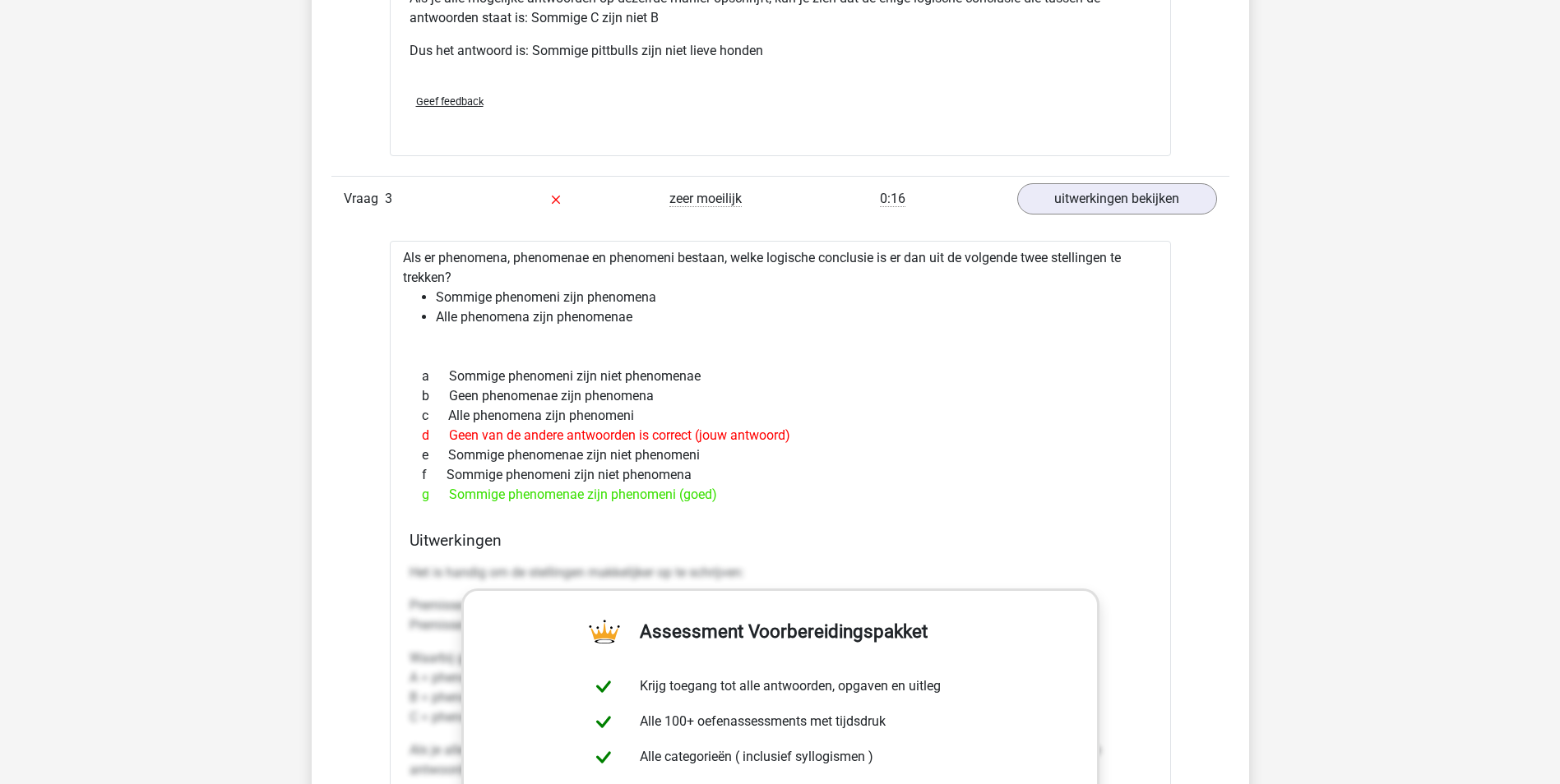
scroll to position [2549, 0]
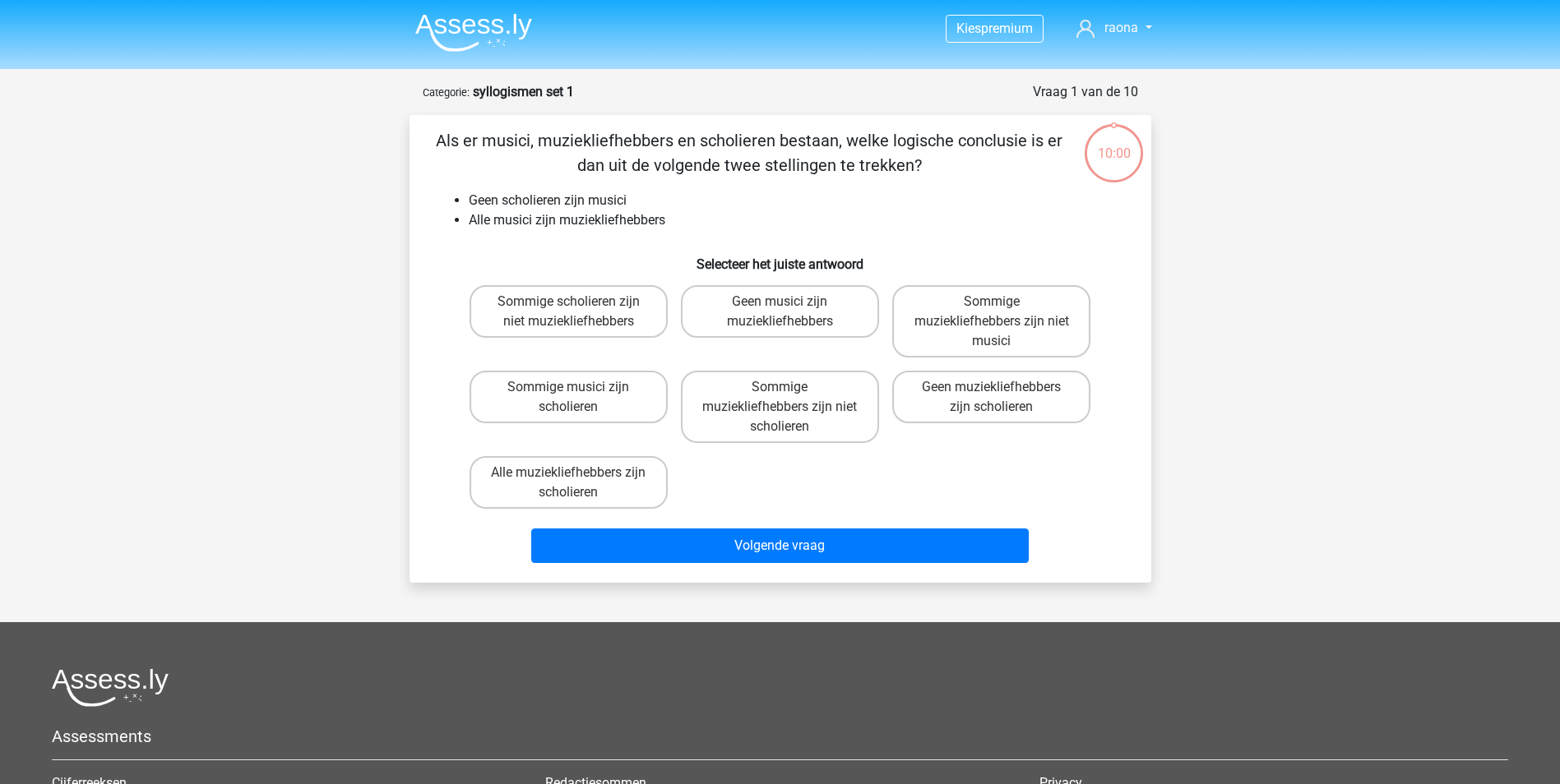
scroll to position [82, 0]
